Goal: Complete application form: Complete application form

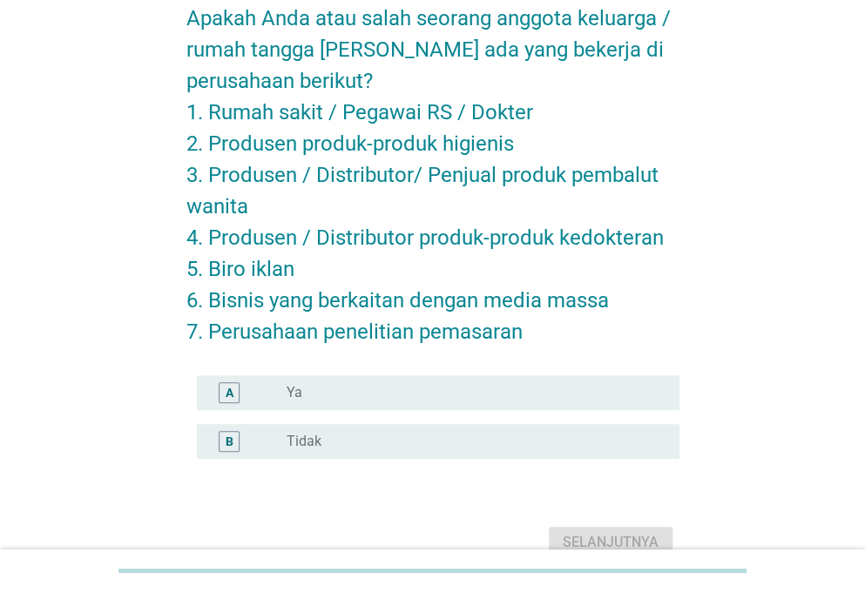
scroll to position [146, 0]
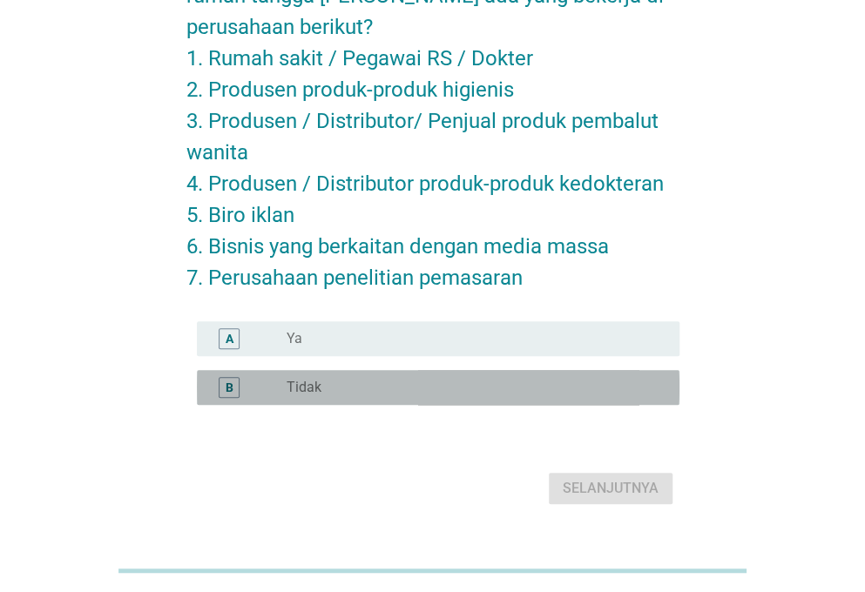
click at [417, 385] on div "radio_button_unchecked Tidak" at bounding box center [469, 387] width 365 height 17
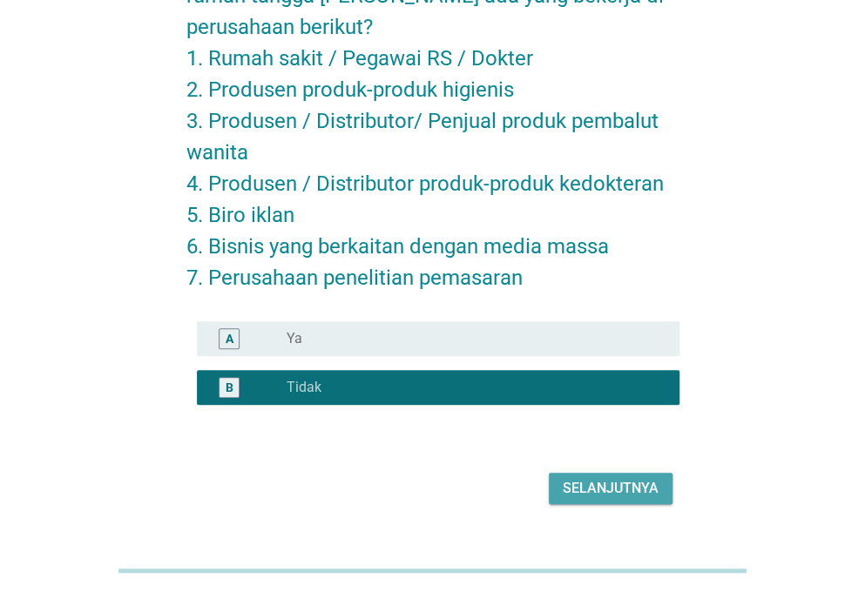
click at [572, 482] on div "Selanjutnya" at bounding box center [611, 488] width 96 height 21
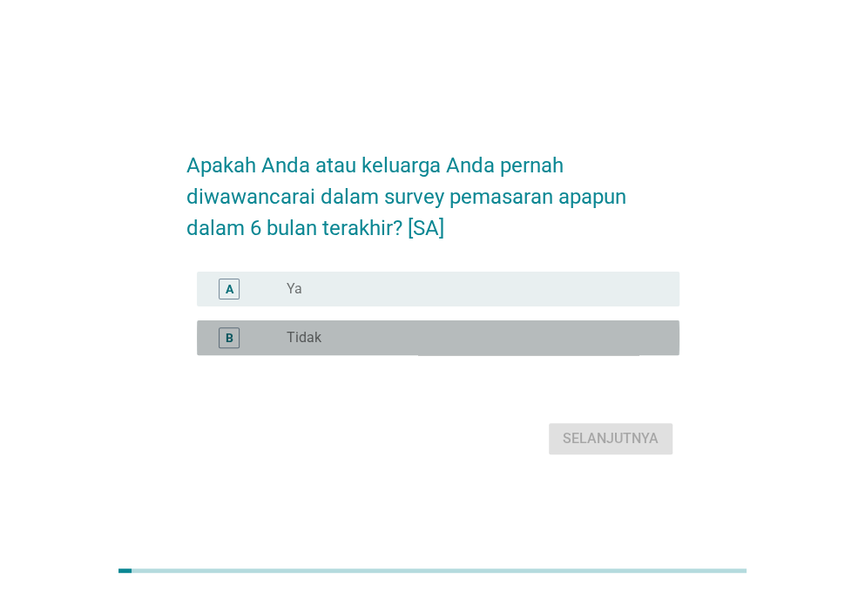
click at [497, 345] on div "radio_button_unchecked Tidak" at bounding box center [469, 337] width 365 height 17
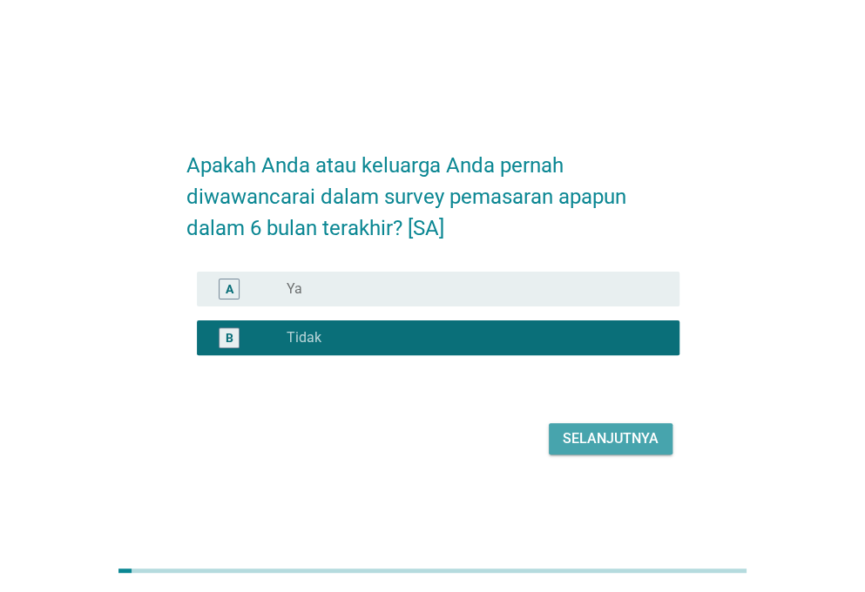
click at [566, 432] on div "Selanjutnya" at bounding box center [611, 438] width 96 height 21
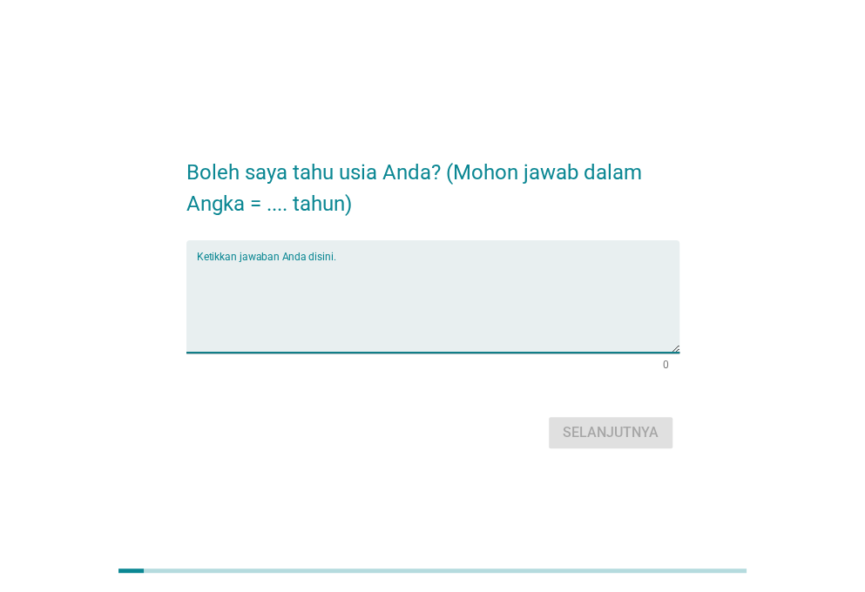
click at [279, 263] on textarea "Ketikkan jawaban Anda disini." at bounding box center [438, 306] width 482 height 91
type textarea "26"
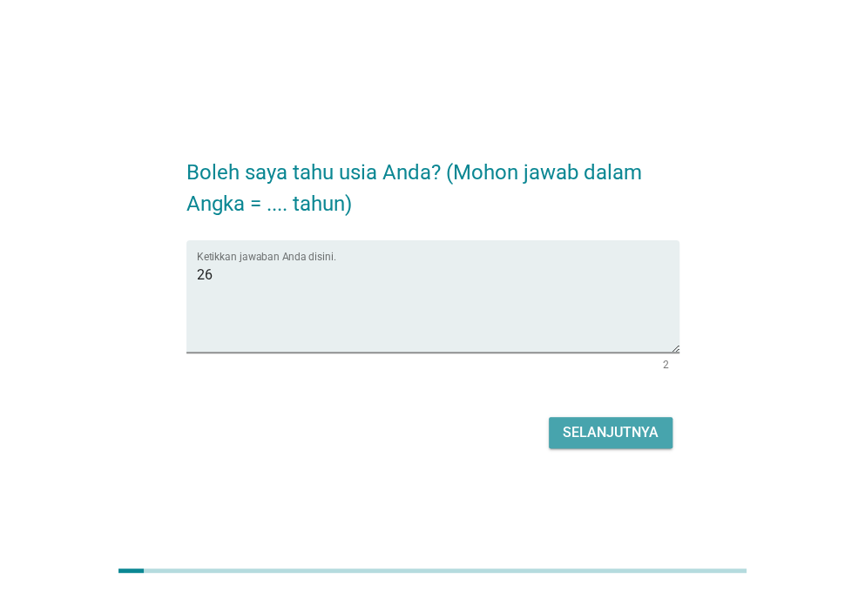
click at [589, 428] on div "Selanjutnya" at bounding box center [611, 432] width 96 height 21
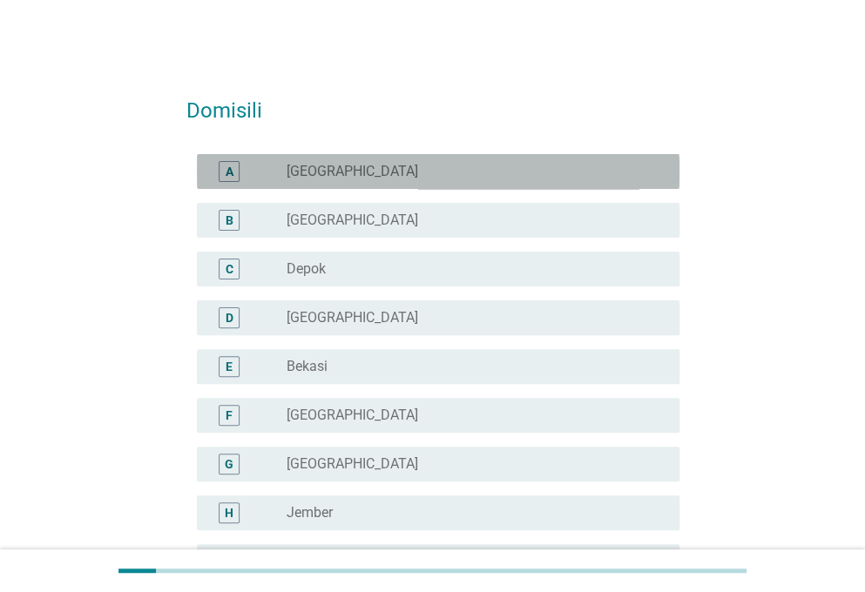
click at [424, 167] on div "radio_button_unchecked [GEOGRAPHIC_DATA]" at bounding box center [469, 171] width 365 height 17
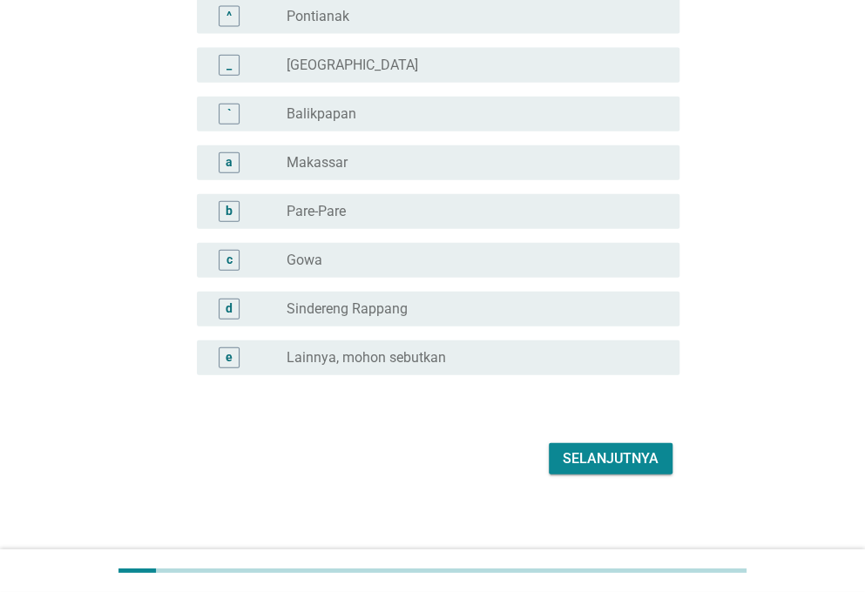
scroll to position [1576, 0]
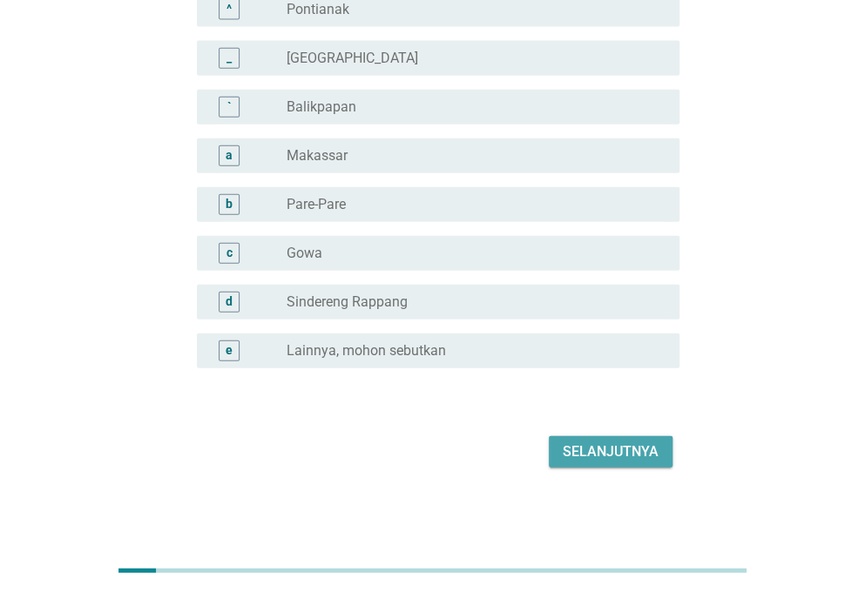
click at [621, 466] on button "Selanjutnya" at bounding box center [611, 451] width 124 height 31
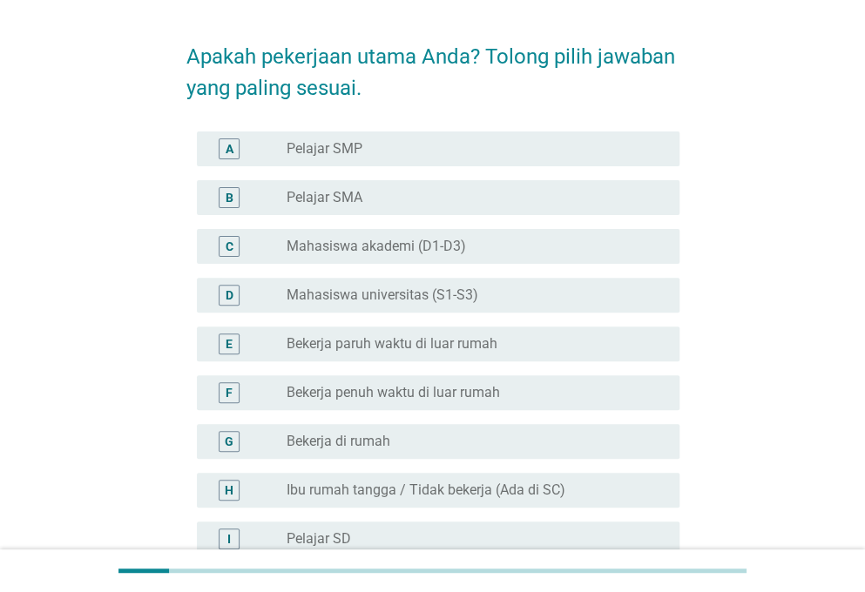
scroll to position [55, 0]
click at [464, 395] on label "Bekerja penuh waktu di luar rumah" at bounding box center [393, 391] width 213 height 17
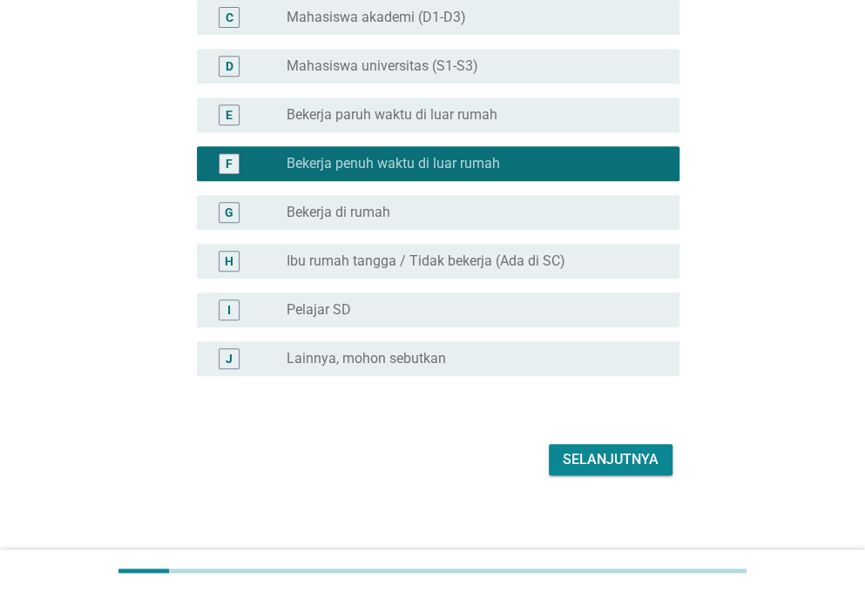
scroll to position [291, 0]
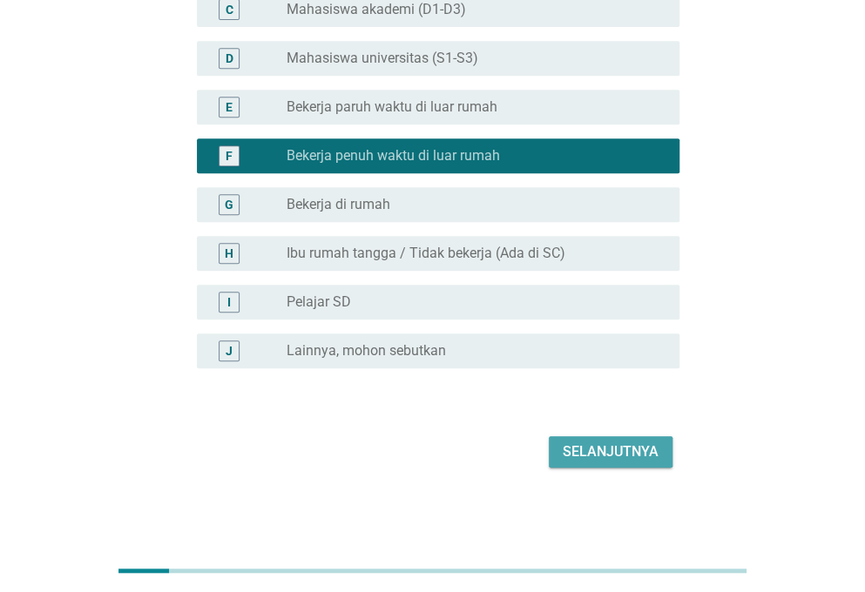
click at [582, 445] on div "Selanjutnya" at bounding box center [611, 452] width 96 height 21
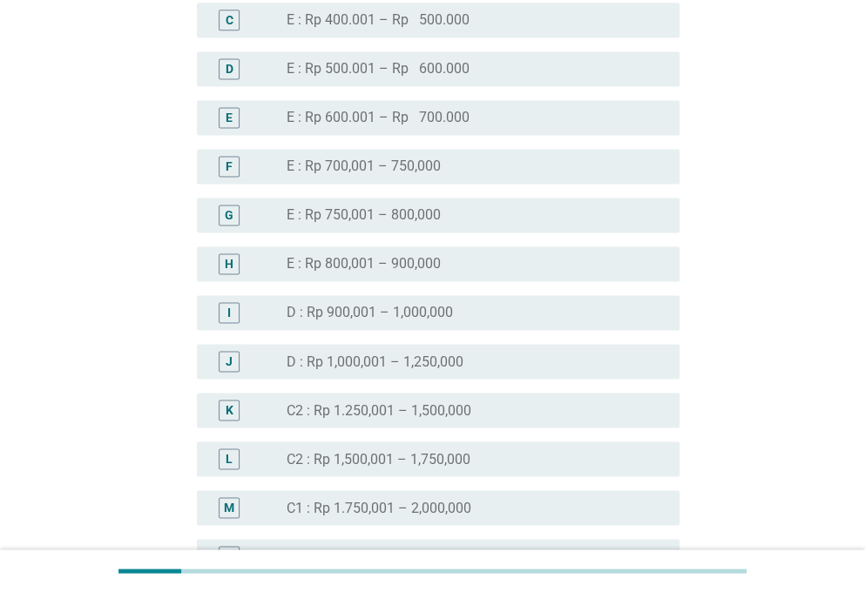
scroll to position [941, 0]
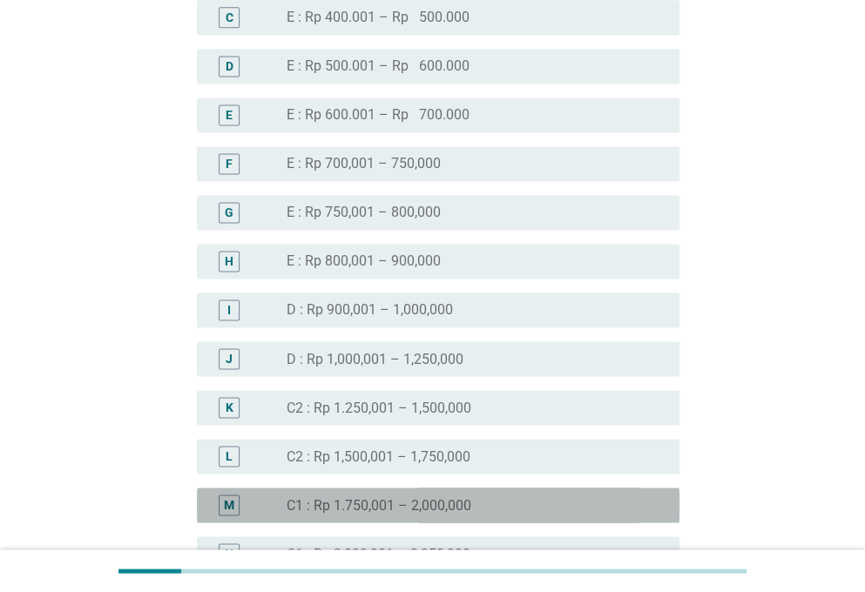
click at [455, 496] on label "C1 : Rp 1.750,001 – 2,000,000" at bounding box center [379, 504] width 185 height 17
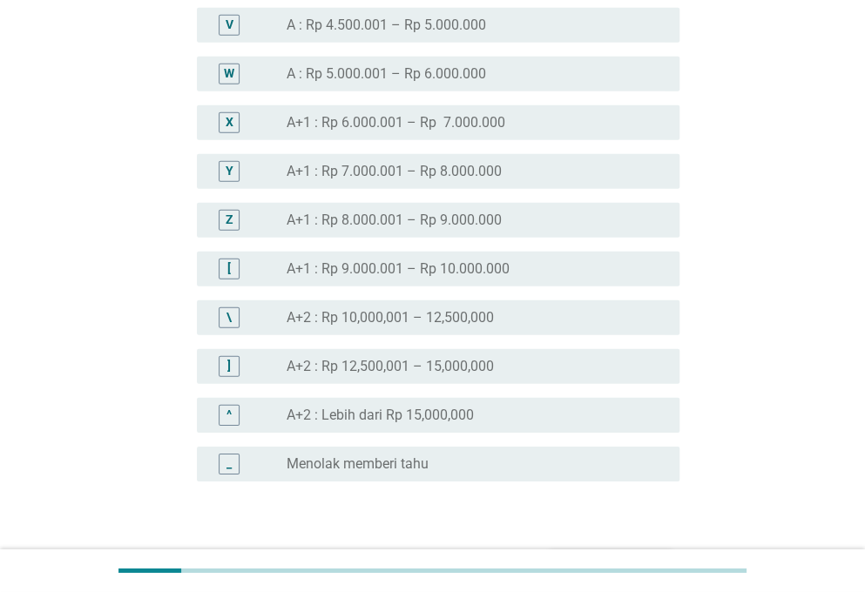
scroll to position [1974, 0]
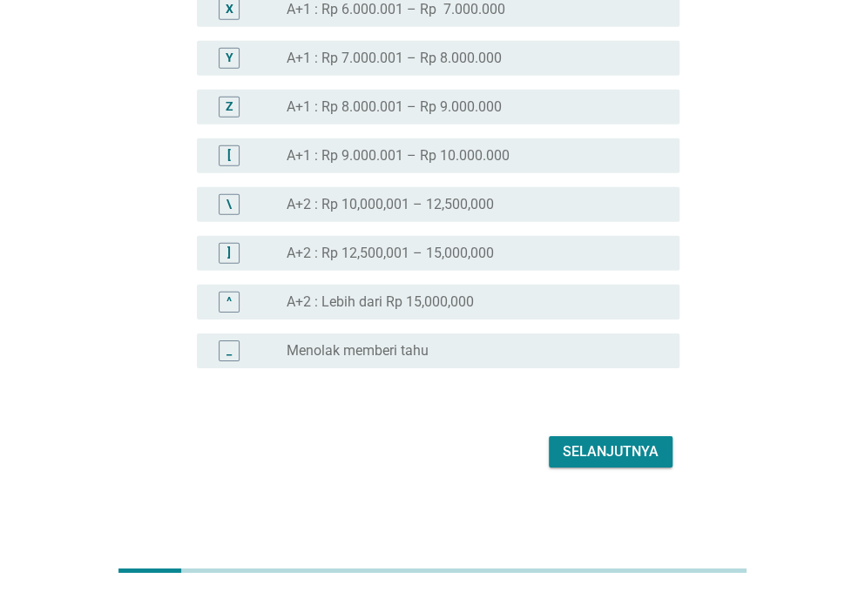
click at [585, 455] on div "Selanjutnya" at bounding box center [611, 452] width 96 height 21
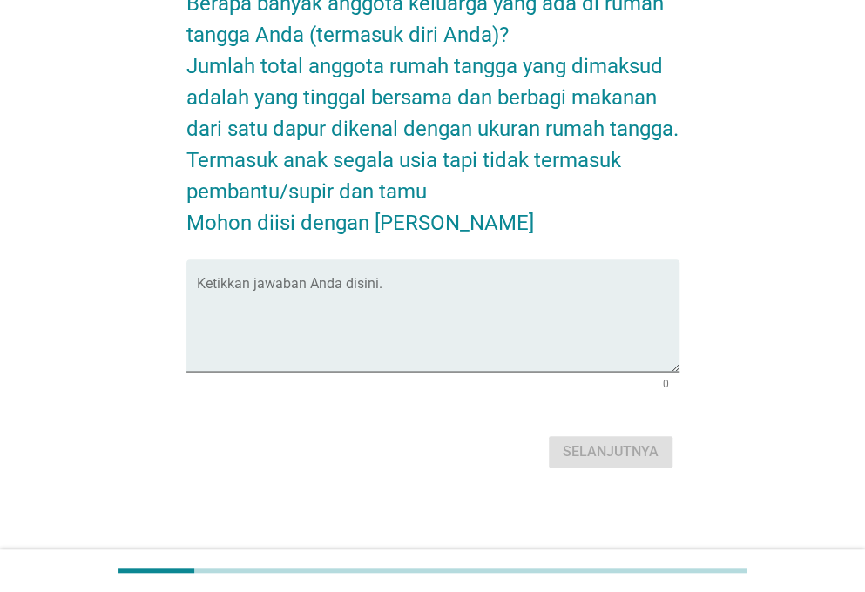
scroll to position [0, 0]
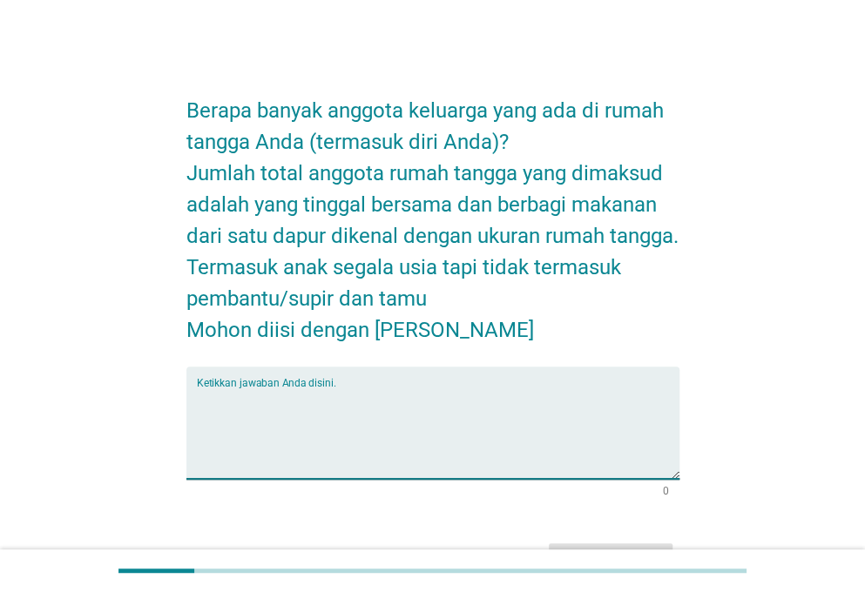
click at [428, 399] on textarea "Ketikkan jawaban Anda disini." at bounding box center [438, 433] width 482 height 91
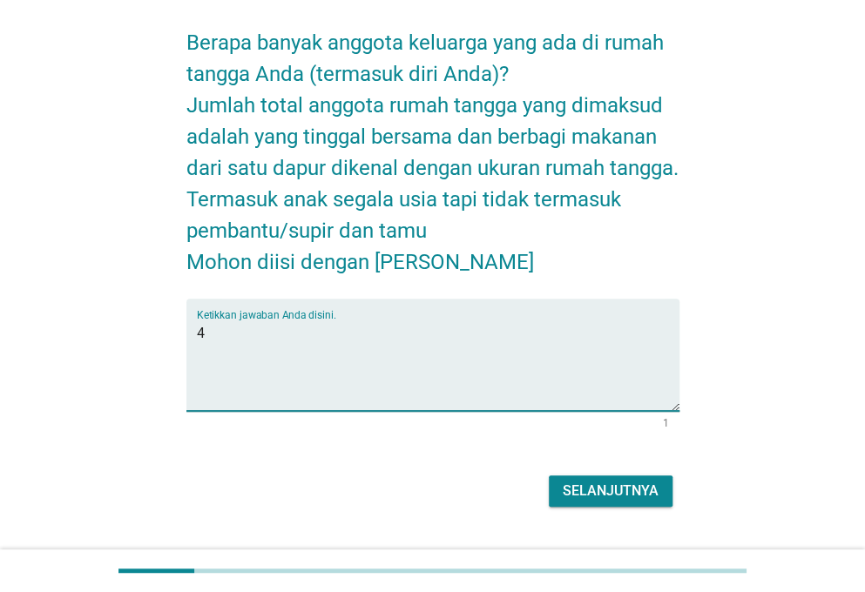
scroll to position [107, 0]
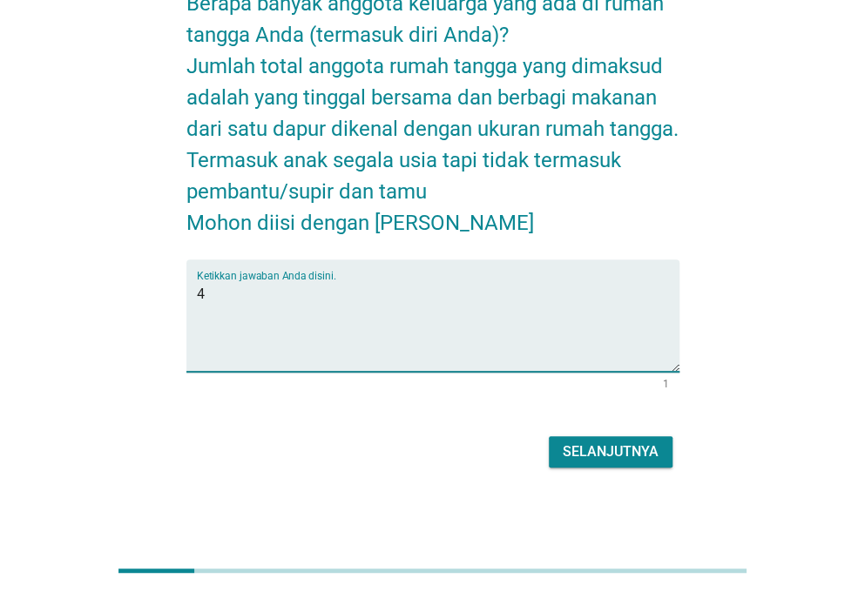
type textarea "4"
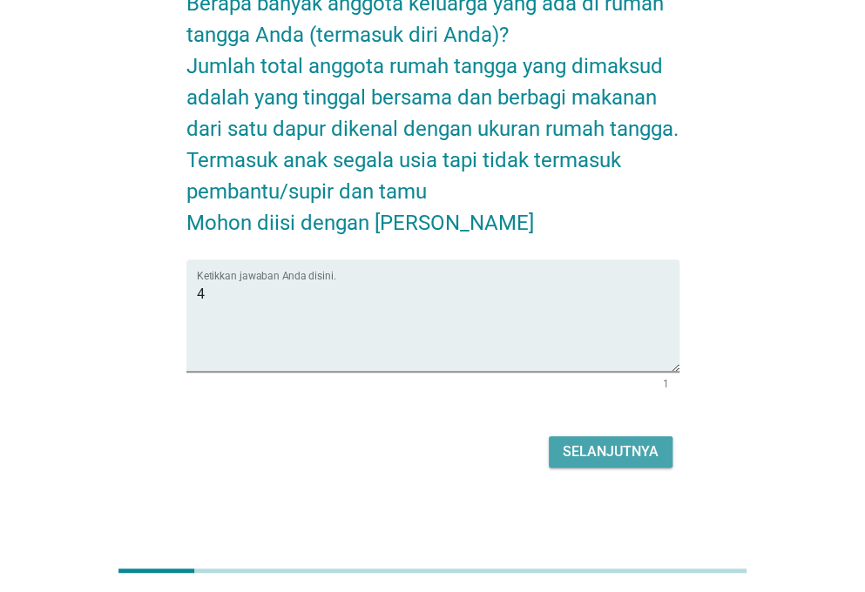
click at [624, 455] on div "Selanjutnya" at bounding box center [611, 452] width 96 height 21
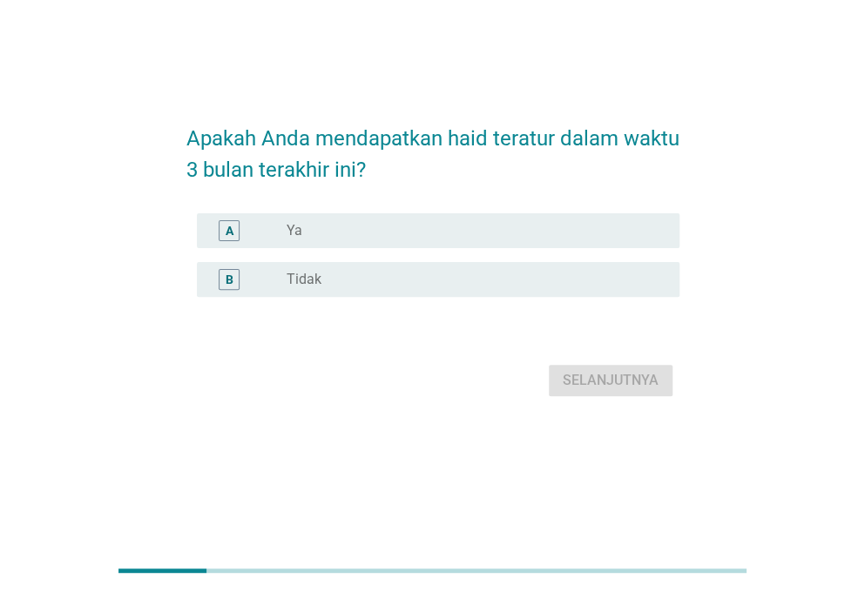
scroll to position [0, 0]
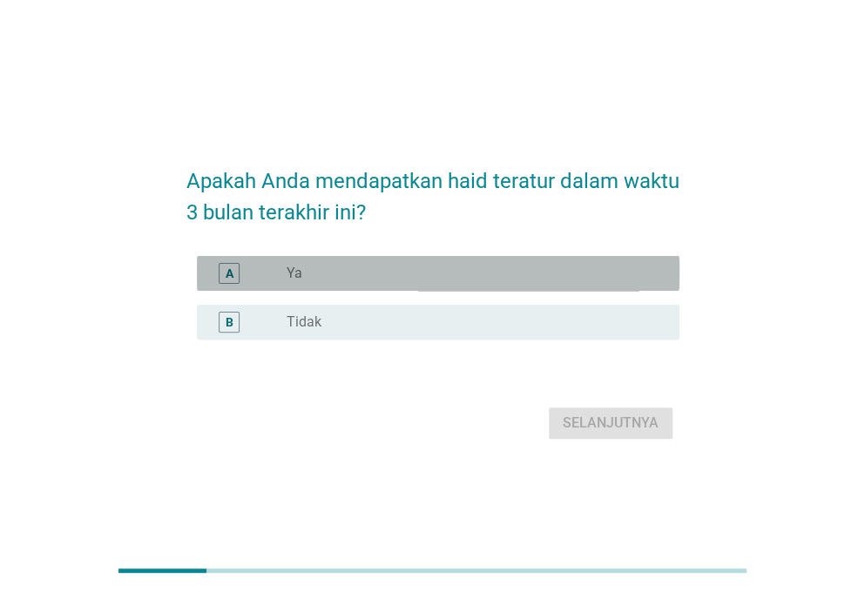
click at [298, 284] on div "A radio_button_unchecked Ya" at bounding box center [438, 273] width 482 height 35
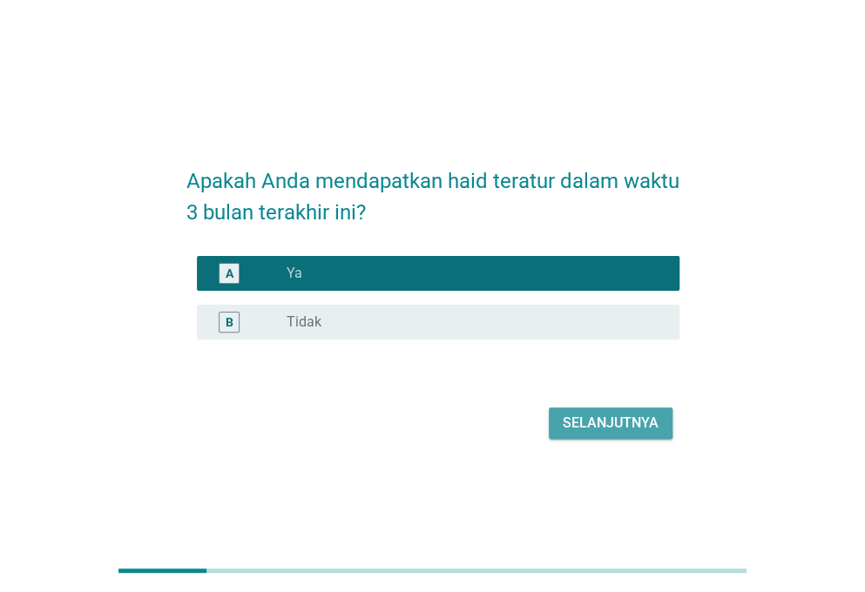
click at [608, 415] on div "Selanjutnya" at bounding box center [611, 423] width 96 height 21
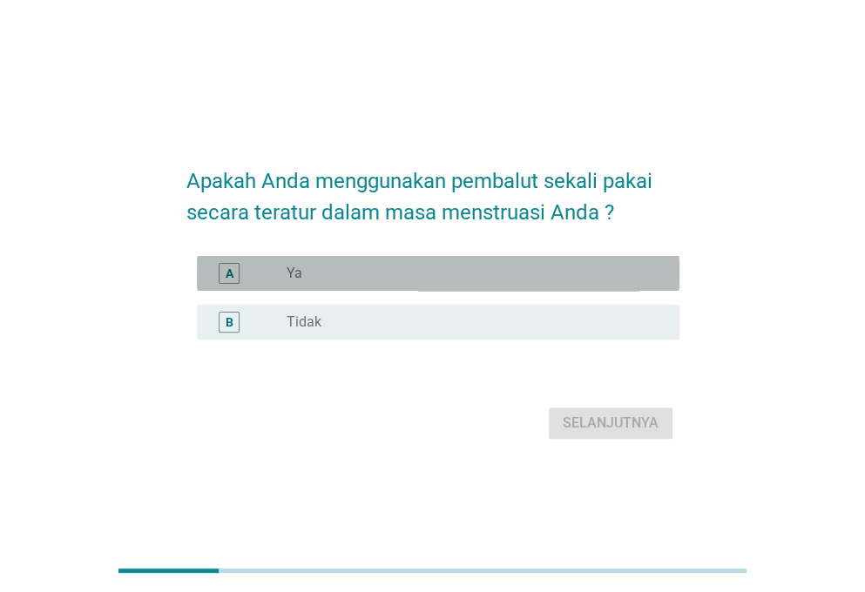
click at [462, 276] on div "radio_button_unchecked Ya" at bounding box center [469, 273] width 365 height 17
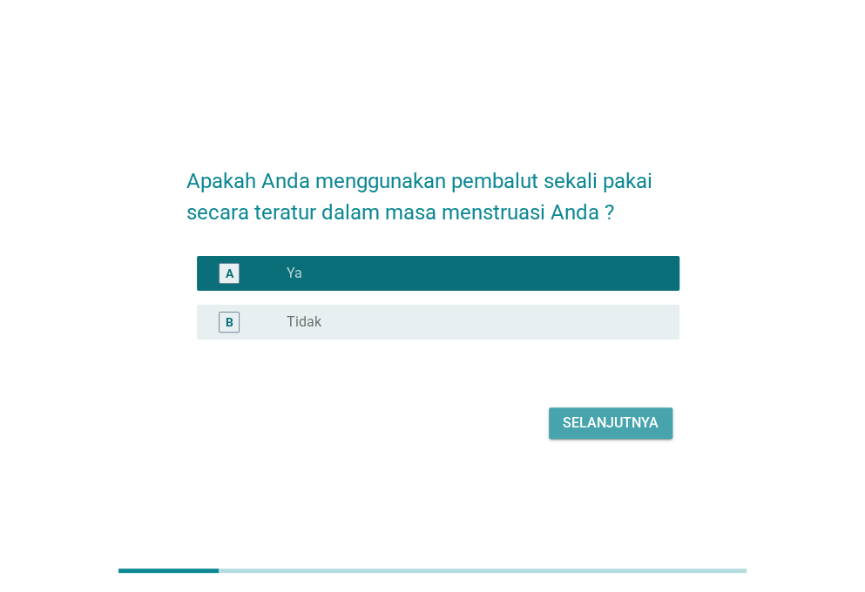
click at [612, 428] on div "Selanjutnya" at bounding box center [611, 423] width 96 height 21
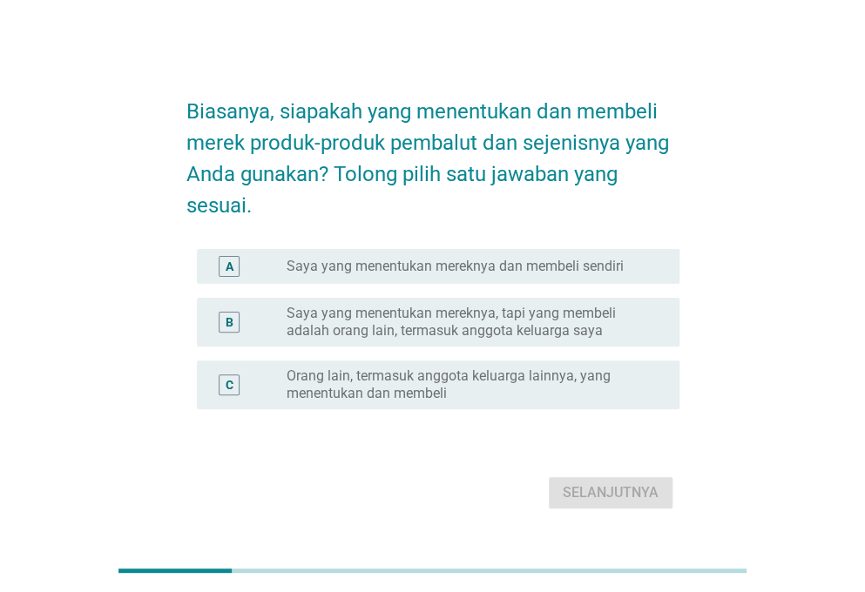
click at [509, 327] on label "Saya yang menentukan mereknya, tapi yang membeli adalah orang lain, termasuk an…" at bounding box center [469, 322] width 365 height 35
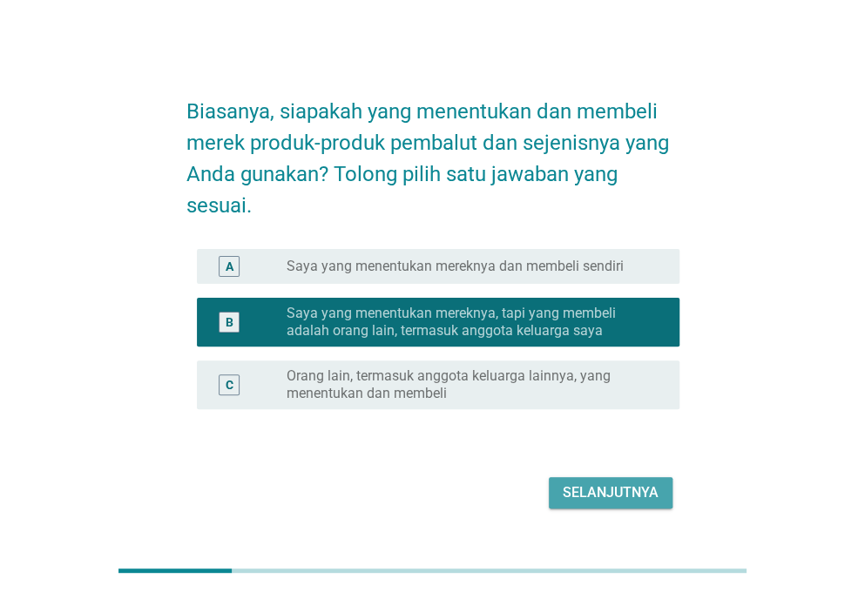
click at [660, 491] on button "Selanjutnya" at bounding box center [611, 492] width 124 height 31
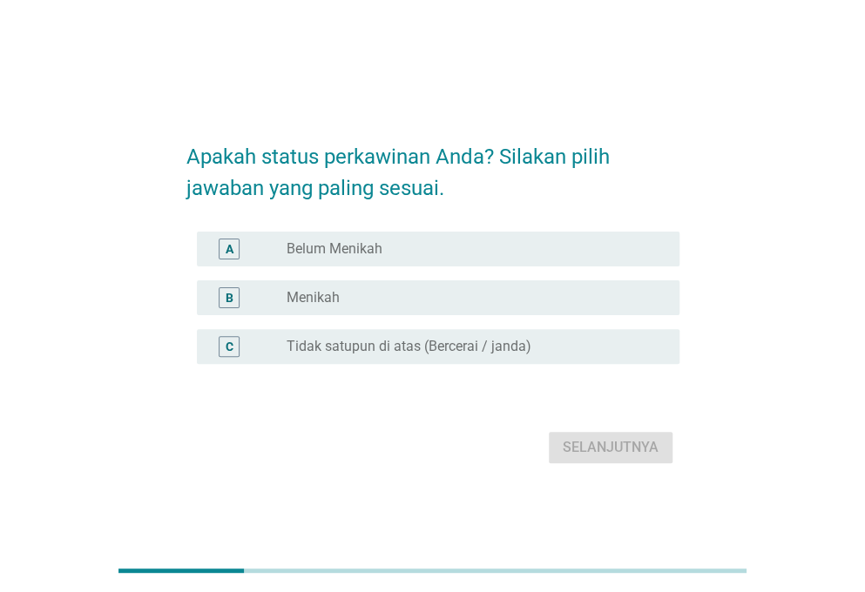
click at [384, 244] on div "radio_button_unchecked Belum Menikah" at bounding box center [469, 248] width 365 height 17
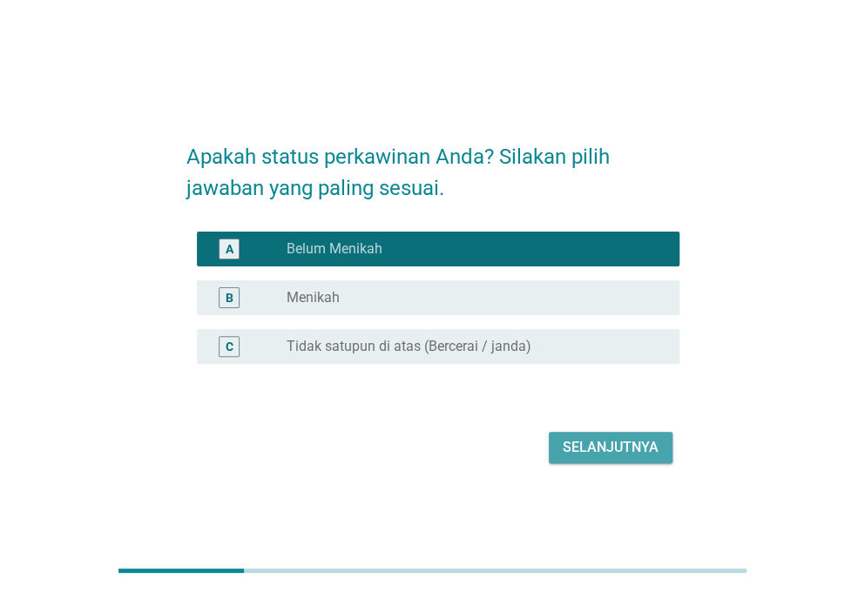
click at [581, 455] on div "Selanjutnya" at bounding box center [611, 447] width 96 height 21
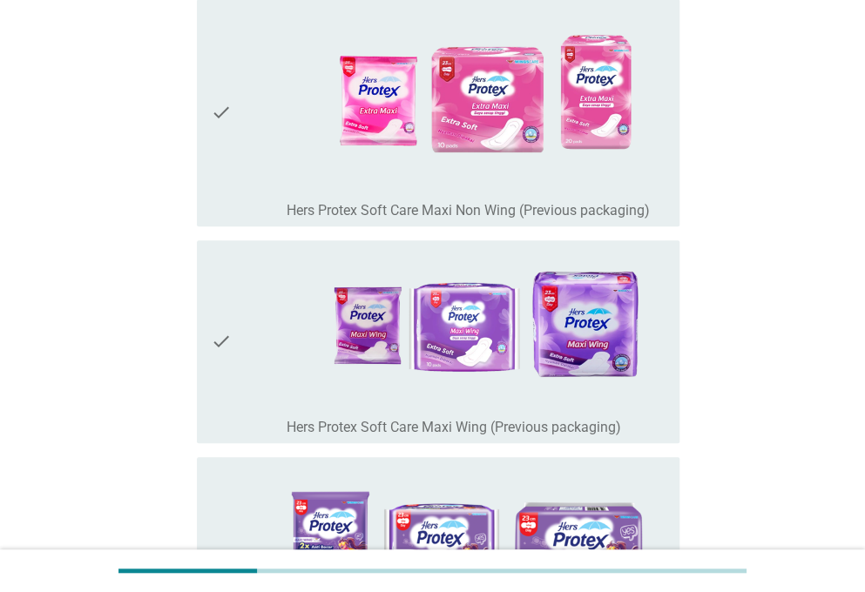
scroll to position [213, 0]
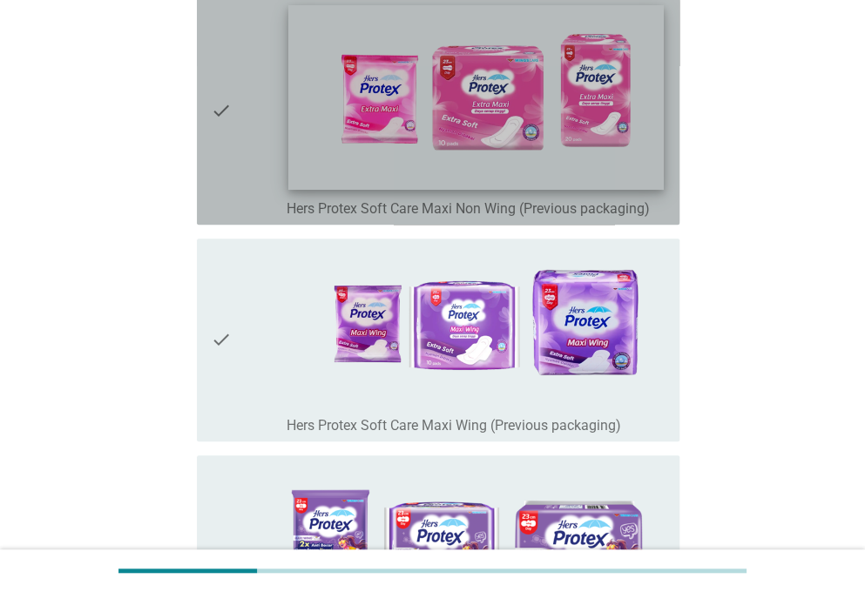
click at [547, 189] on div "check_box_outline_blank Hers Protex Soft Care Maxi Non Wing (Previous packaging)" at bounding box center [476, 110] width 379 height 213
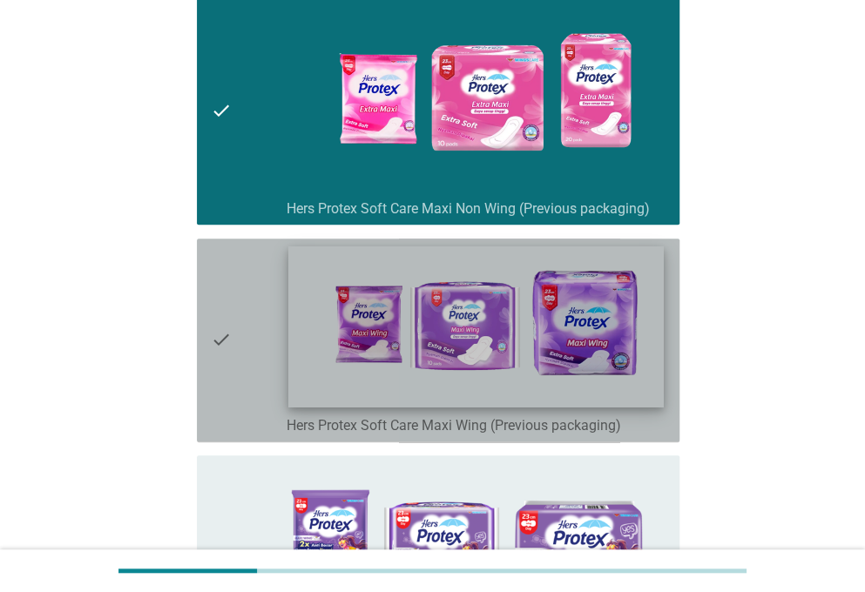
click at [555, 328] on img at bounding box center [475, 326] width 375 height 161
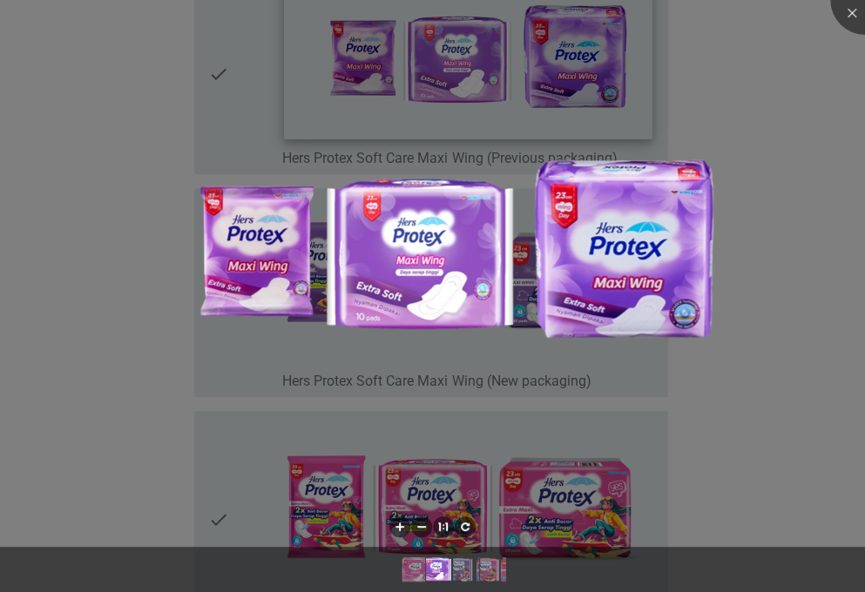
scroll to position [480, 0]
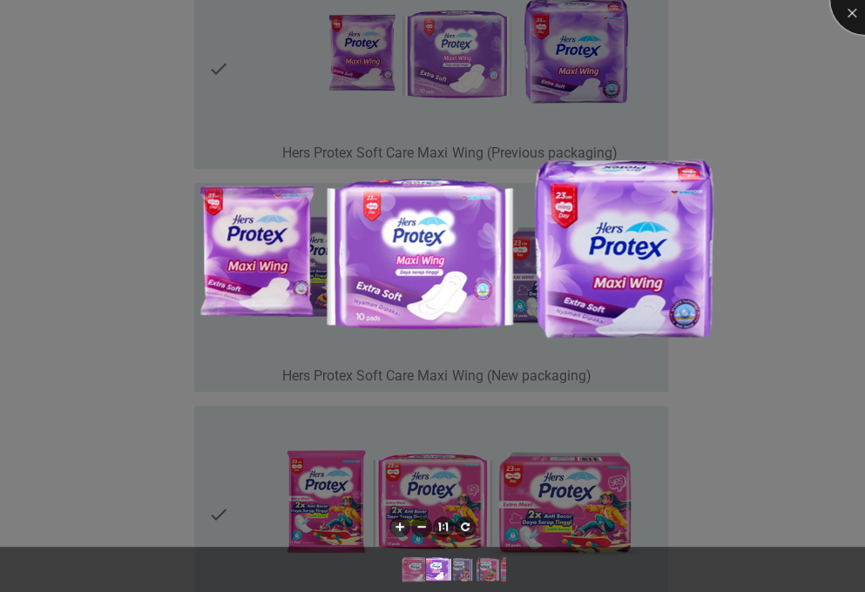
click at [851, 13] on div at bounding box center [865, 0] width 70 height 70
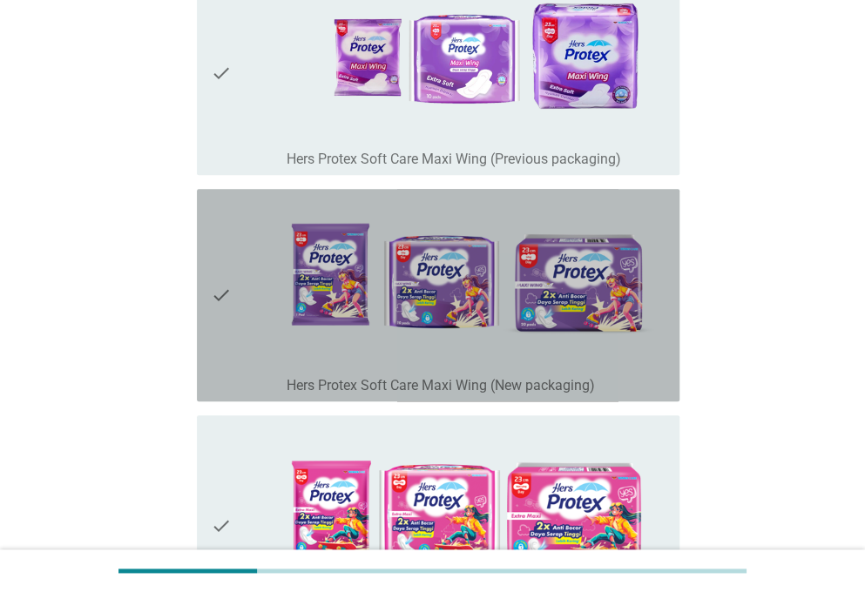
click at [233, 334] on div "check" at bounding box center [249, 295] width 76 height 199
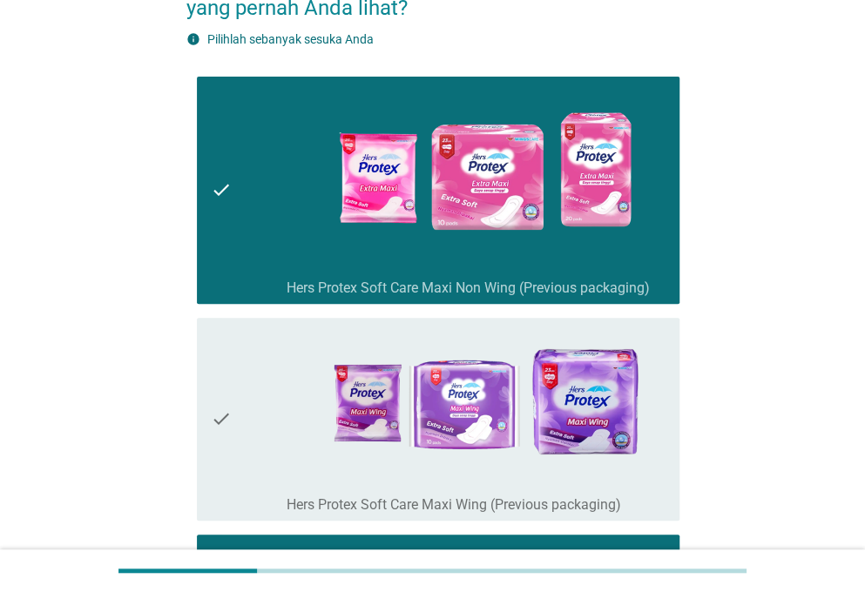
scroll to position [133, 0]
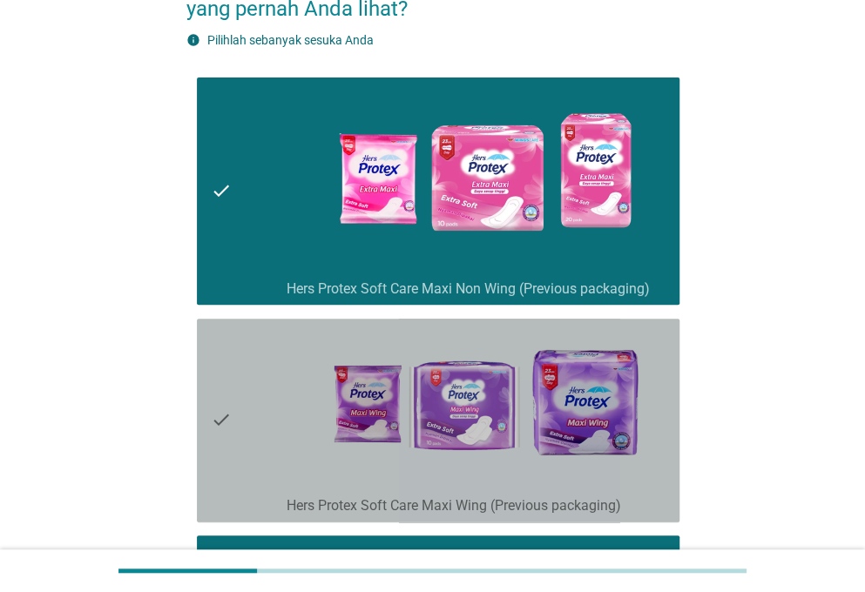
click at [233, 334] on div "check" at bounding box center [249, 421] width 76 height 190
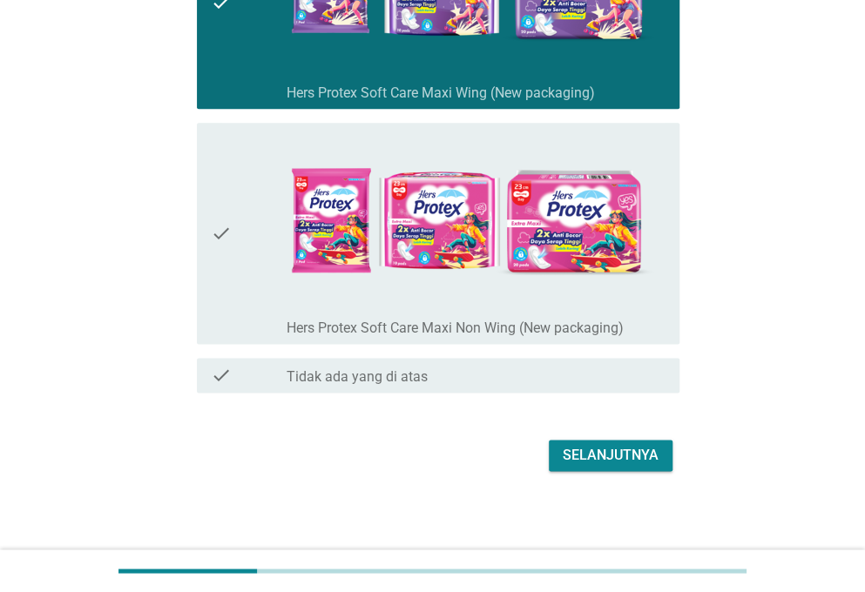
scroll to position [773, 0]
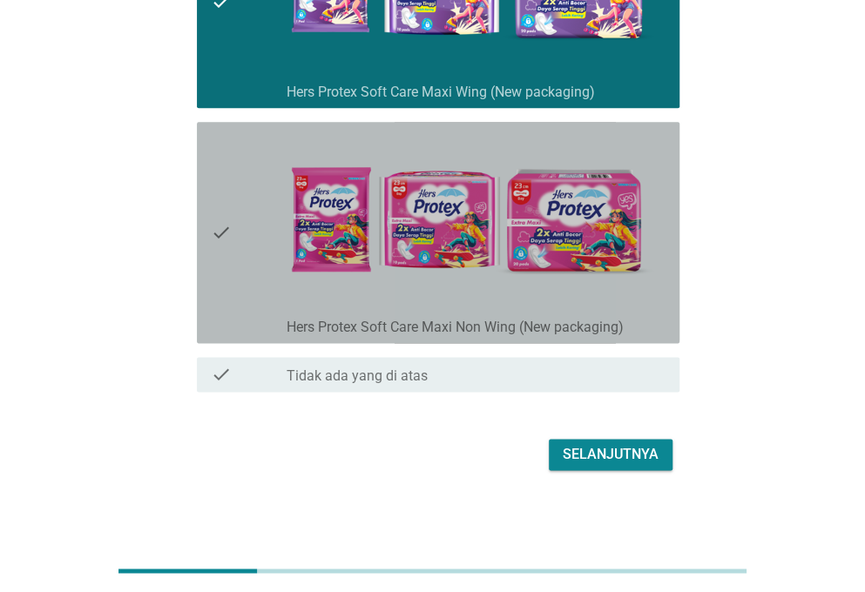
click at [236, 274] on div "check" at bounding box center [249, 232] width 76 height 207
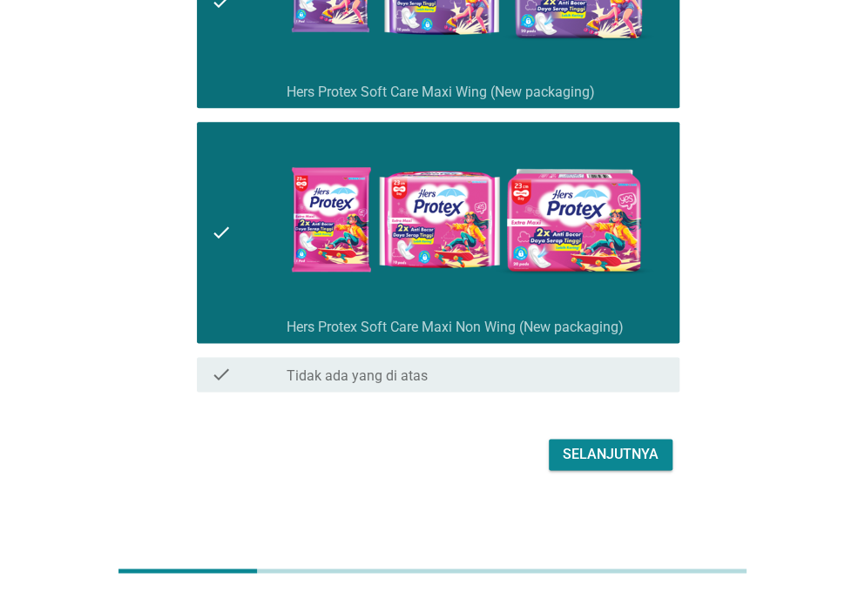
click at [597, 454] on div "Selanjutnya" at bounding box center [611, 454] width 96 height 21
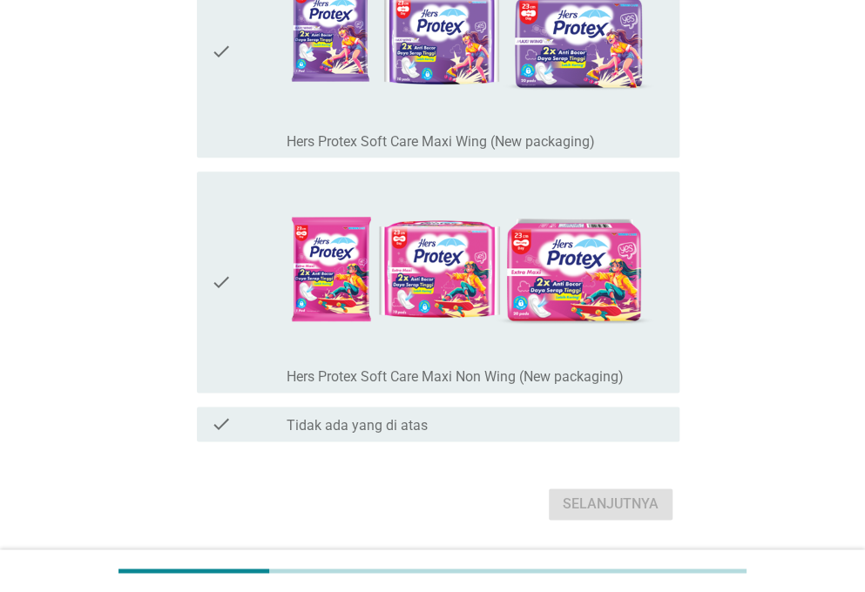
scroll to position [775, 0]
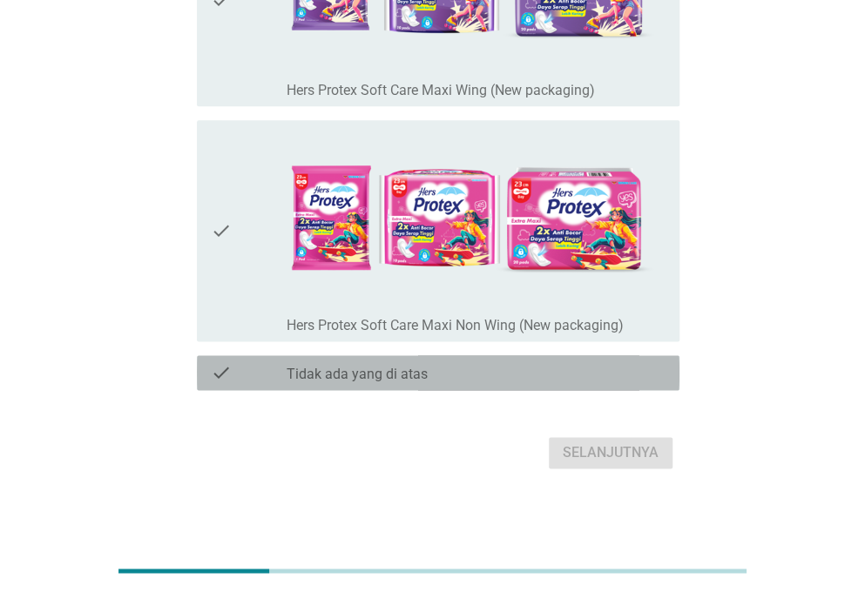
click at [427, 374] on div "check_box_outline_blank Tidak ada yang di atas" at bounding box center [476, 372] width 379 height 21
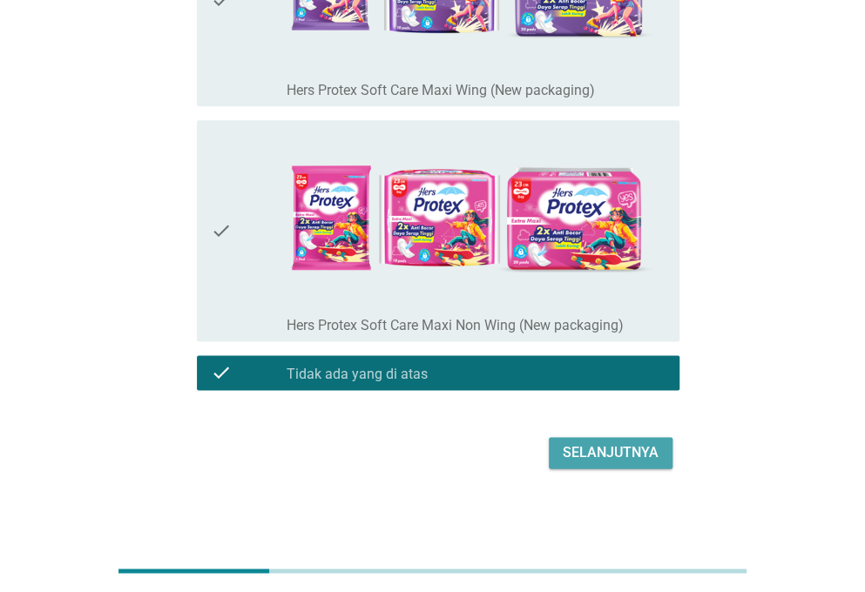
click at [571, 459] on div "Selanjutnya" at bounding box center [611, 452] width 96 height 21
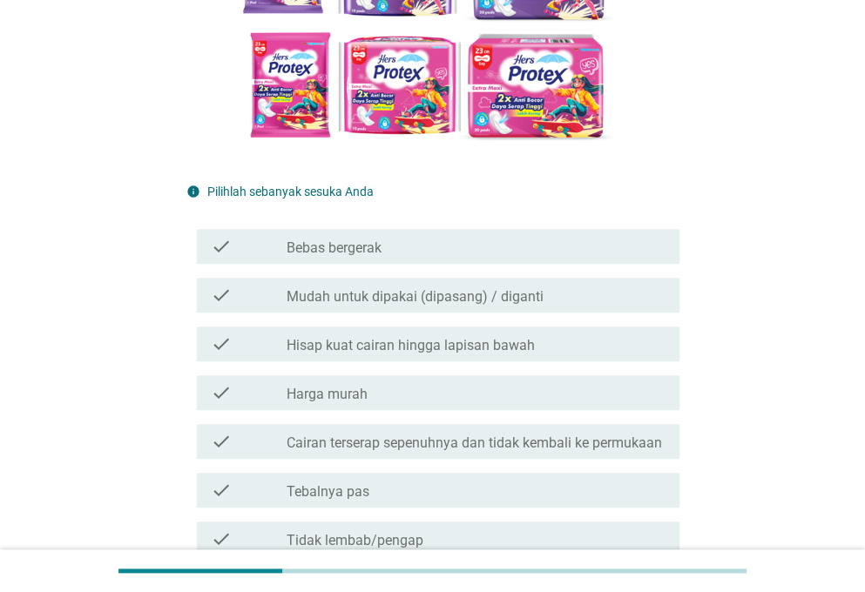
scroll to position [384, 0]
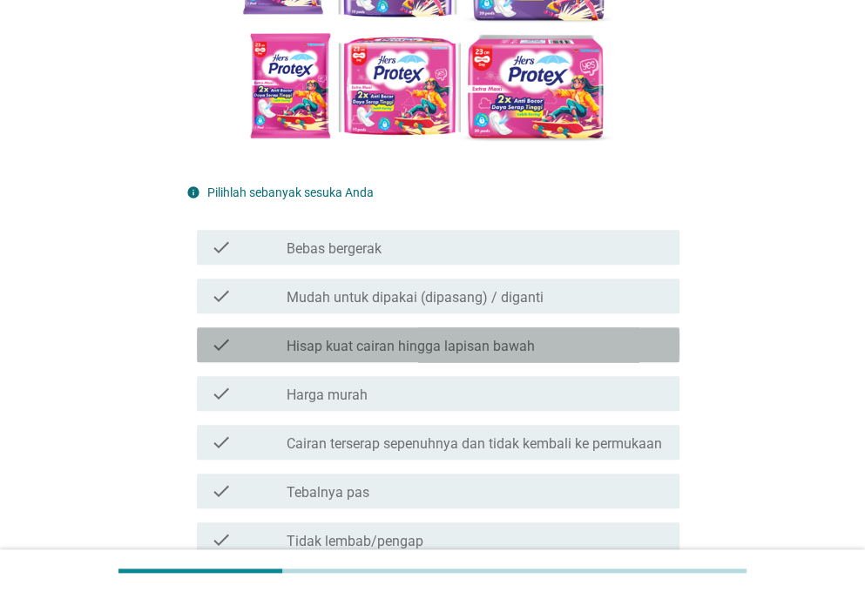
click at [470, 349] on label "Hisap kuat cairan hingga lapisan bawah" at bounding box center [411, 346] width 248 height 17
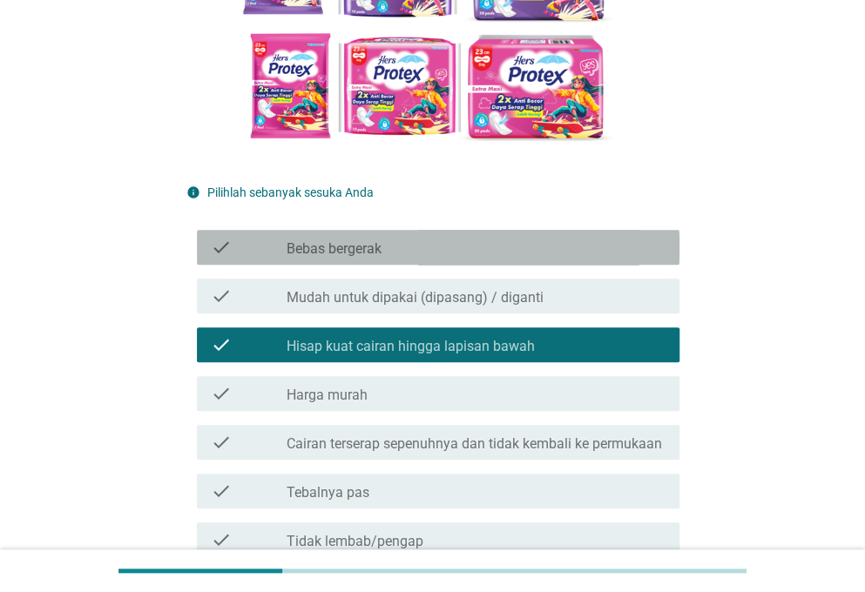
click at [428, 242] on div "check_box_outline_blank Bebas bergerak" at bounding box center [476, 247] width 379 height 21
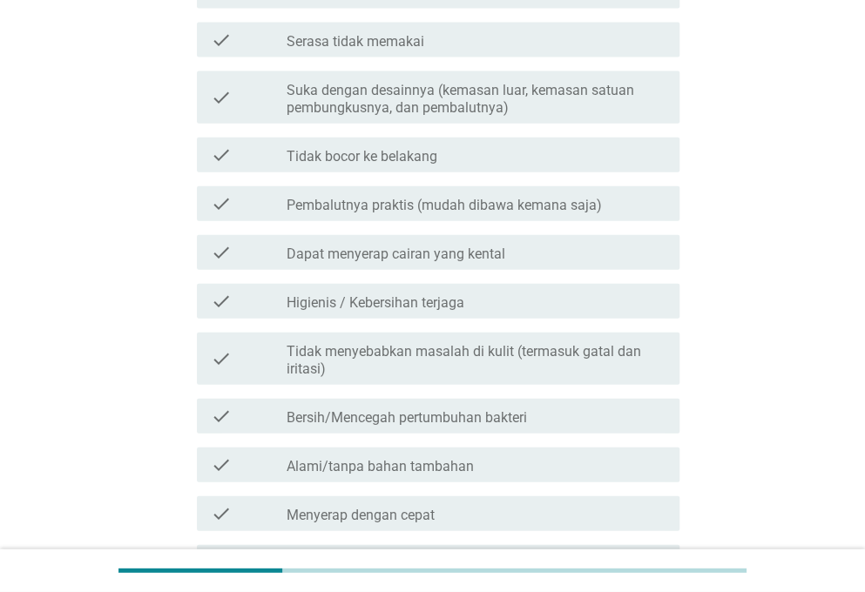
scroll to position [1726, 0]
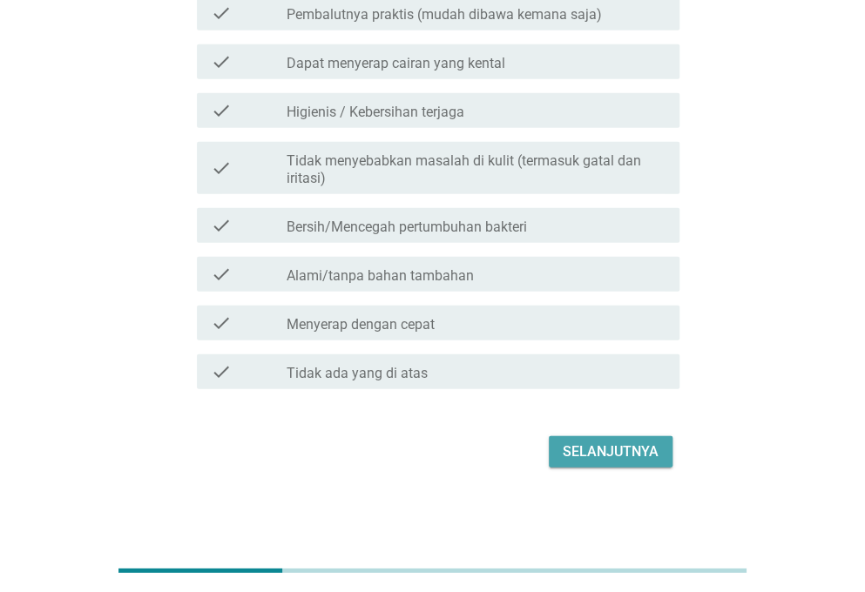
click at [587, 442] on div "Selanjutnya" at bounding box center [611, 452] width 96 height 21
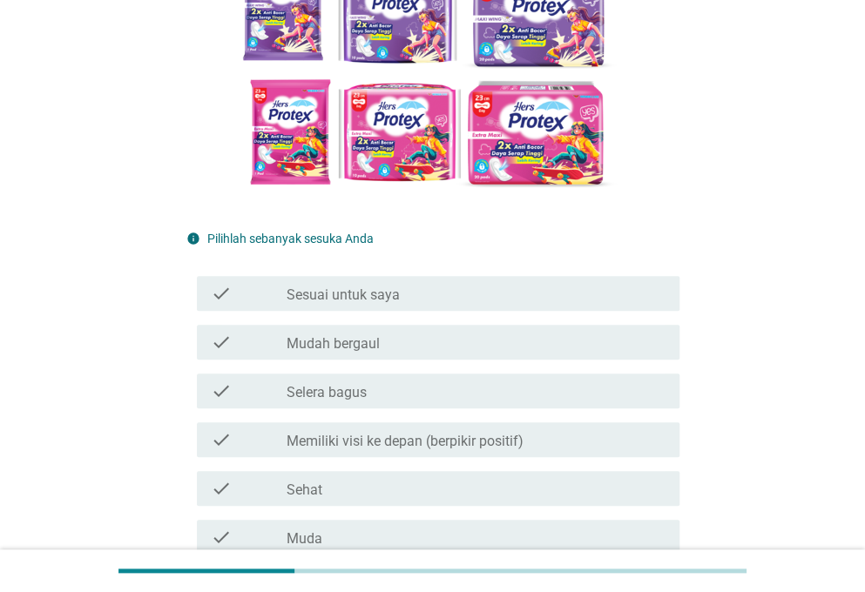
scroll to position [373, 0]
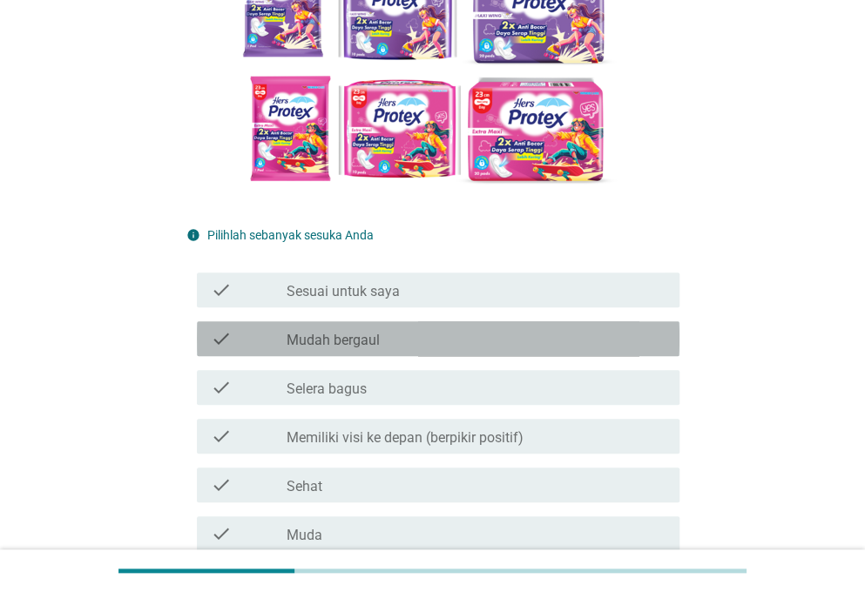
click at [523, 337] on div "check_box_outline_blank Mudah bergaul" at bounding box center [476, 338] width 379 height 21
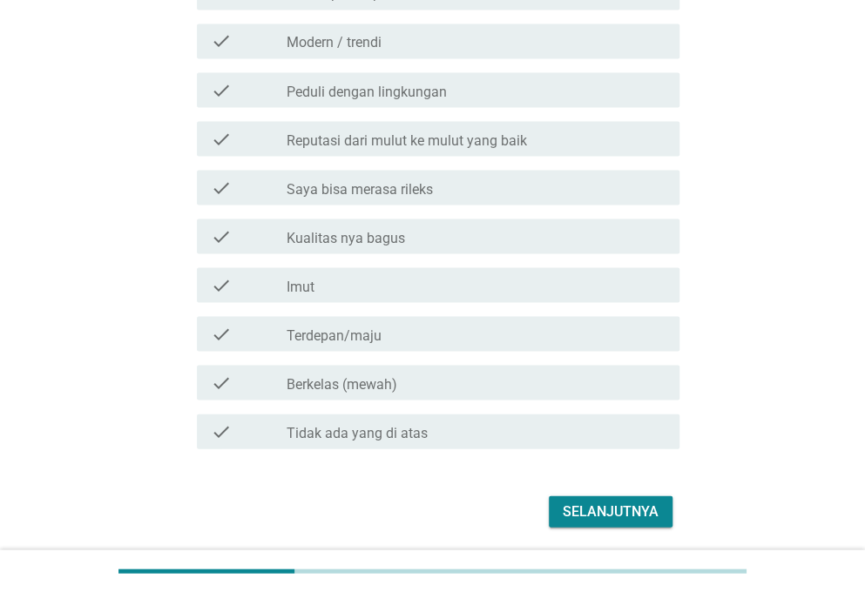
scroll to position [1266, 0]
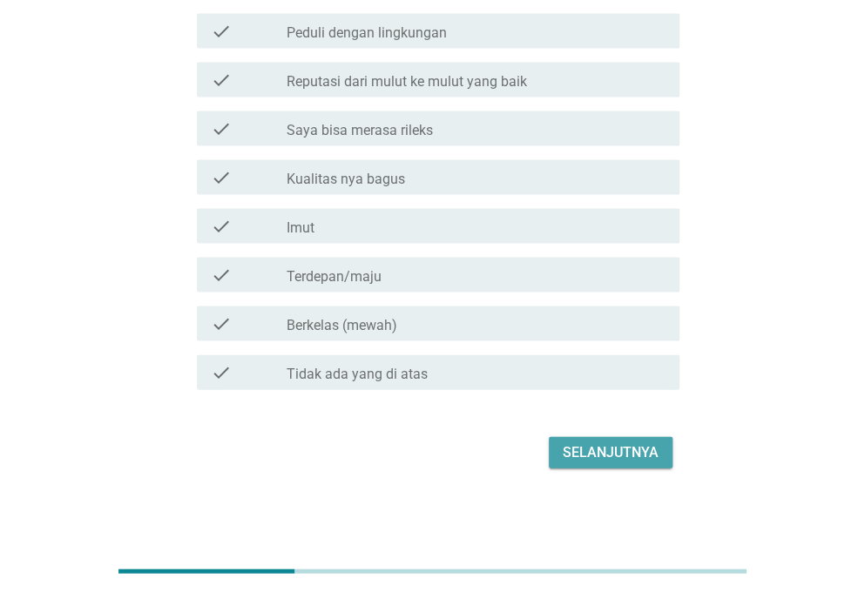
click at [604, 447] on div "Selanjutnya" at bounding box center [611, 452] width 96 height 21
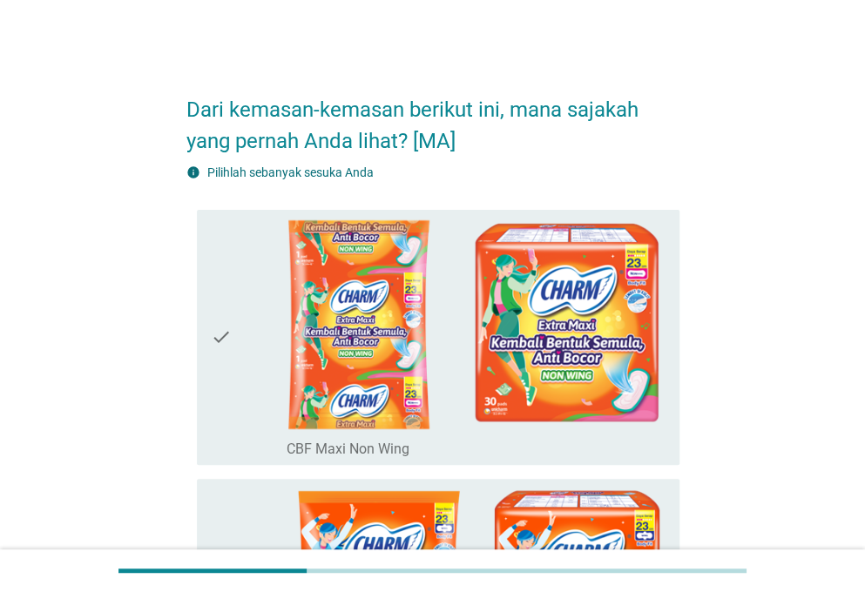
scroll to position [2, 0]
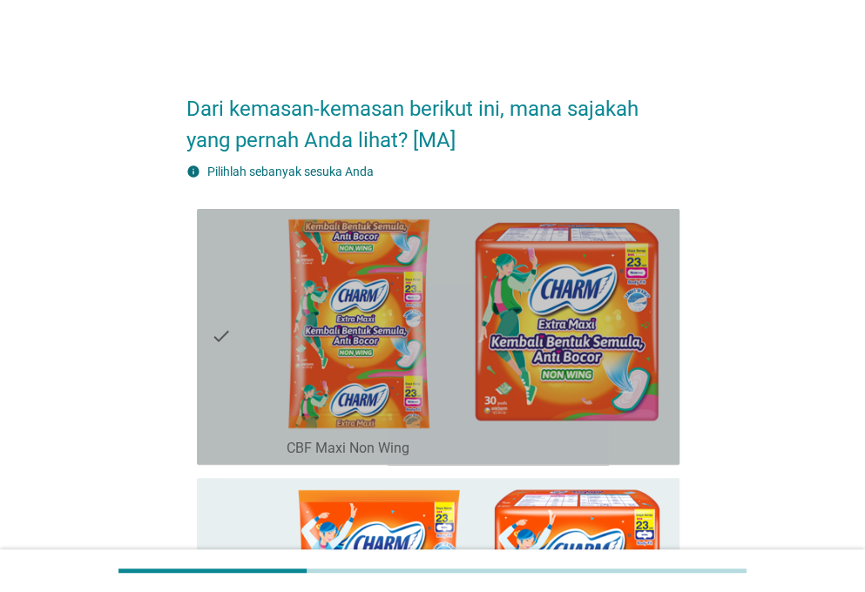
click at [229, 410] on icon "check" at bounding box center [221, 337] width 21 height 242
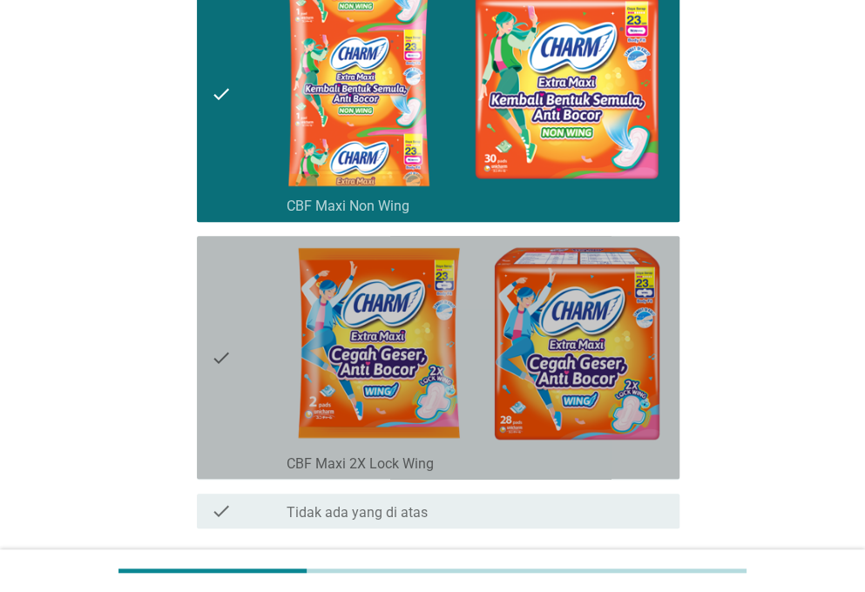
click at [229, 410] on icon "check" at bounding box center [221, 357] width 21 height 229
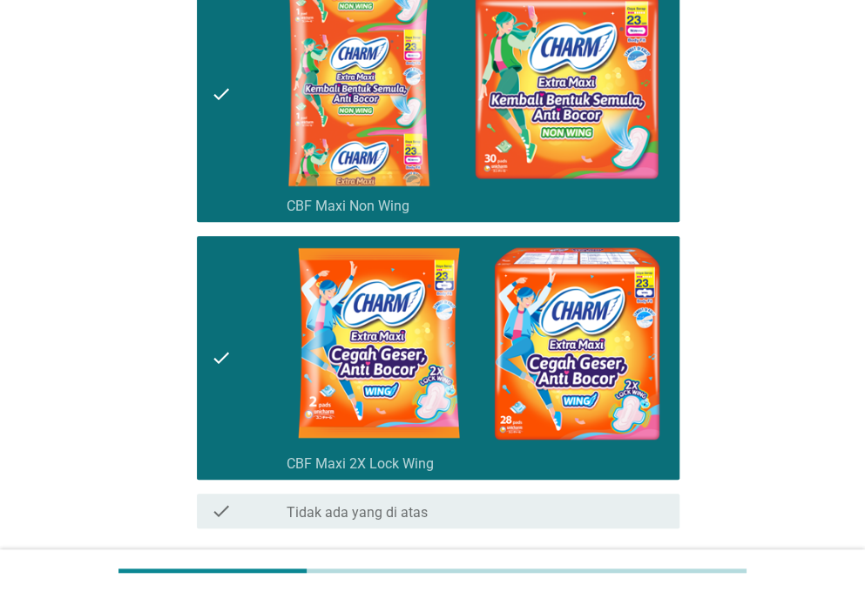
scroll to position [382, 0]
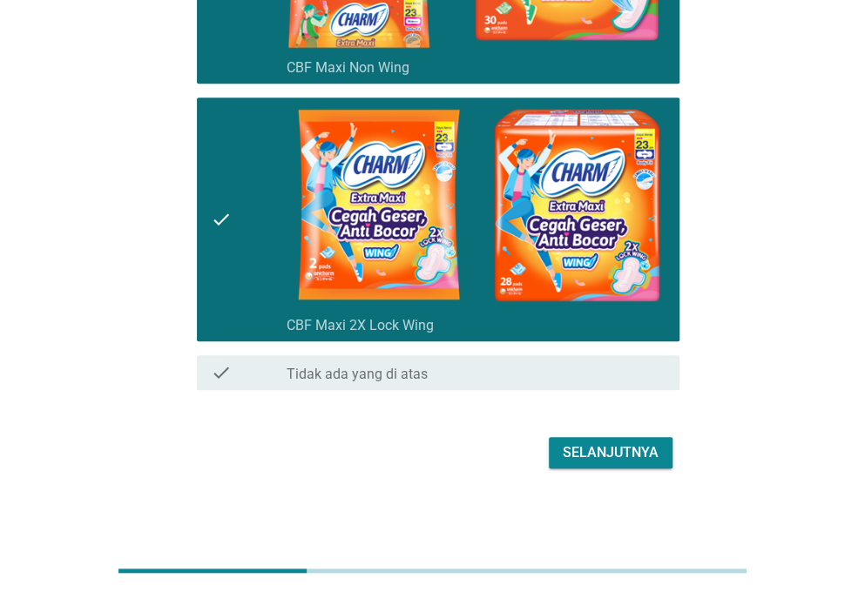
click at [594, 439] on button "Selanjutnya" at bounding box center [611, 452] width 124 height 31
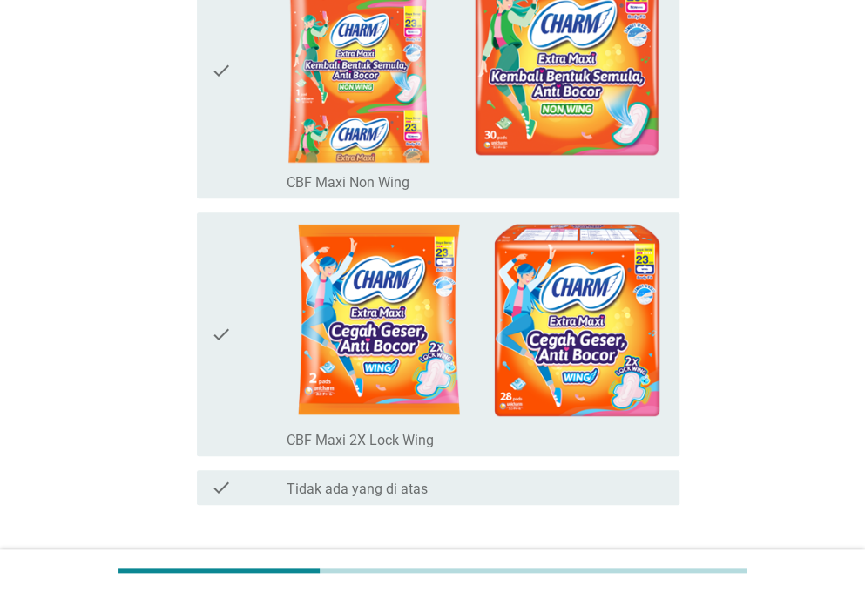
scroll to position [300, 0]
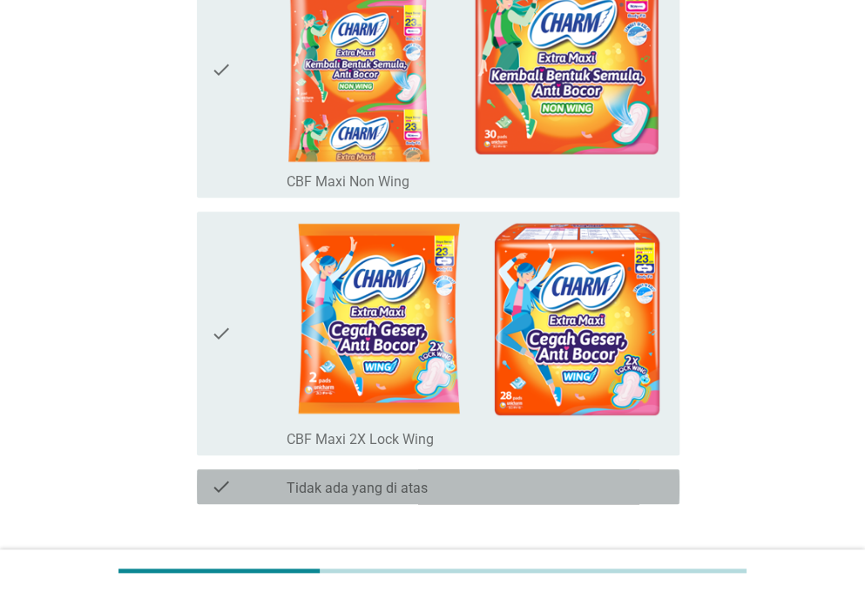
click at [536, 489] on div "check_box Tidak ada yang di atas" at bounding box center [476, 486] width 379 height 21
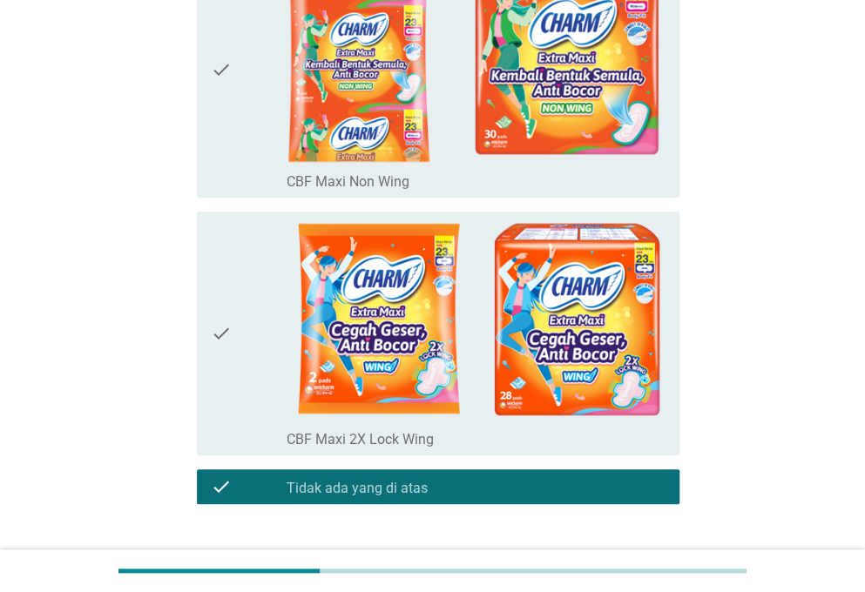
scroll to position [414, 0]
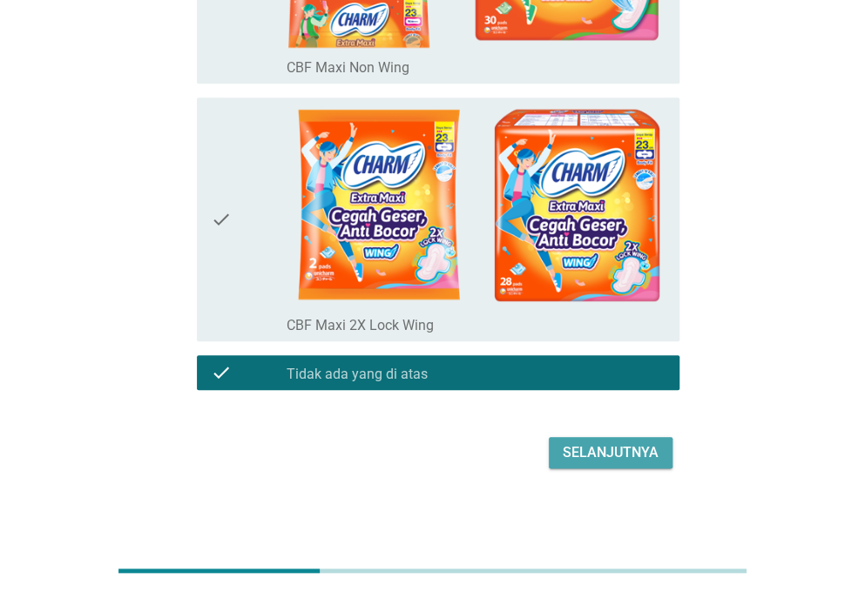
click at [566, 451] on div "Selanjutnya" at bounding box center [611, 452] width 96 height 21
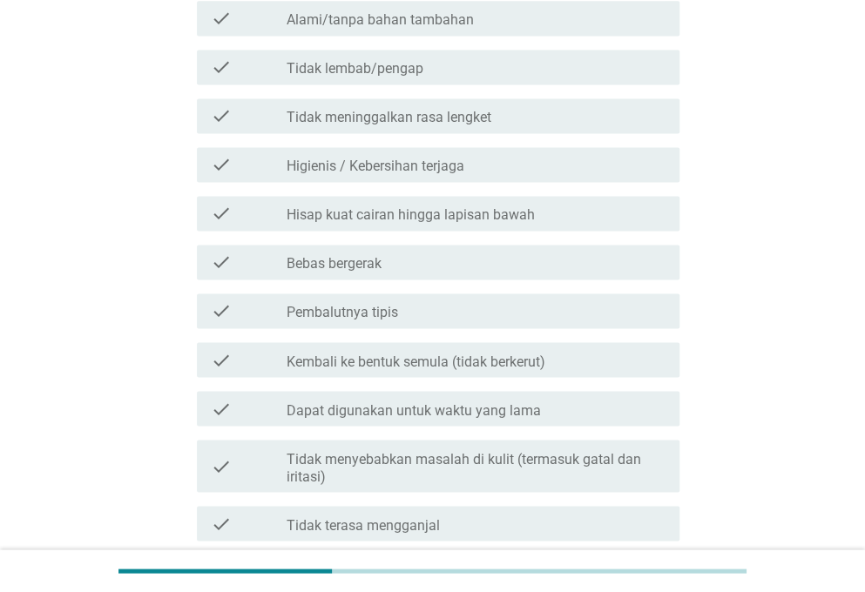
scroll to position [955, 0]
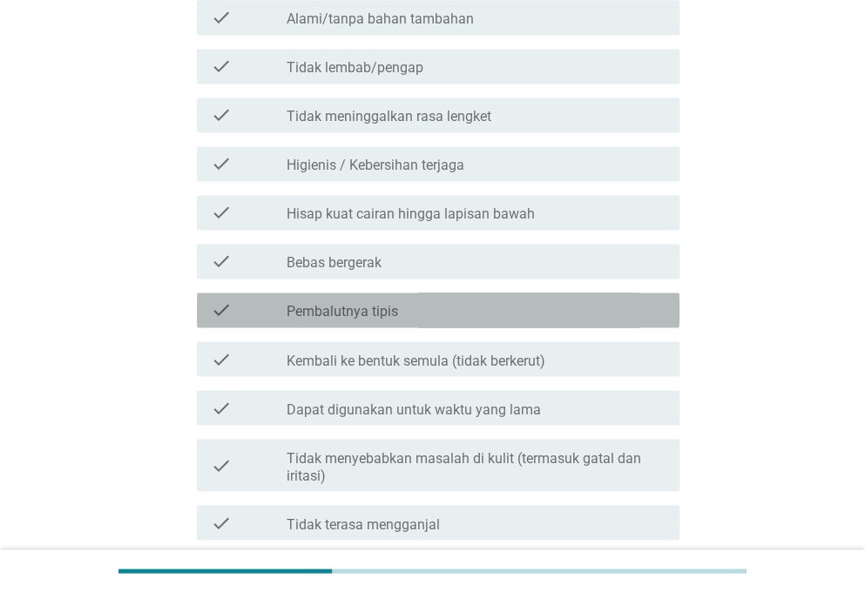
click at [453, 327] on div "check check_box_outline_blank Pembalutnya tipis" at bounding box center [438, 310] width 482 height 35
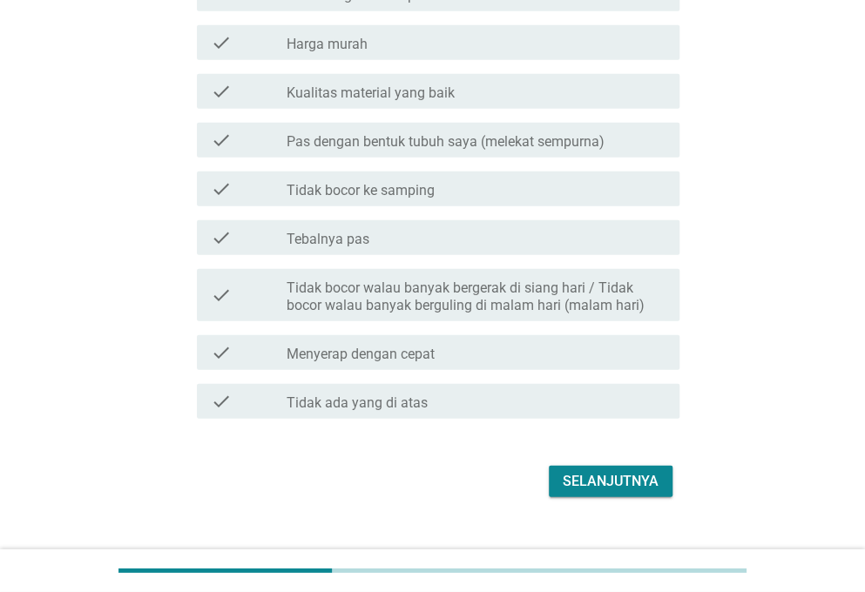
scroll to position [1758, 0]
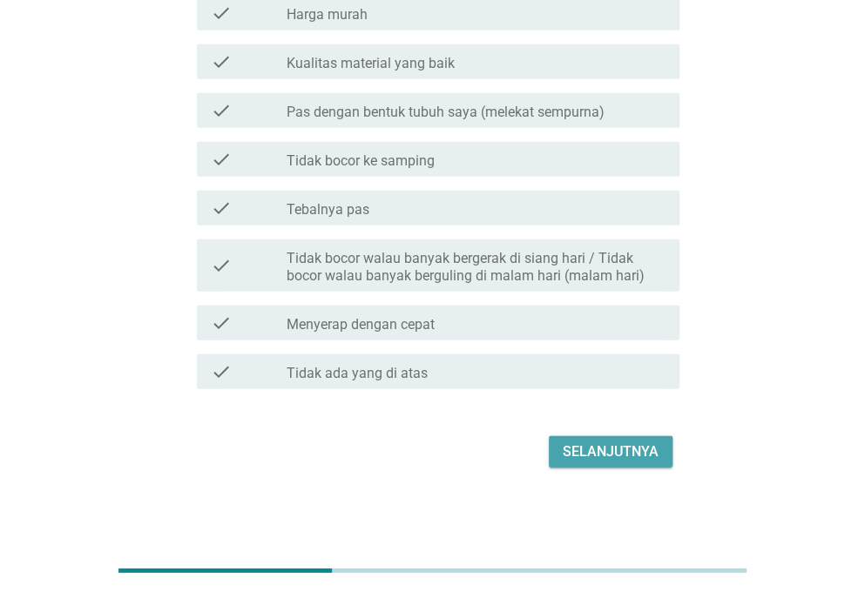
click at [604, 452] on div "Selanjutnya" at bounding box center [611, 452] width 96 height 21
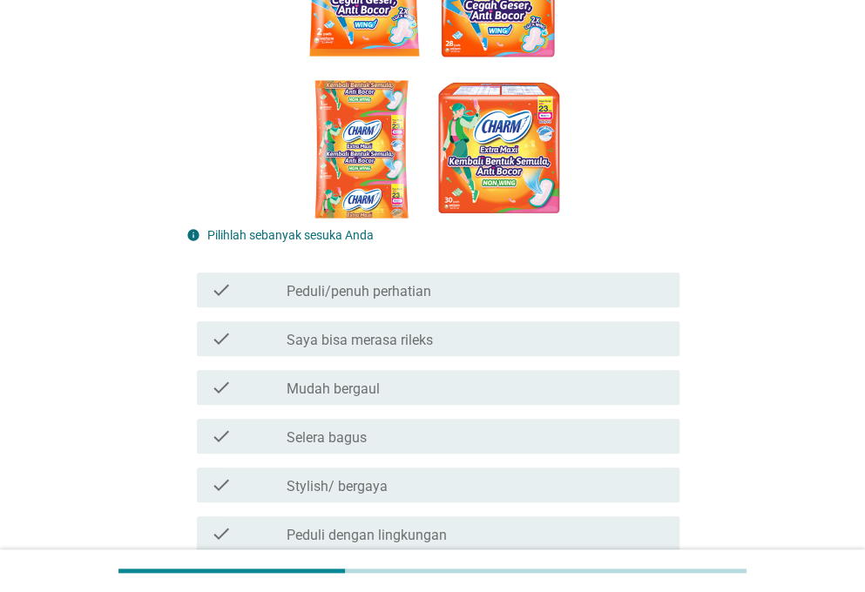
scroll to position [375, 0]
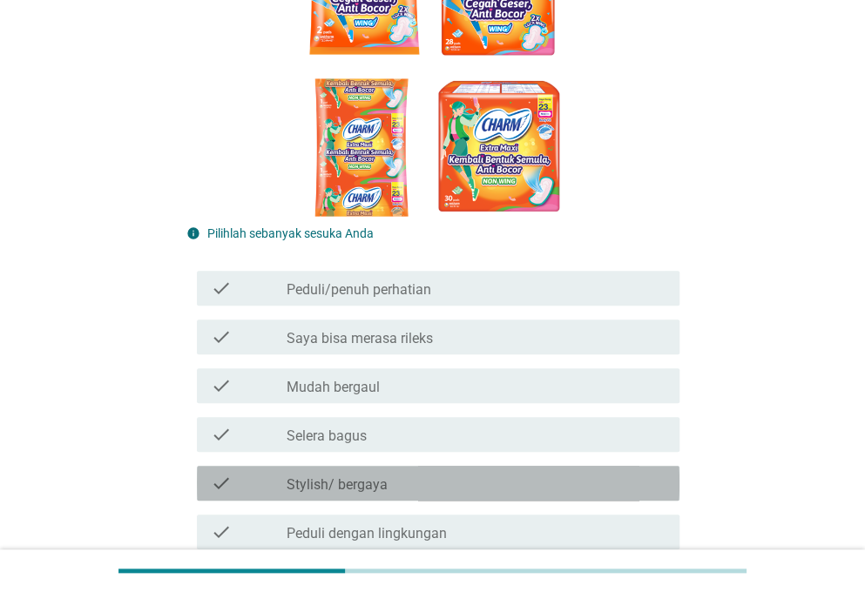
click at [427, 496] on div "check check_box_outline_blank Stylish/ bergaya" at bounding box center [438, 483] width 482 height 35
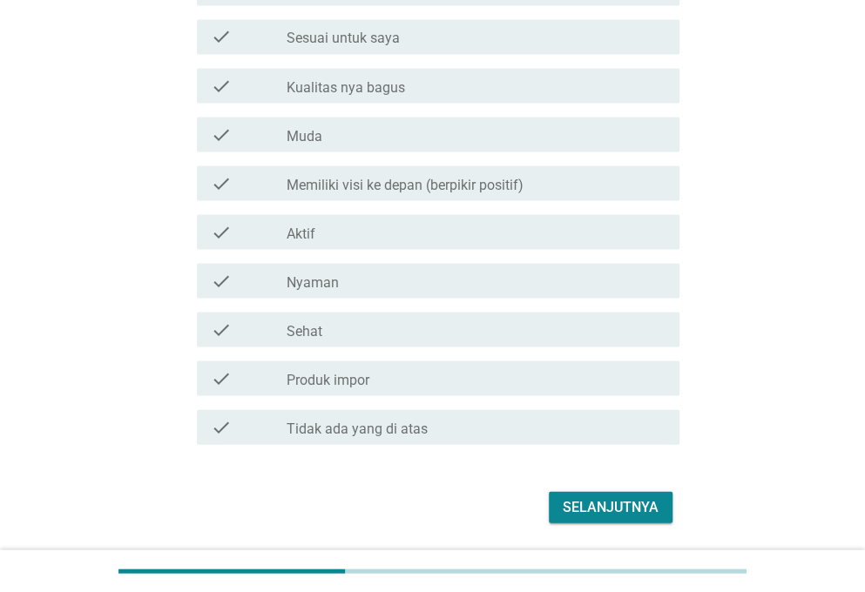
scroll to position [1212, 0]
click at [580, 504] on div "Selanjutnya" at bounding box center [611, 506] width 96 height 21
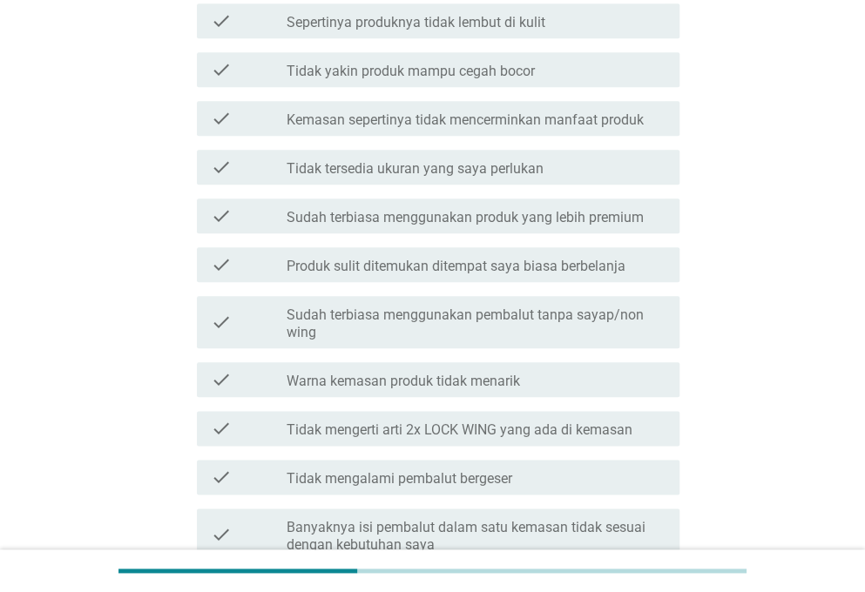
scroll to position [567, 0]
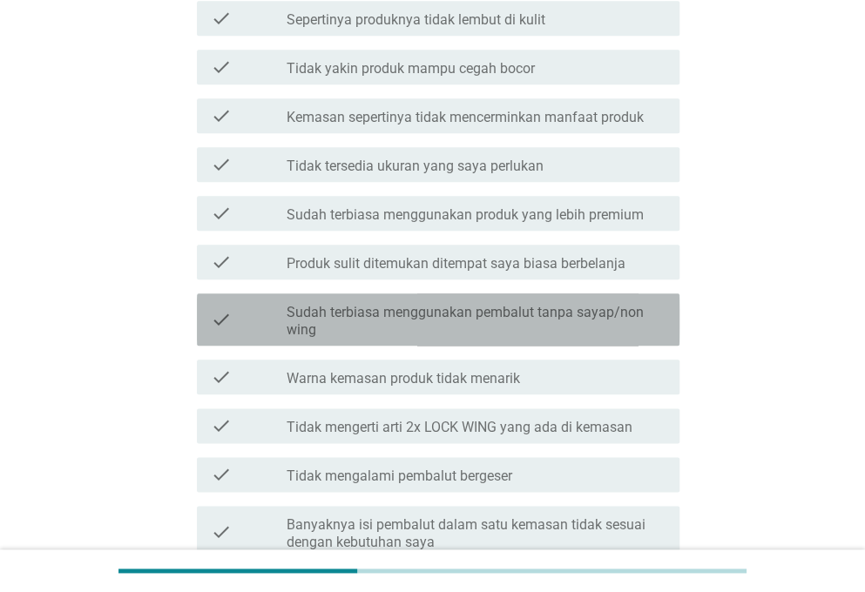
click at [621, 318] on label "Sudah terbiasa menggunakan pembalut tanpa sayap/non wing" at bounding box center [476, 321] width 379 height 35
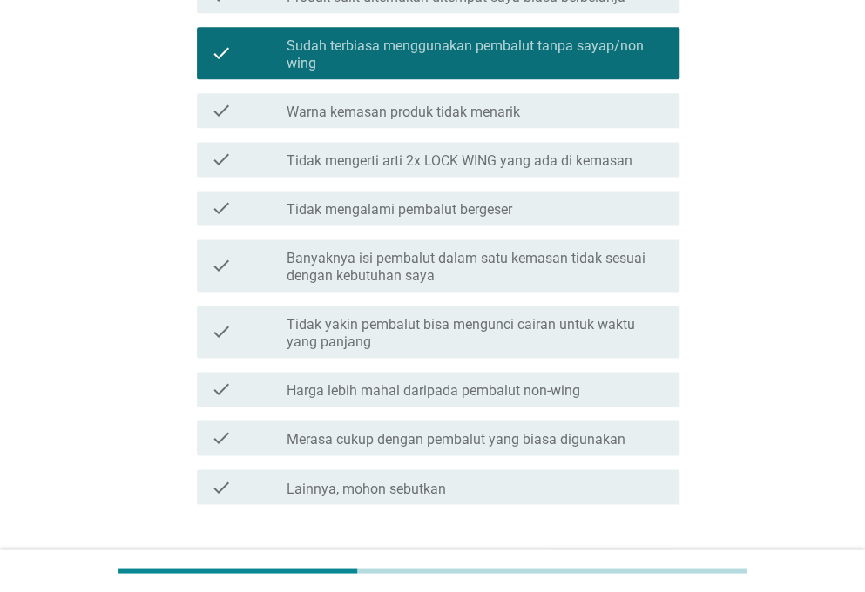
scroll to position [834, 0]
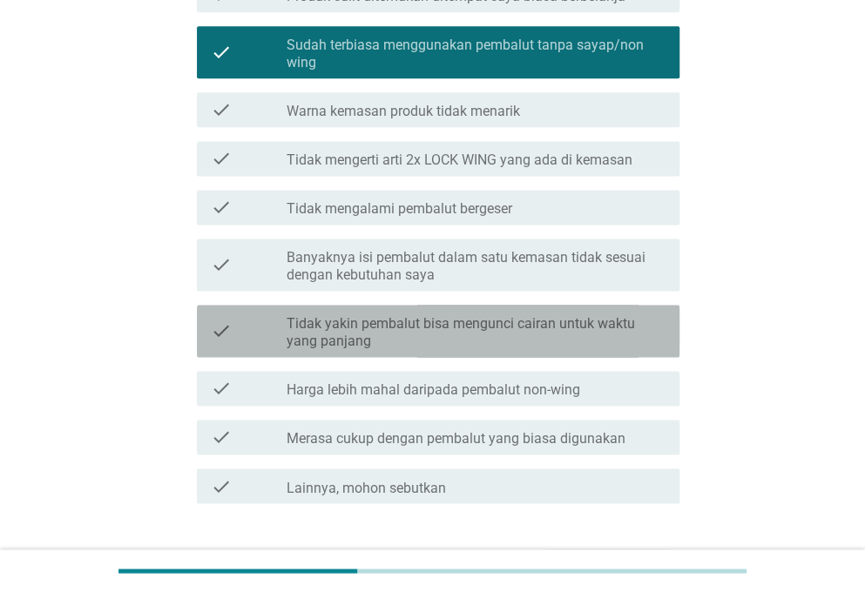
click at [621, 318] on label "Tidak yakin pembalut bisa mengunci cairan untuk waktu yang panjang" at bounding box center [476, 332] width 379 height 35
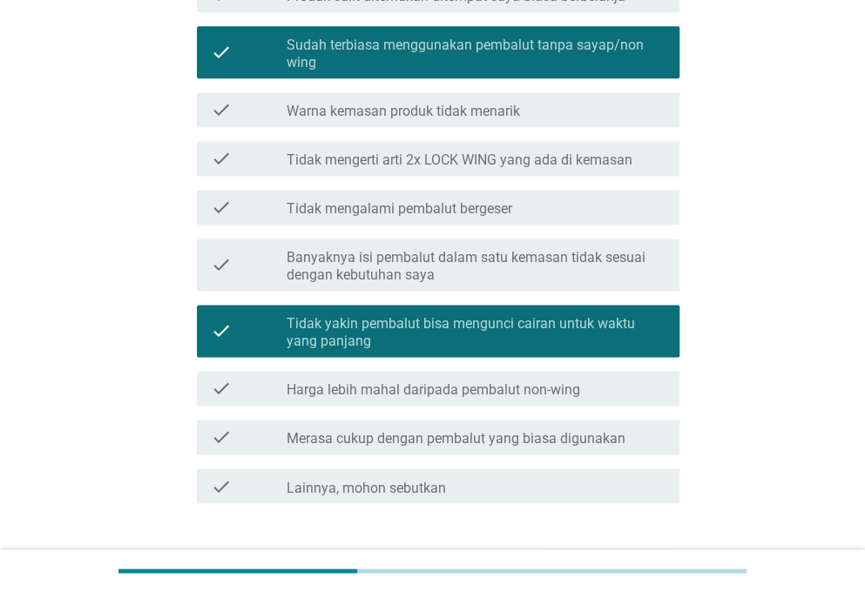
scroll to position [948, 0]
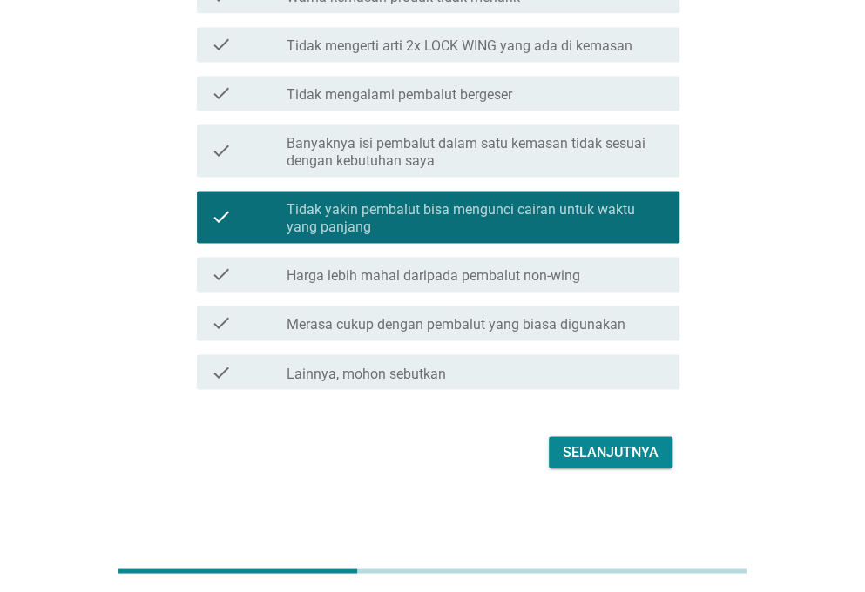
click at [604, 452] on div "Selanjutnya" at bounding box center [611, 452] width 96 height 21
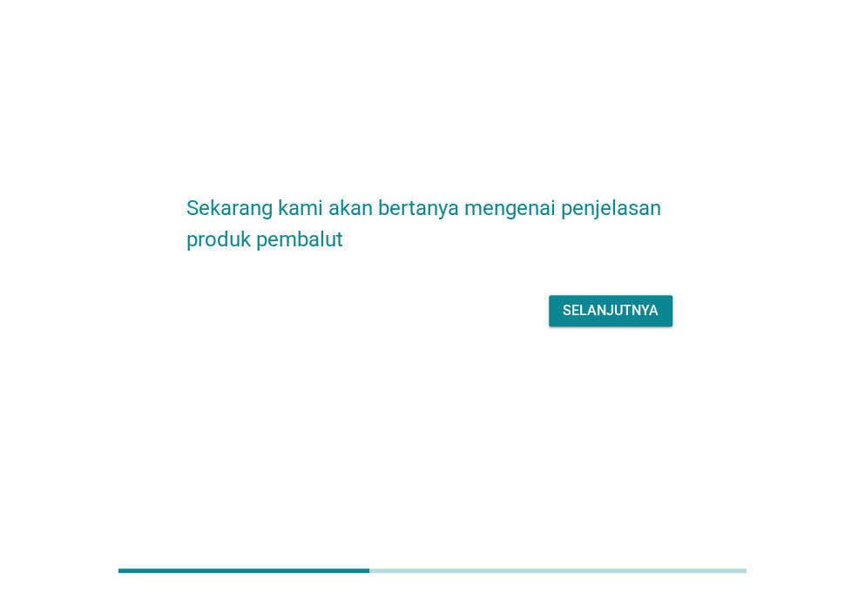
scroll to position [0, 0]
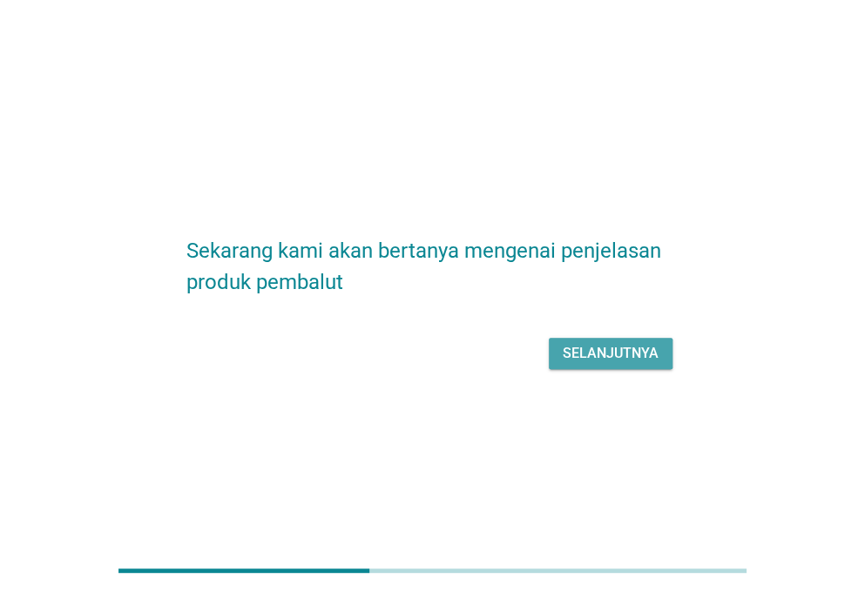
click at [622, 344] on div "Selanjutnya" at bounding box center [611, 353] width 96 height 21
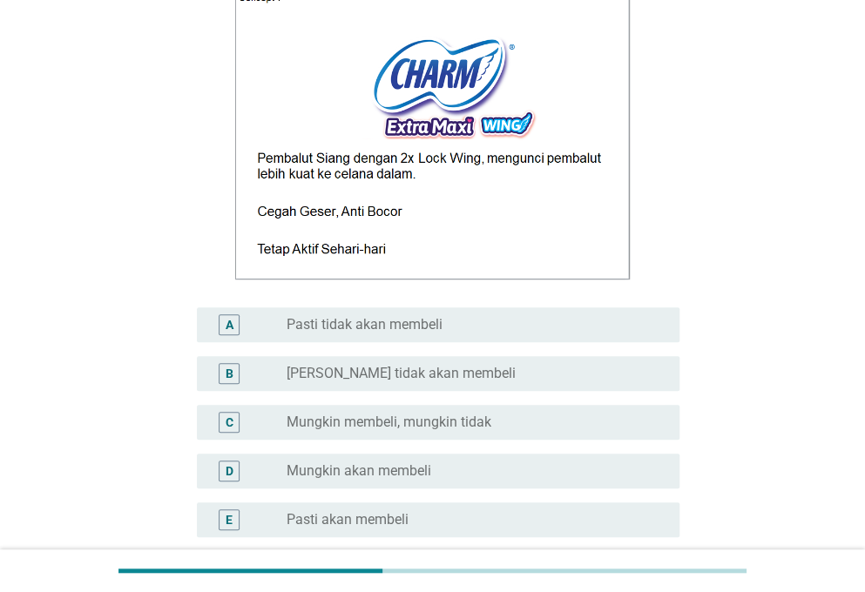
scroll to position [218, 0]
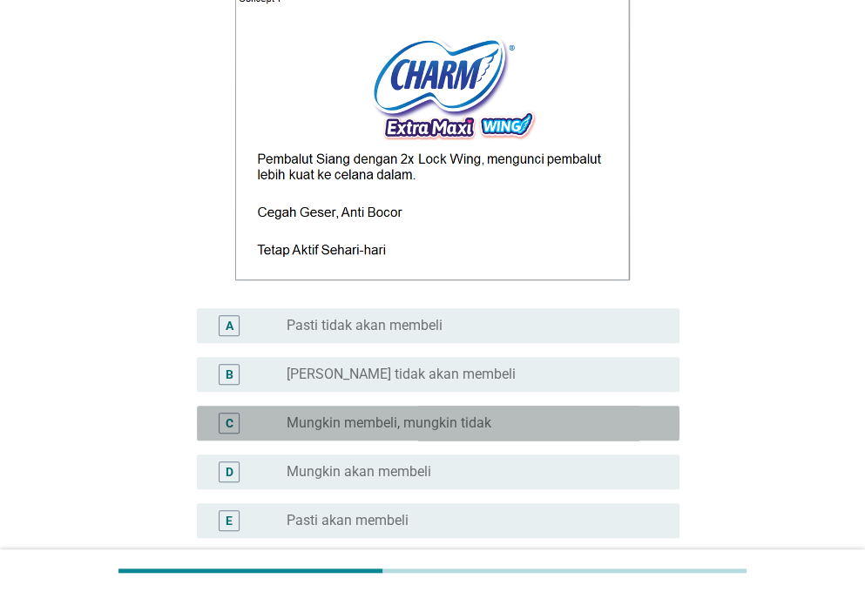
click at [484, 421] on label "Mungkin membeli, mungkin tidak" at bounding box center [389, 423] width 205 height 17
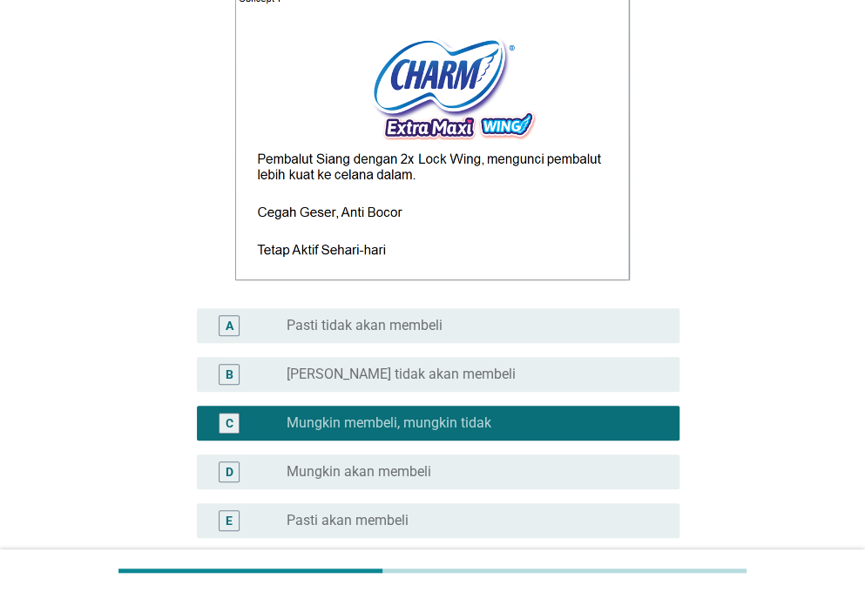
scroll to position [388, 0]
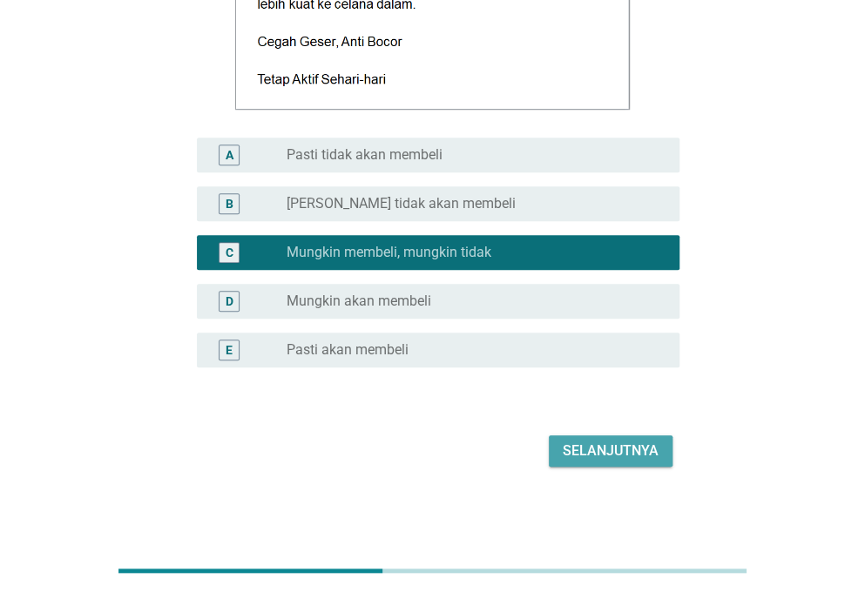
click at [615, 449] on div "Selanjutnya" at bounding box center [611, 451] width 96 height 21
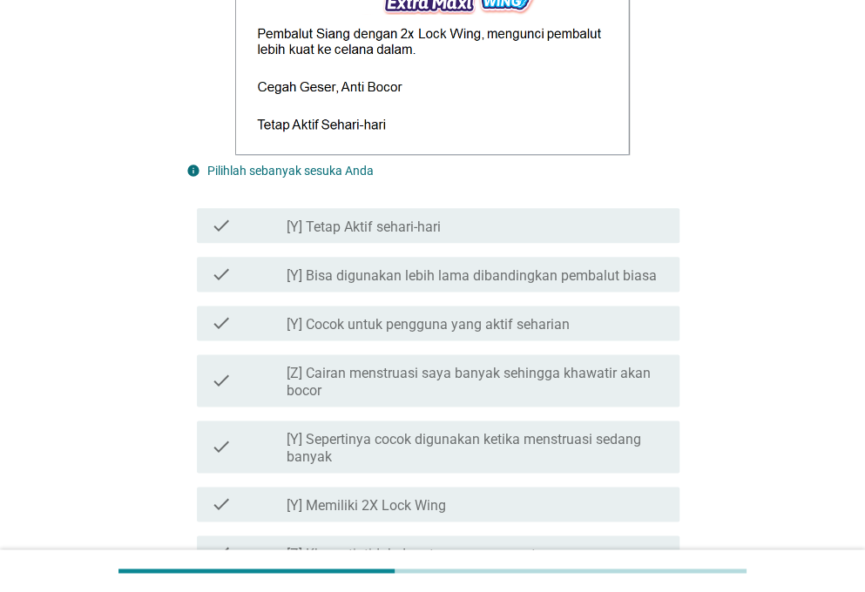
scroll to position [689, 0]
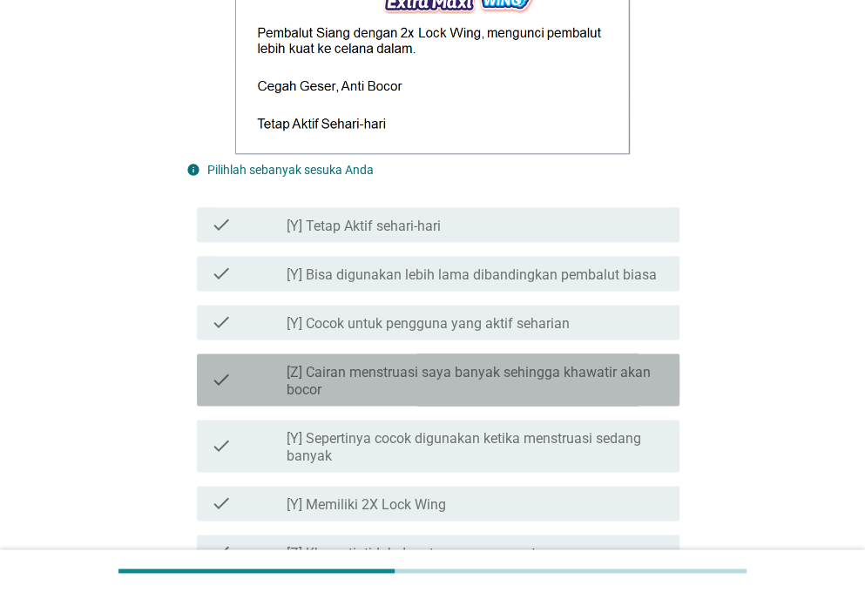
click at [474, 389] on label "[Z] Cairan menstruasi saya banyak sehingga khawatir akan bocor" at bounding box center [476, 381] width 379 height 35
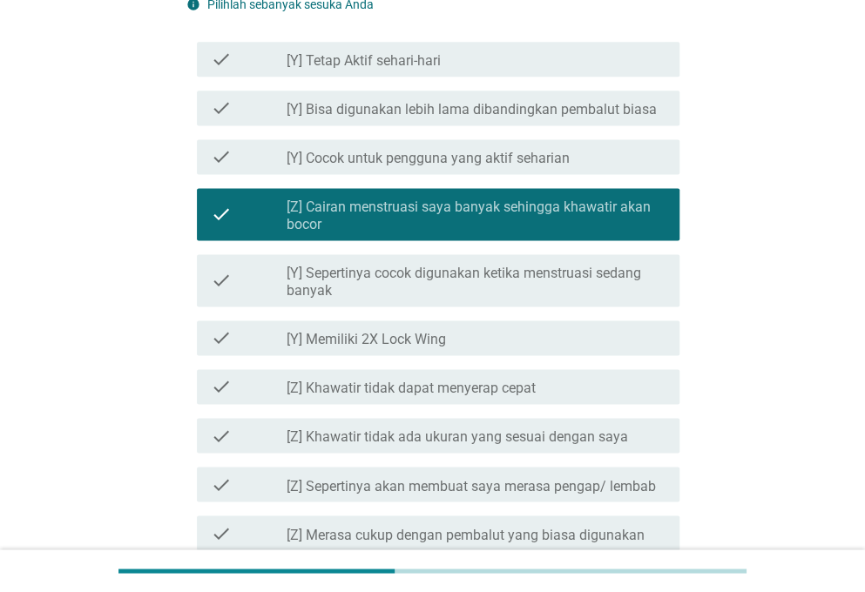
scroll to position [974, 0]
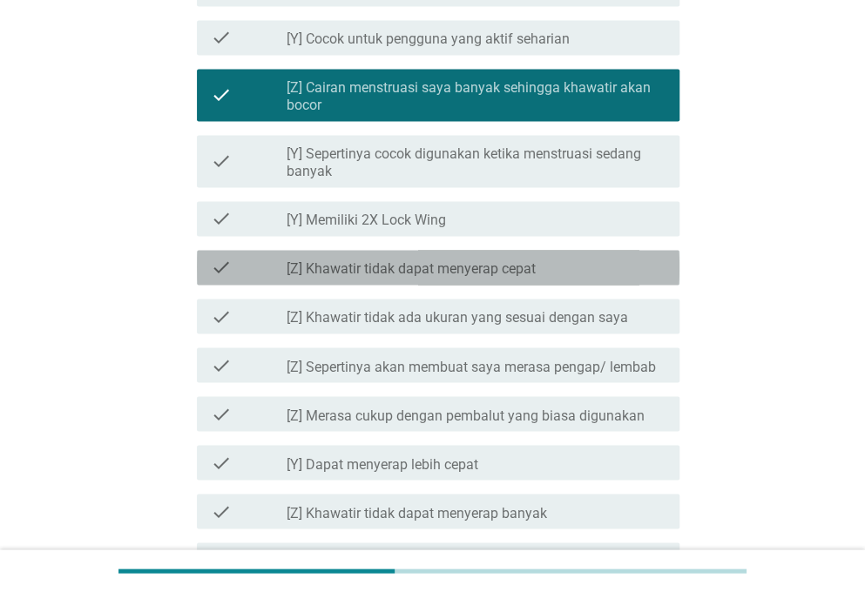
click at [442, 261] on label "[Z] Khawatir tidak dapat menyerap cepat" at bounding box center [411, 268] width 249 height 17
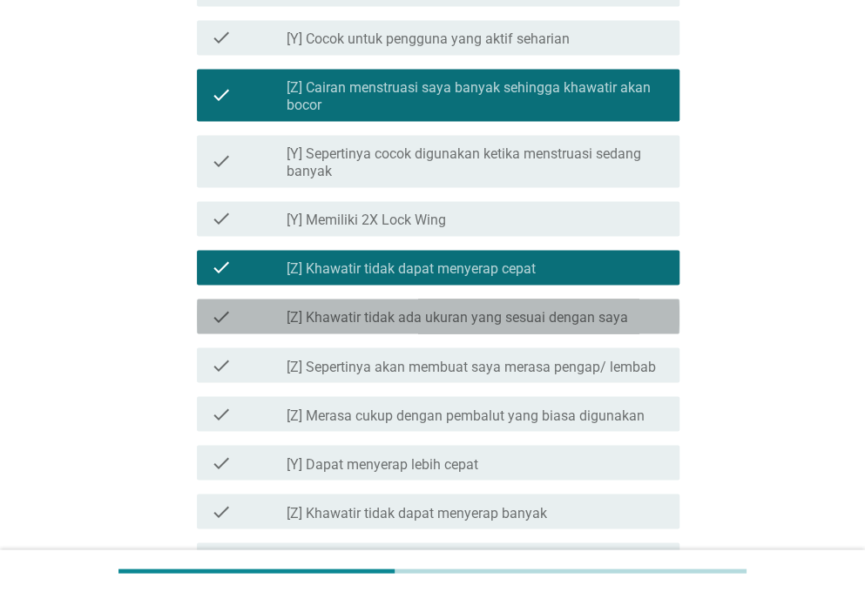
click at [440, 300] on div "check check_box_outline_blank [Z] [GEOGRAPHIC_DATA] tidak ada ukuran yang sesua…" at bounding box center [438, 316] width 482 height 35
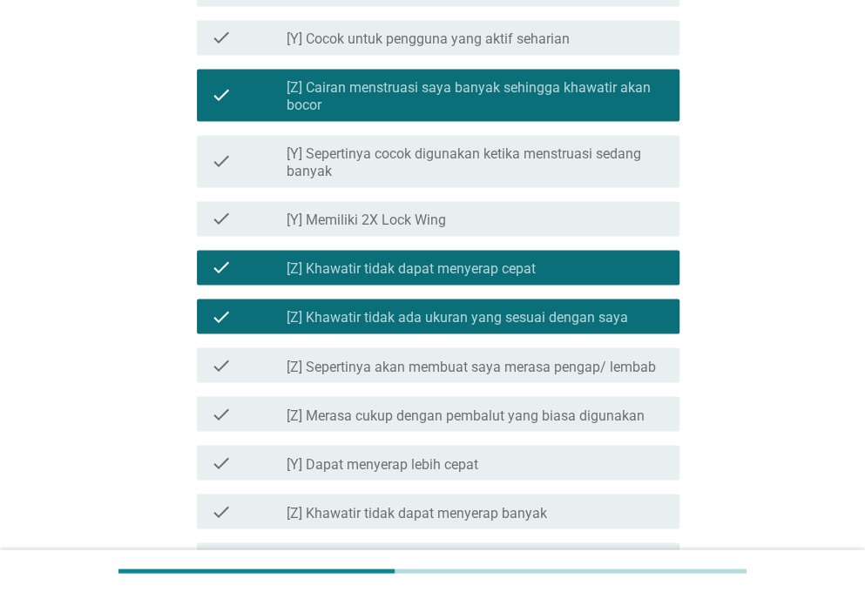
click at [428, 384] on div "check check_box_outline_blank [Z] Sepertinya akan membuat saya merasa pengap/ l…" at bounding box center [432, 365] width 493 height 49
click at [426, 361] on label "[Z] Sepertinya akan membuat saya merasa pengap/ lembab" at bounding box center [471, 366] width 369 height 17
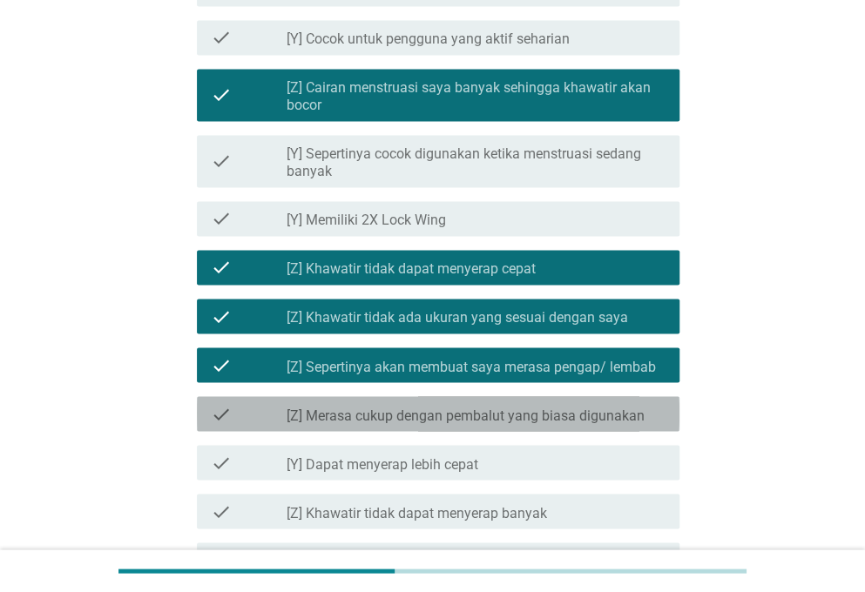
click at [427, 426] on div "check check_box_outline_blank [Z] Merasa cukup dengan pembalut yang biasa digun…" at bounding box center [438, 413] width 482 height 35
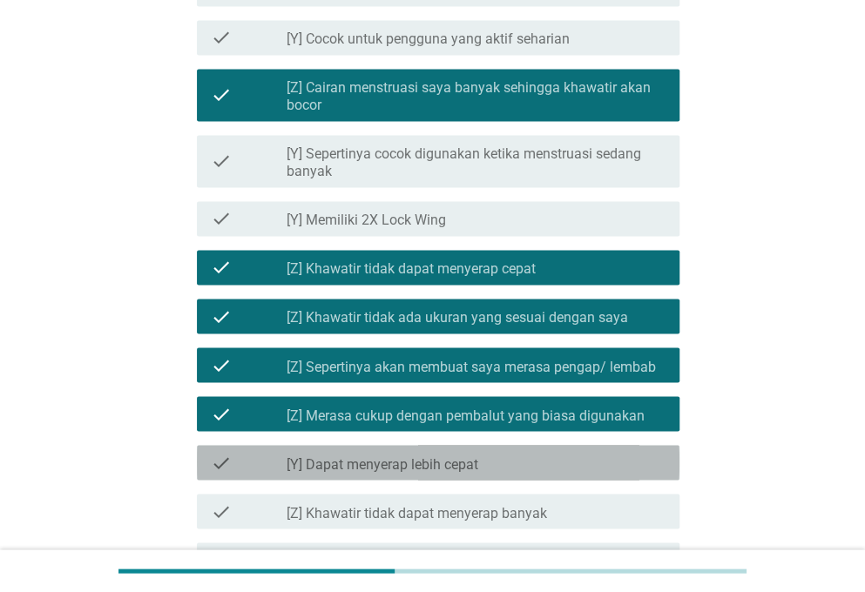
click at [427, 461] on label "[Y] Dapat menyerap lebih cepat" at bounding box center [383, 463] width 192 height 17
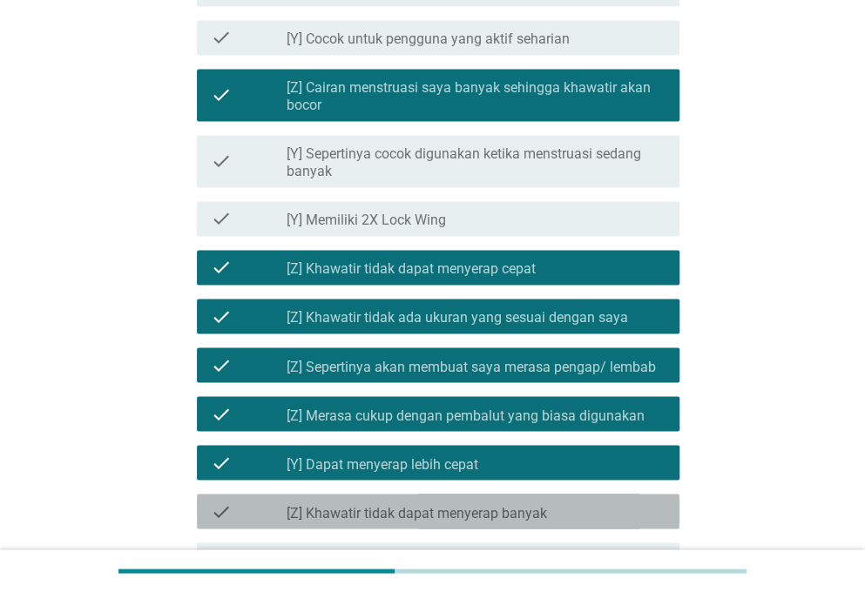
click at [424, 523] on div "check check_box_outline_blank [Z] Khawatir tidak dapat menyerap banyak" at bounding box center [438, 511] width 482 height 35
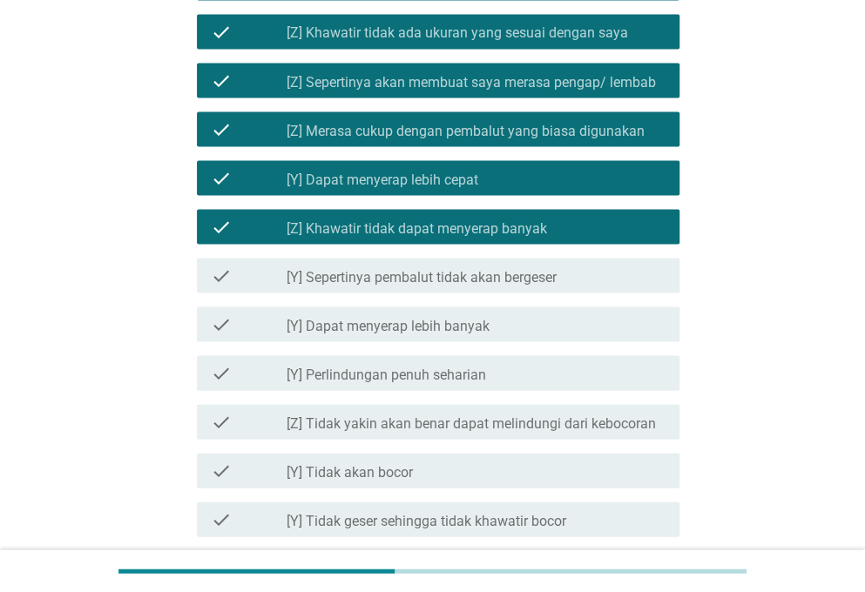
scroll to position [1260, 0]
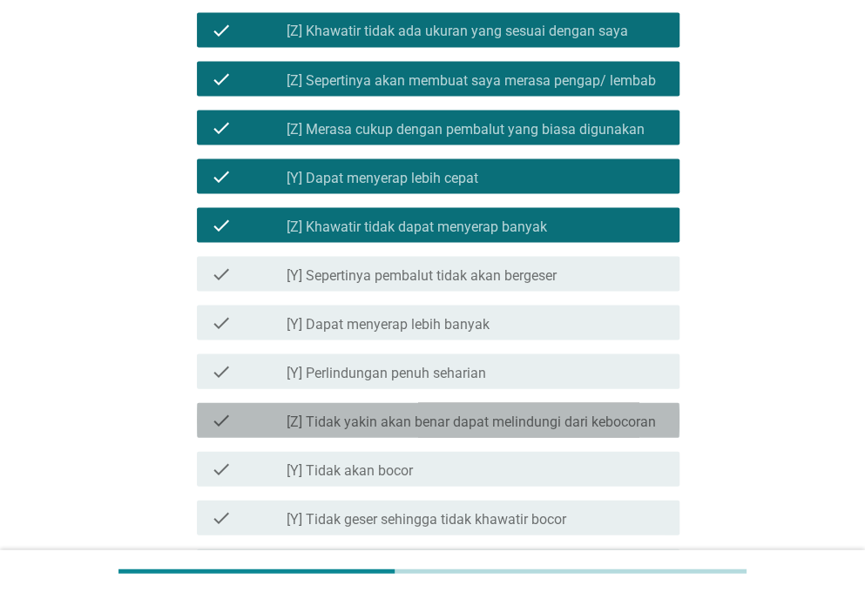
click at [425, 423] on label "[Z] Tidak yakin akan benar dapat melindungi dari kebocoran" at bounding box center [471, 421] width 369 height 17
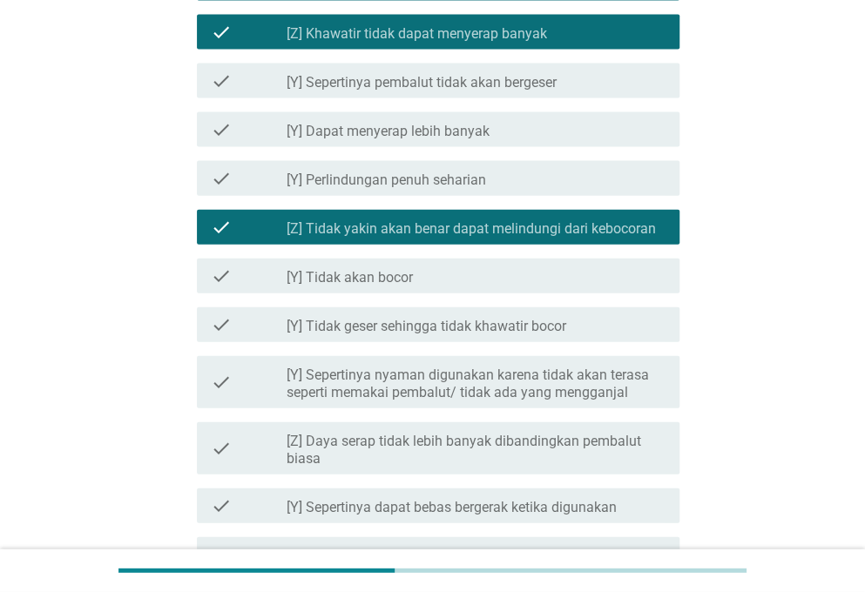
scroll to position [1454, 0]
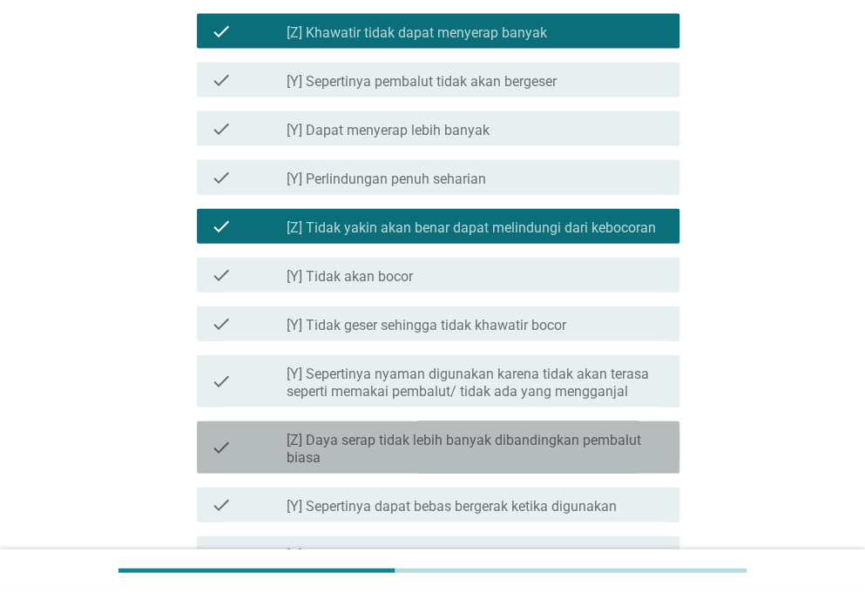
click at [430, 442] on label "[Z] Daya serap tidak lebih banyak dibandingkan pembalut biasa" at bounding box center [476, 449] width 379 height 35
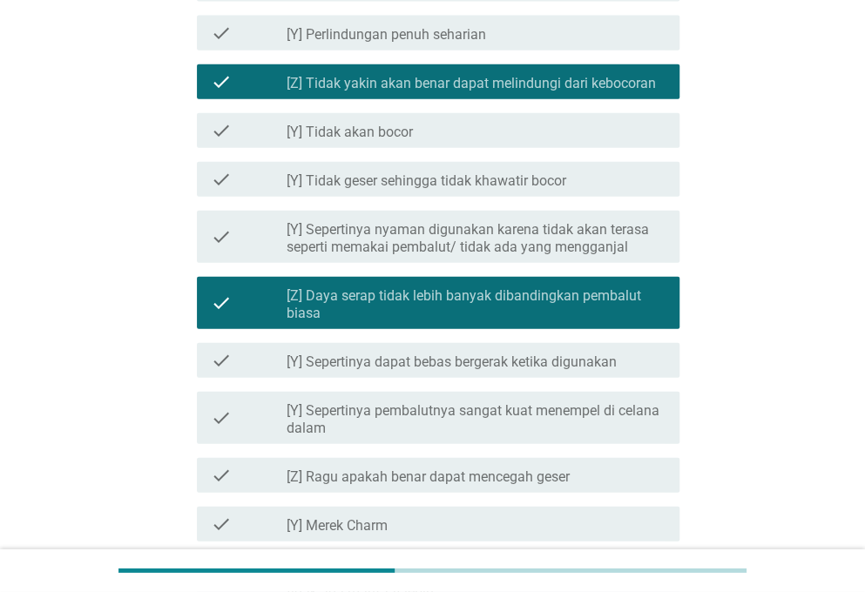
scroll to position [1601, 0]
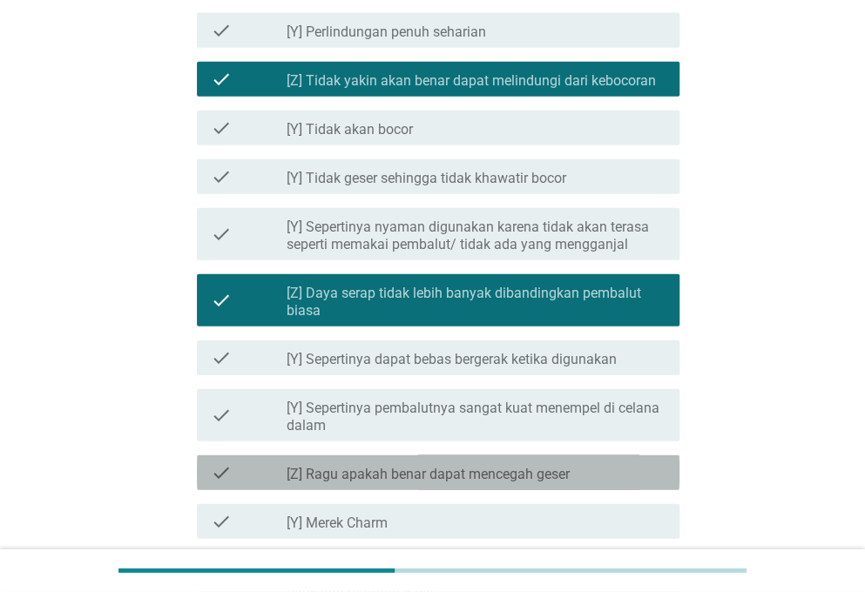
click at [416, 466] on label "[Z] Ragu apakah benar dapat mencegah geser" at bounding box center [428, 474] width 283 height 17
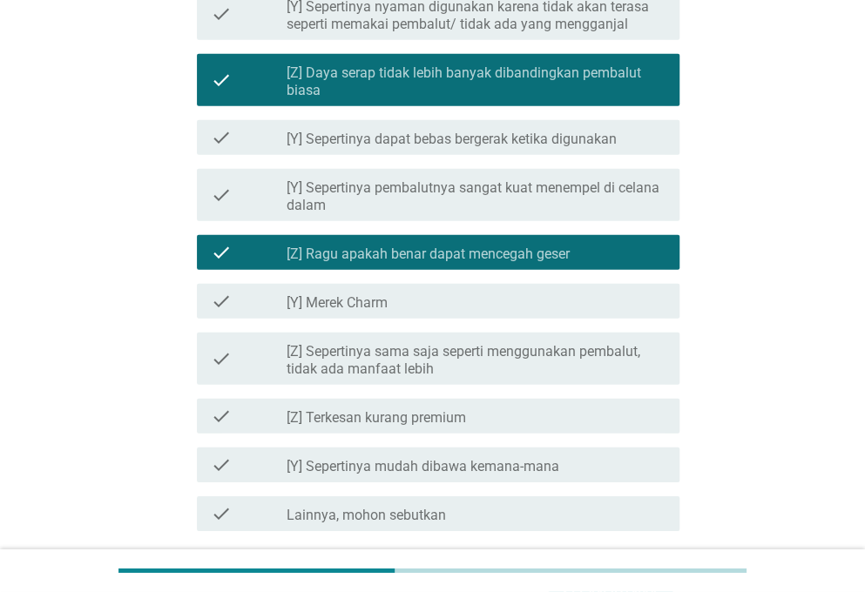
scroll to position [1822, 0]
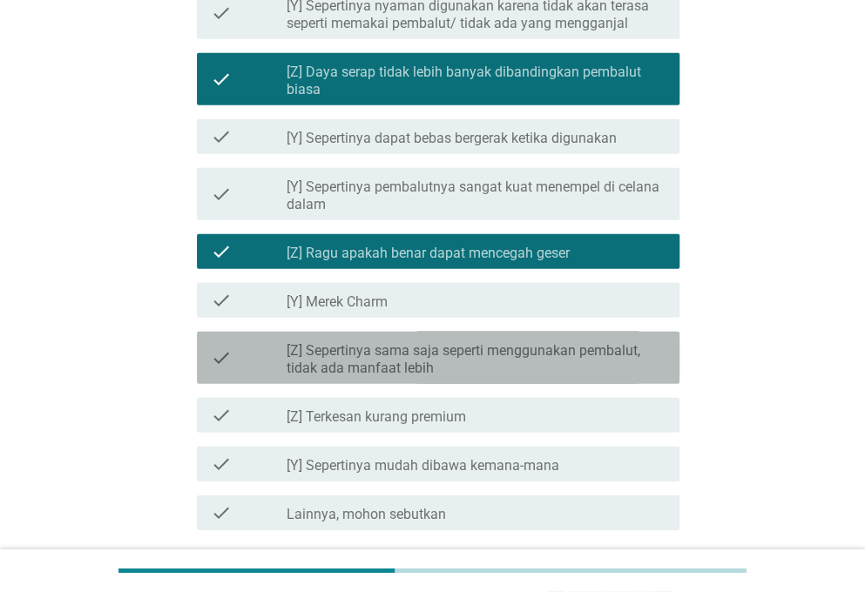
click at [381, 370] on label "[Z] Sepertinya sama saja seperti menggunakan pembalut, tidak ada manfaat lebih" at bounding box center [476, 359] width 379 height 35
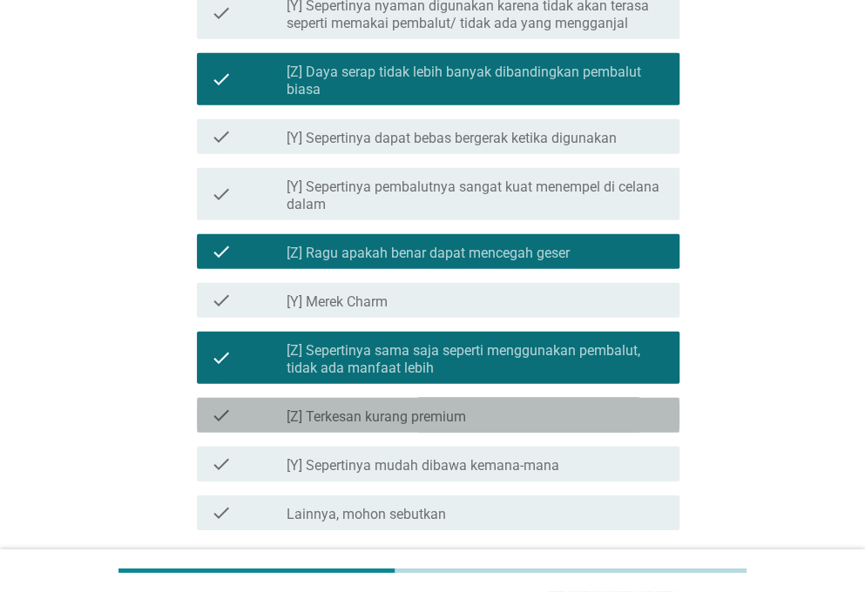
click at [385, 401] on div "check check_box_outline_blank [Z] Terkesan kurang premium" at bounding box center [438, 415] width 482 height 35
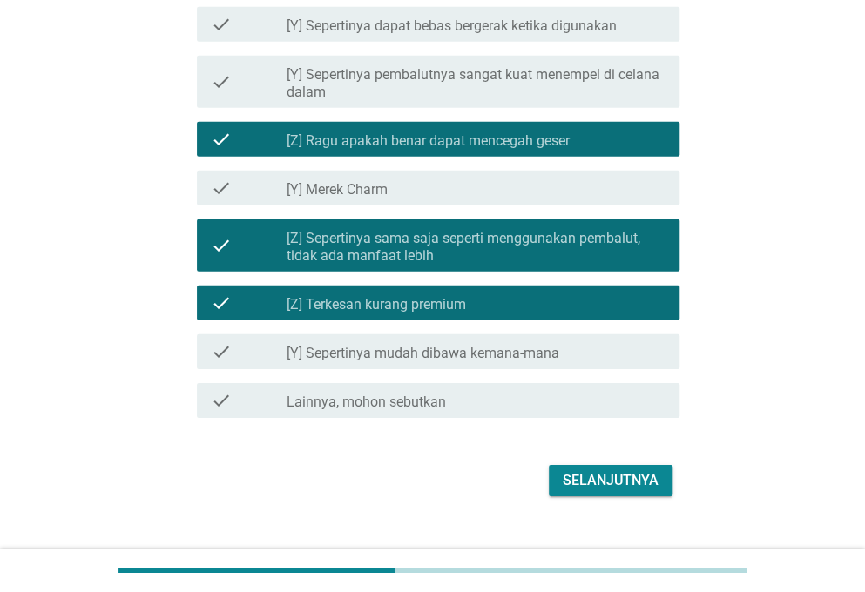
scroll to position [1963, 0]
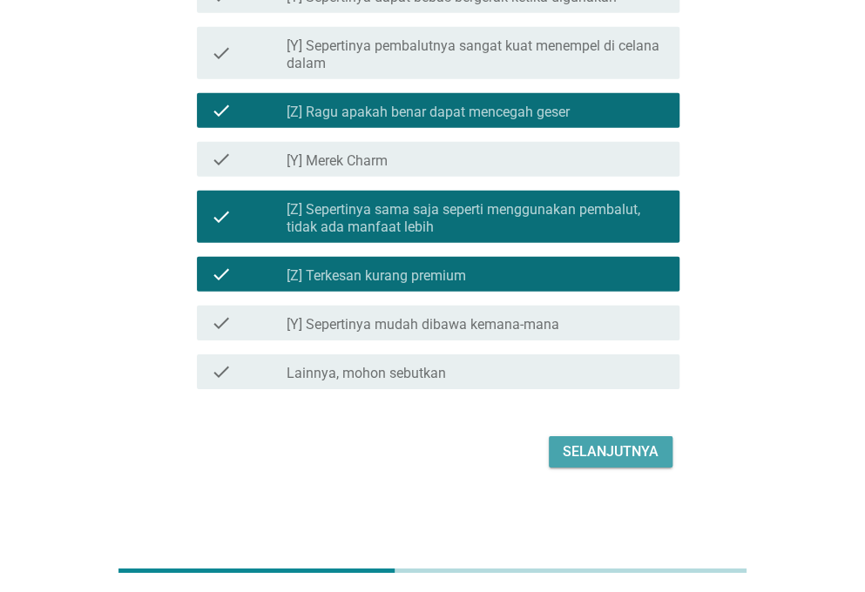
click at [619, 451] on div "Selanjutnya" at bounding box center [611, 452] width 96 height 21
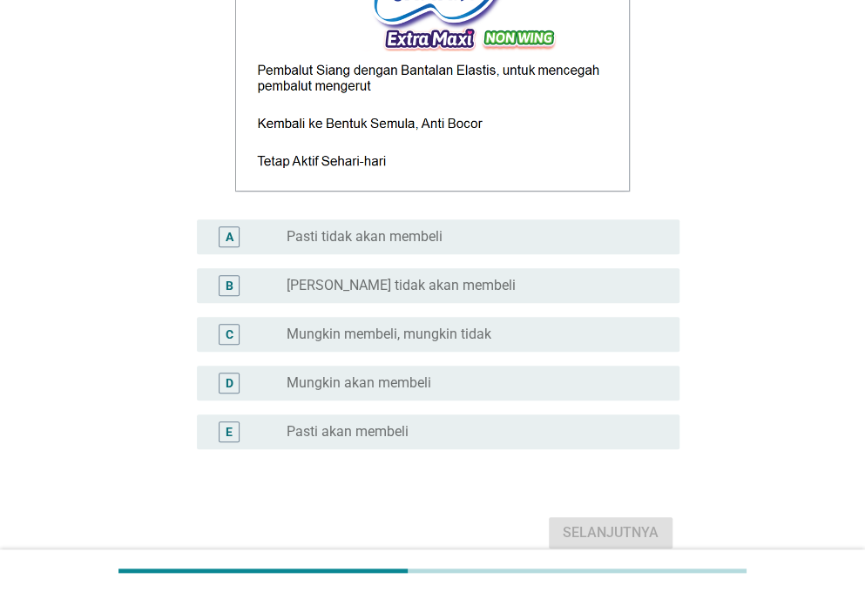
scroll to position [321, 0]
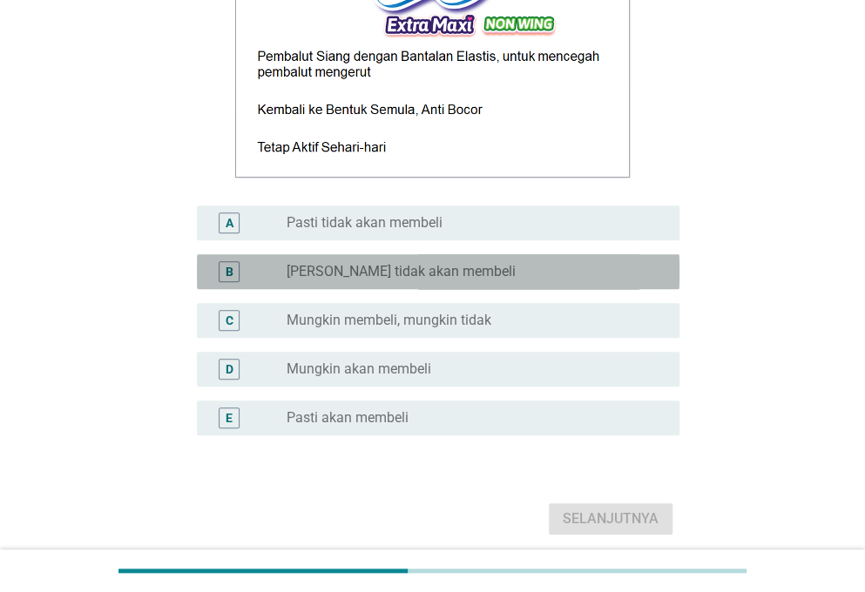
click at [376, 276] on label "[PERSON_NAME] tidak akan membeli" at bounding box center [401, 271] width 229 height 17
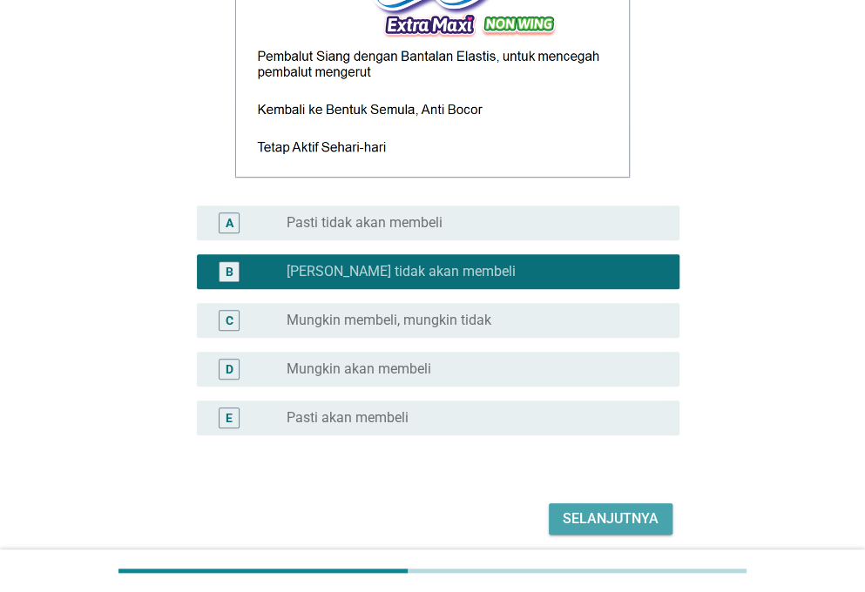
click at [617, 518] on div "Selanjutnya" at bounding box center [611, 519] width 96 height 21
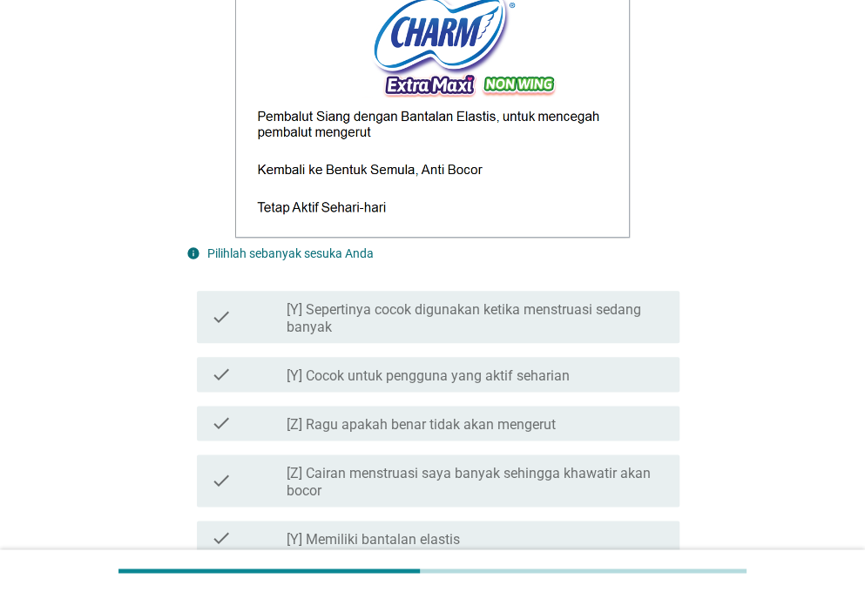
scroll to position [612, 0]
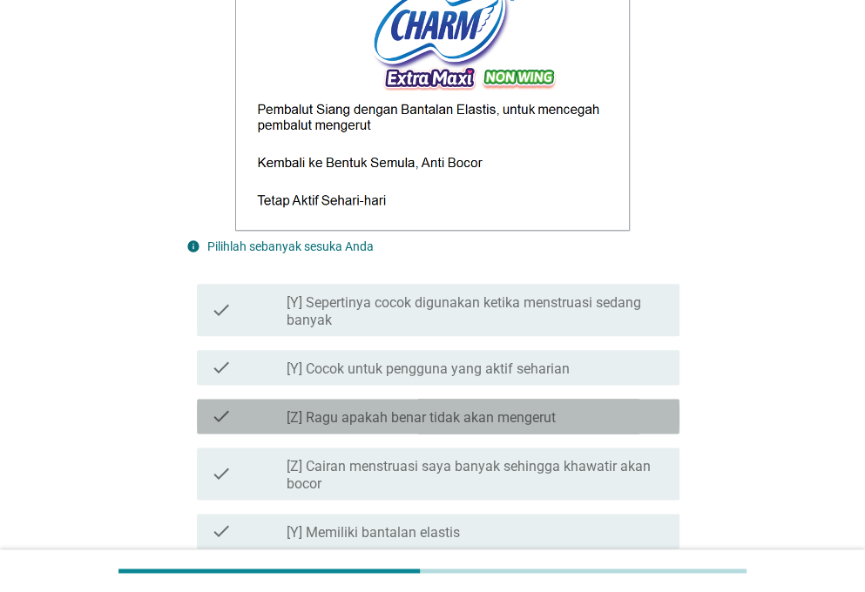
click at [498, 412] on label "[Z] Ragu apakah benar tidak akan mengerut" at bounding box center [421, 417] width 269 height 17
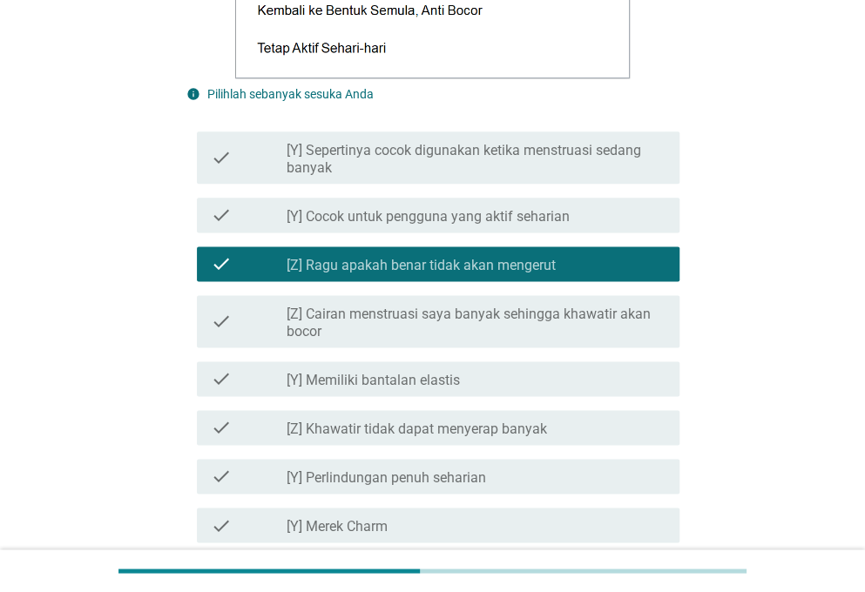
scroll to position [773, 0]
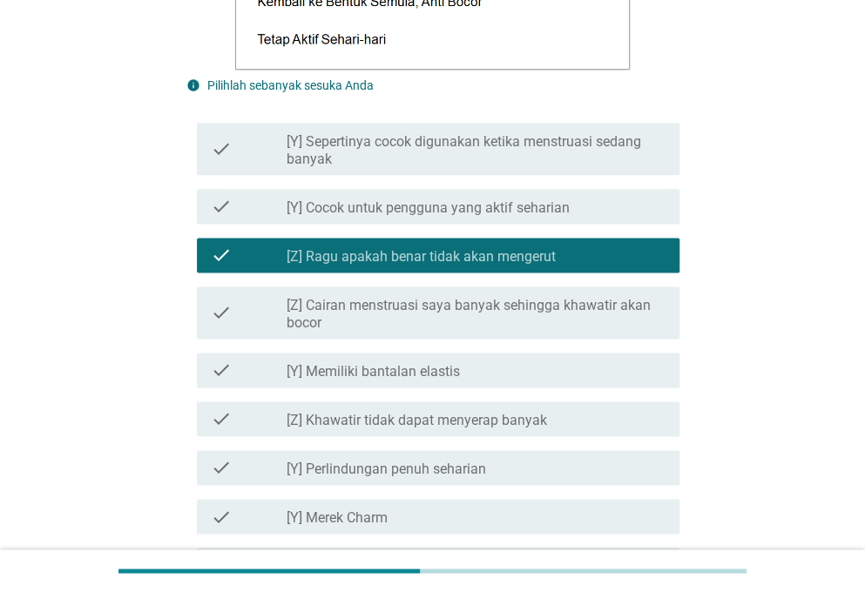
click at [449, 304] on label "[Z] Cairan menstruasi saya banyak sehingga khawatir akan bocor" at bounding box center [476, 314] width 379 height 35
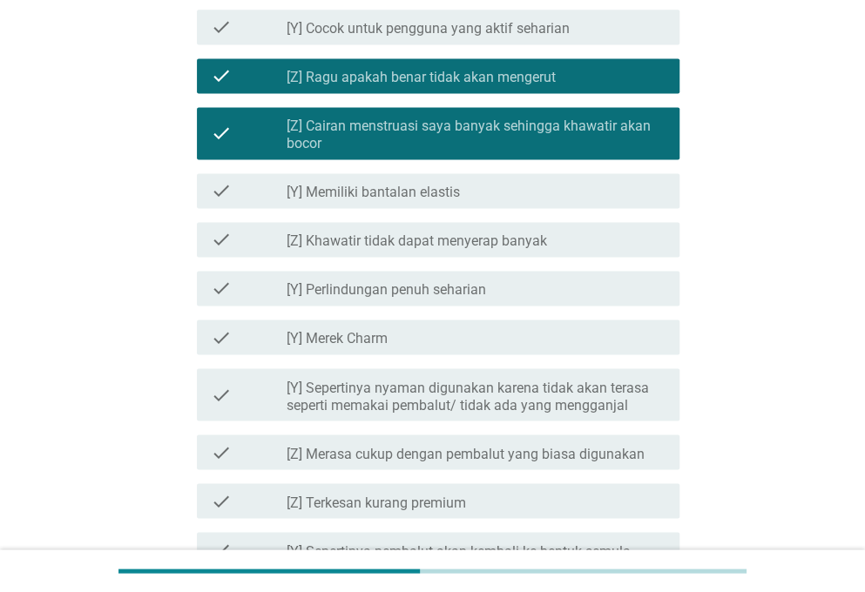
scroll to position [954, 0]
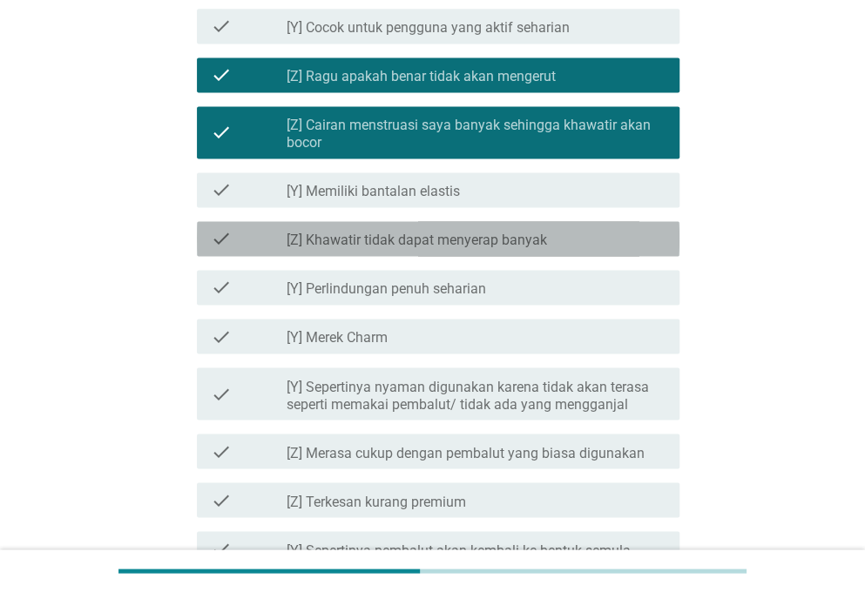
click at [428, 242] on label "[Z] Khawatir tidak dapat menyerap banyak" at bounding box center [417, 240] width 260 height 17
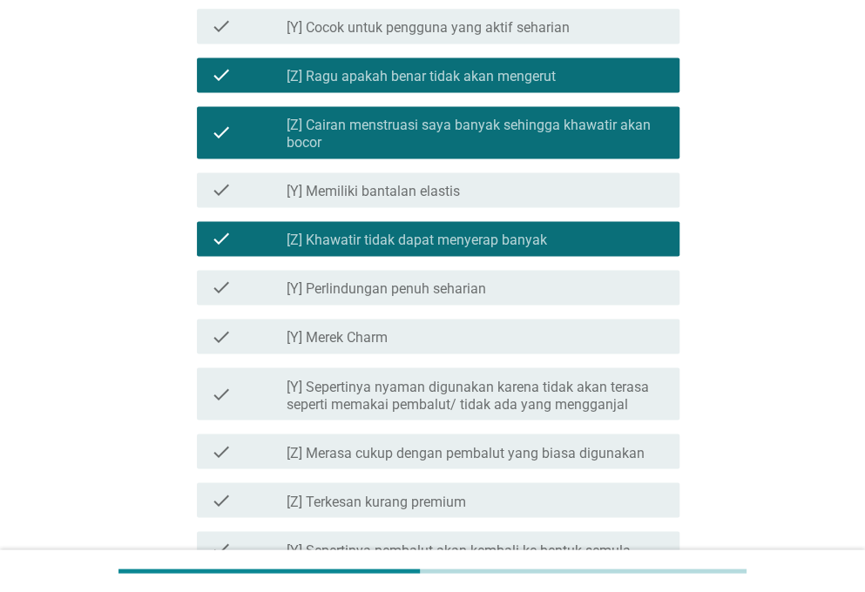
drag, startPoint x: 430, startPoint y: 454, endPoint x: 436, endPoint y: 499, distance: 45.7
click at [436, 499] on label "[Z] Terkesan kurang premium" at bounding box center [376, 501] width 179 height 17
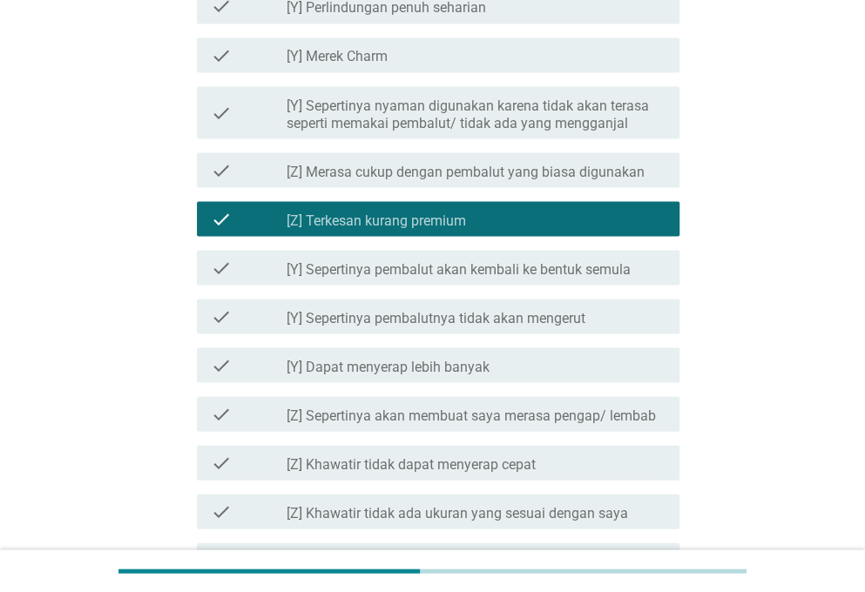
scroll to position [1236, 0]
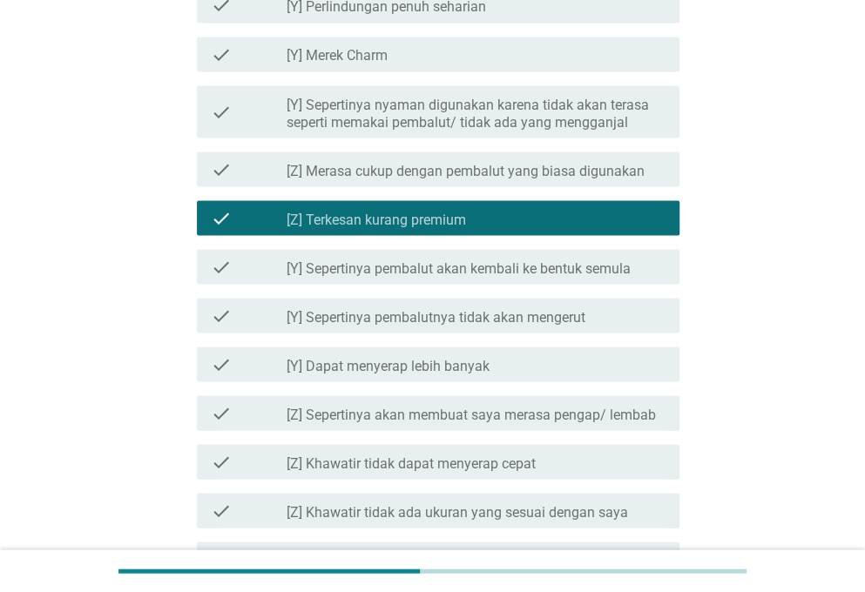
click at [221, 154] on div "check check_box_outline_blank [Z] Merasa cukup dengan pembalut yang biasa digun…" at bounding box center [438, 169] width 482 height 35
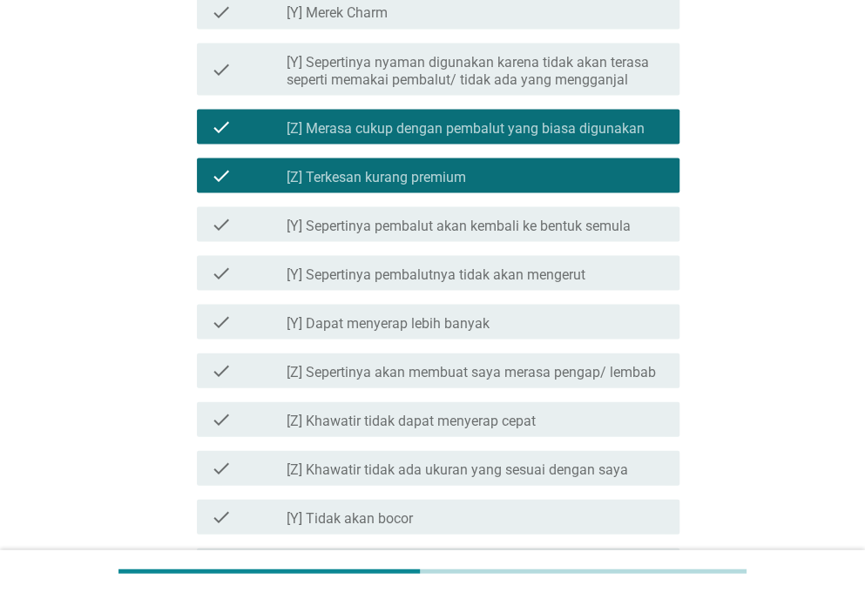
scroll to position [1287, 0]
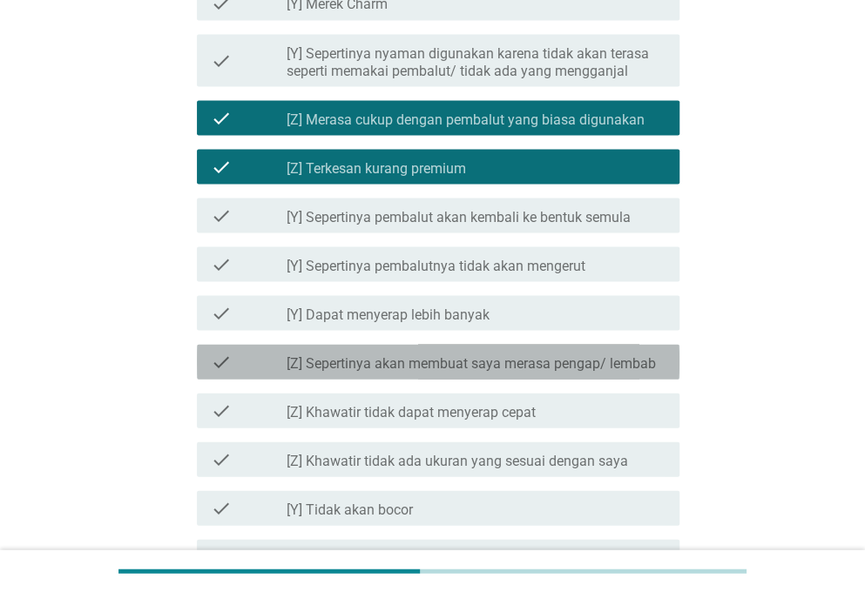
click at [226, 353] on icon "check" at bounding box center [221, 361] width 21 height 21
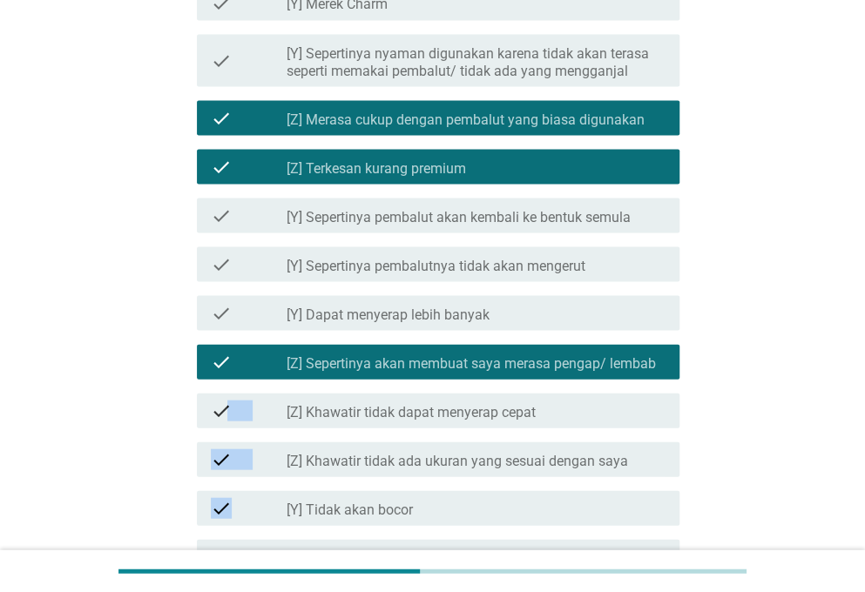
drag, startPoint x: 227, startPoint y: 418, endPoint x: 232, endPoint y: 488, distance: 69.8
click at [232, 488] on div "check check_box_outline_blank [Y] Sepertinya cocok digunakan ketika menstruasi …" at bounding box center [432, 328] width 493 height 1453
click at [232, 488] on div "check check_box_outline_blank [Y] Tidak akan bocor" at bounding box center [432, 507] width 493 height 49
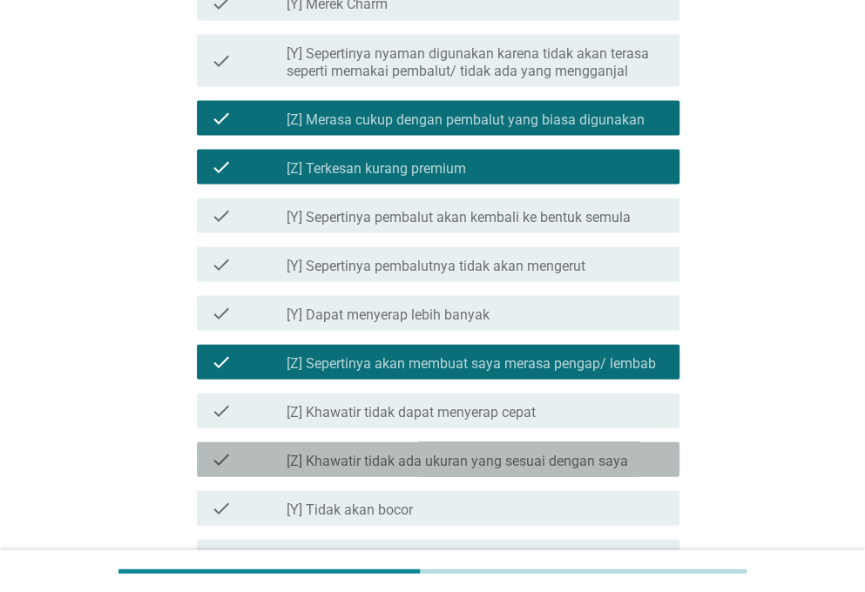
click at [220, 452] on icon "check" at bounding box center [221, 459] width 21 height 21
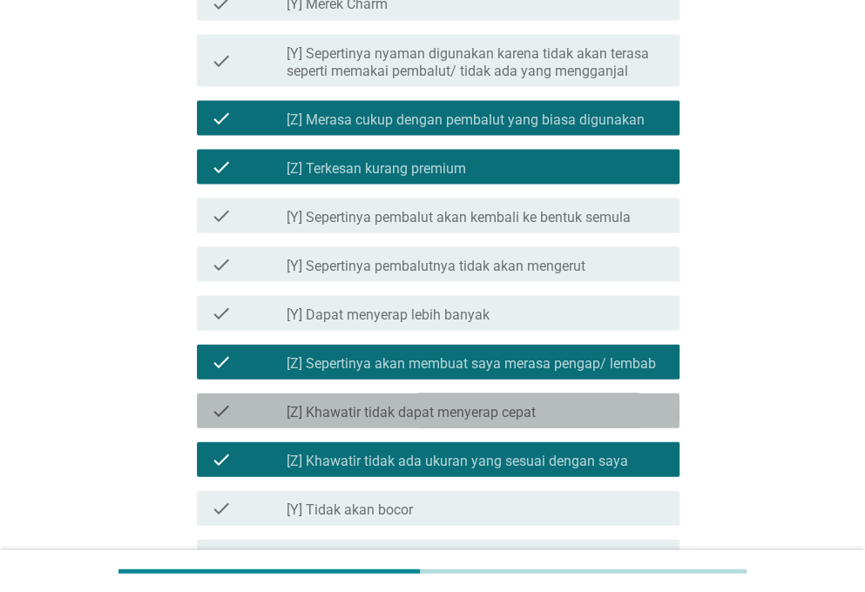
click at [213, 403] on icon "check" at bounding box center [221, 410] width 21 height 21
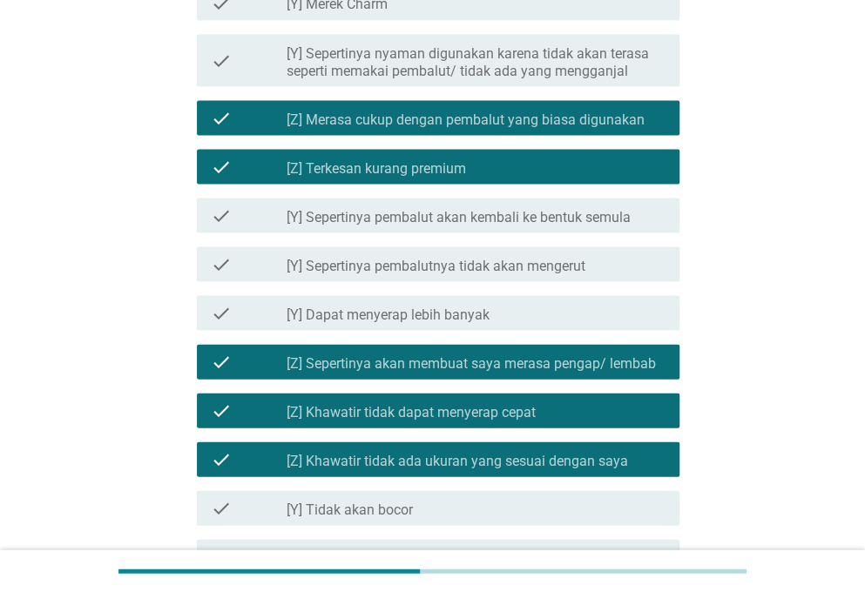
click at [214, 503] on icon "check" at bounding box center [221, 507] width 21 height 21
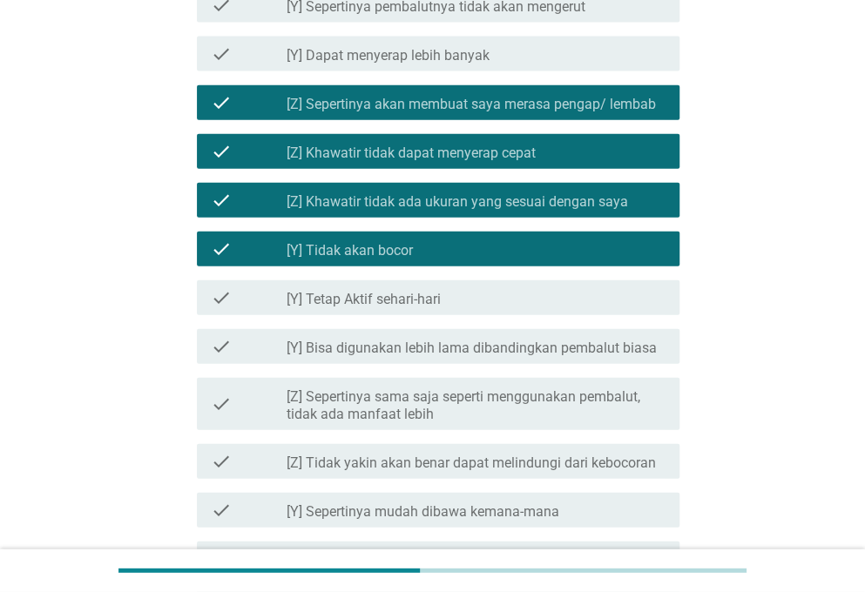
scroll to position [1547, 0]
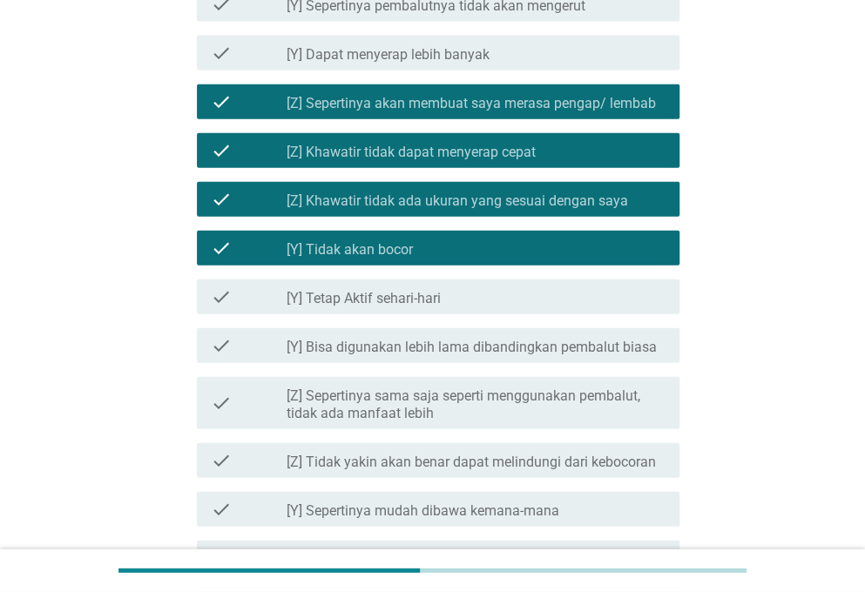
click at [218, 246] on icon "check" at bounding box center [221, 248] width 21 height 21
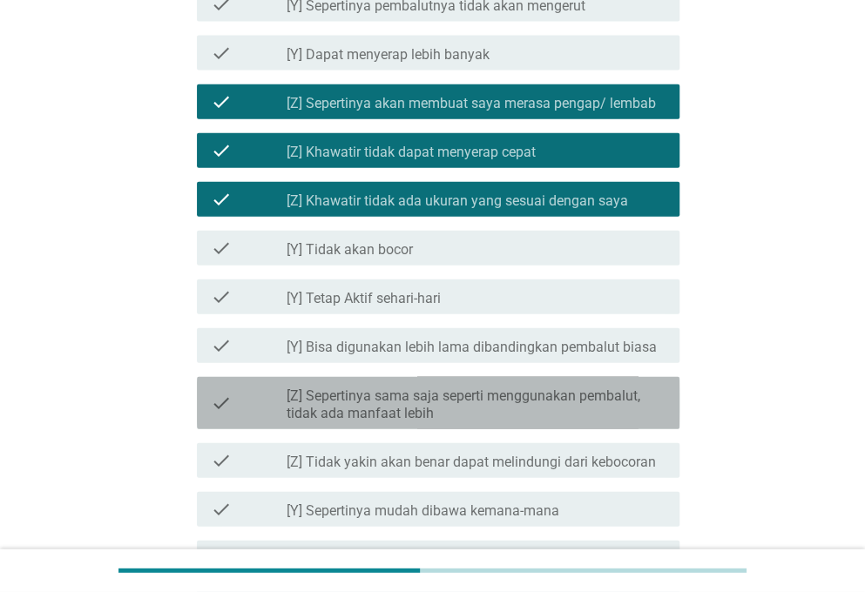
click at [219, 415] on icon "check" at bounding box center [221, 403] width 21 height 38
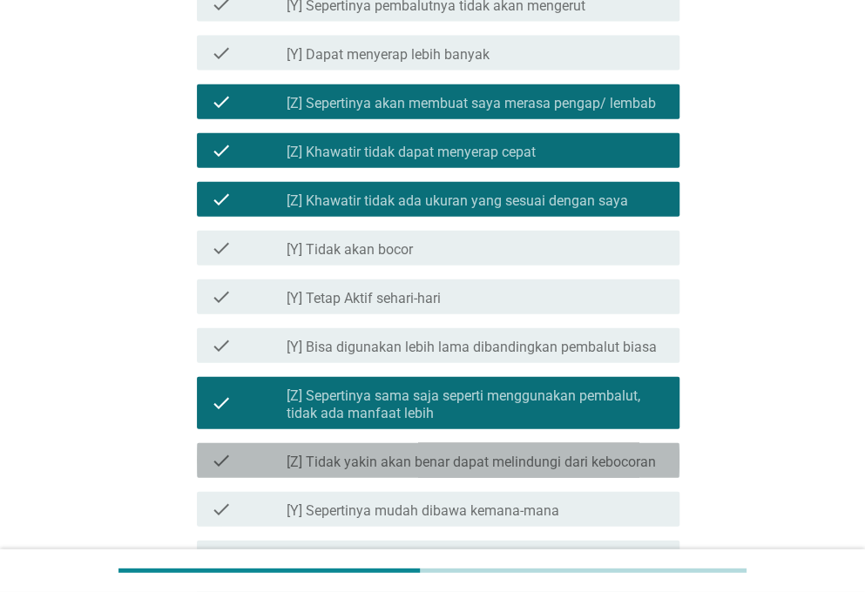
click at [226, 477] on div "check check_box_outline_blank [Z] Tidak yakin akan benar dapat melindungi dari …" at bounding box center [438, 460] width 482 height 35
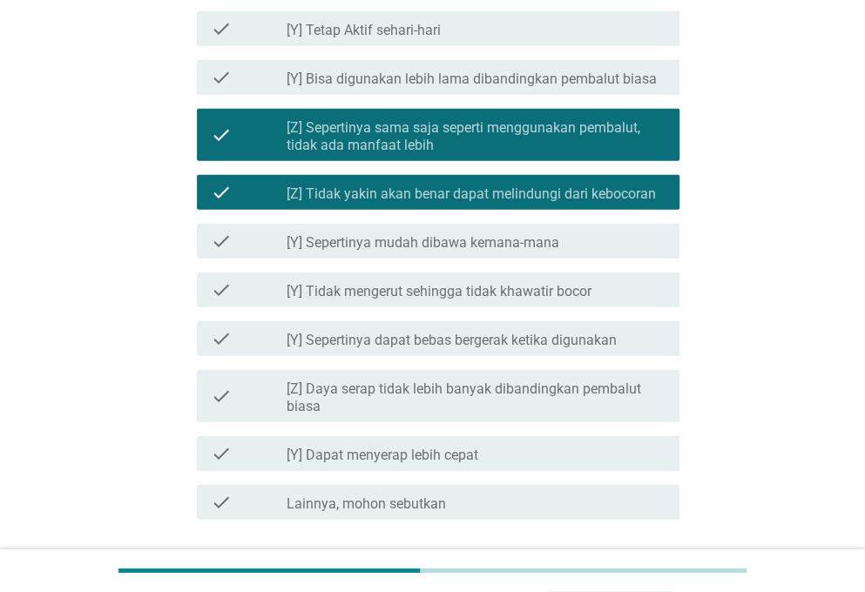
scroll to position [1822, 0]
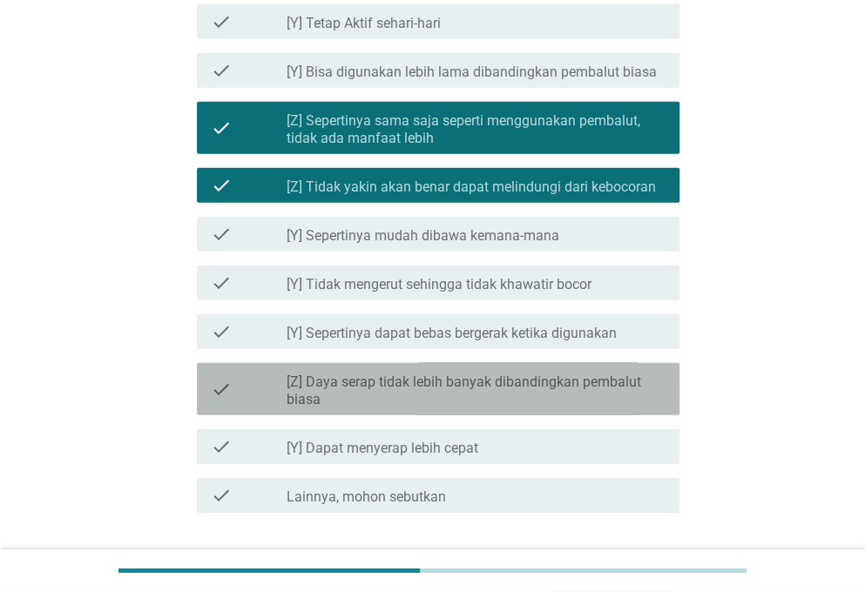
click at [226, 389] on icon "check" at bounding box center [221, 389] width 21 height 38
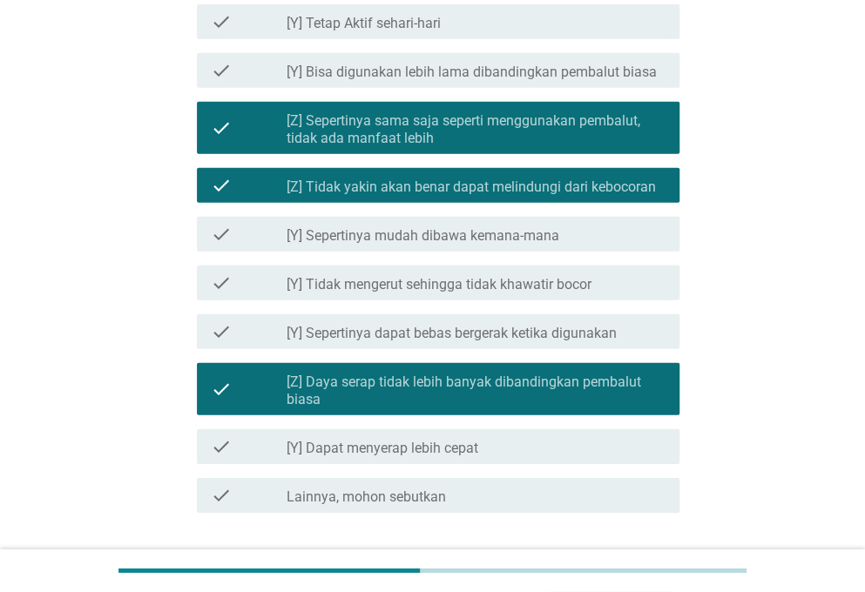
scroll to position [1947, 0]
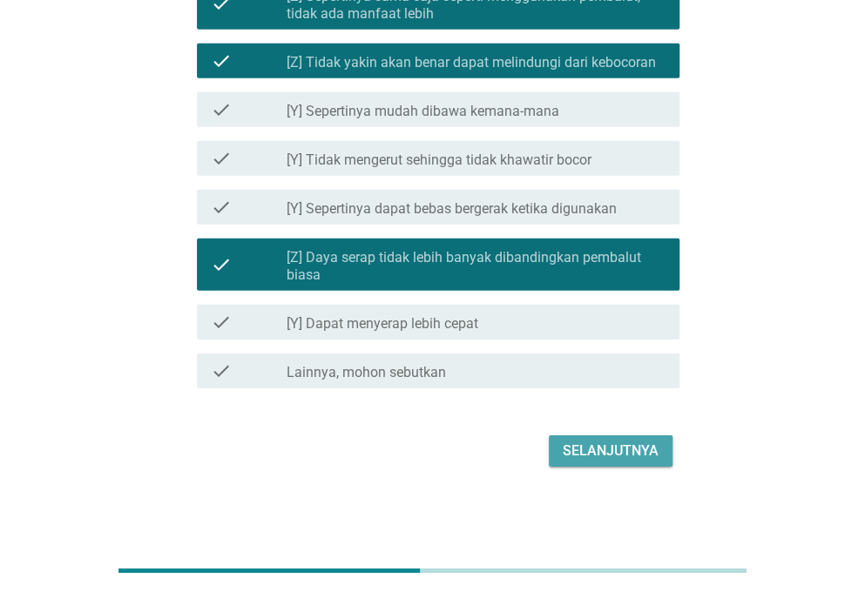
click at [584, 445] on div "Selanjutnya" at bounding box center [611, 451] width 96 height 21
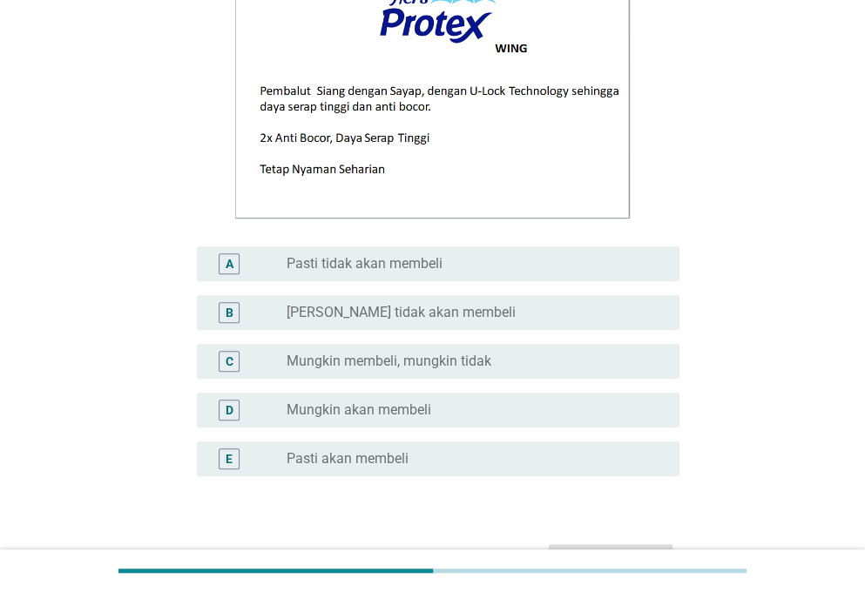
scroll to position [250, 0]
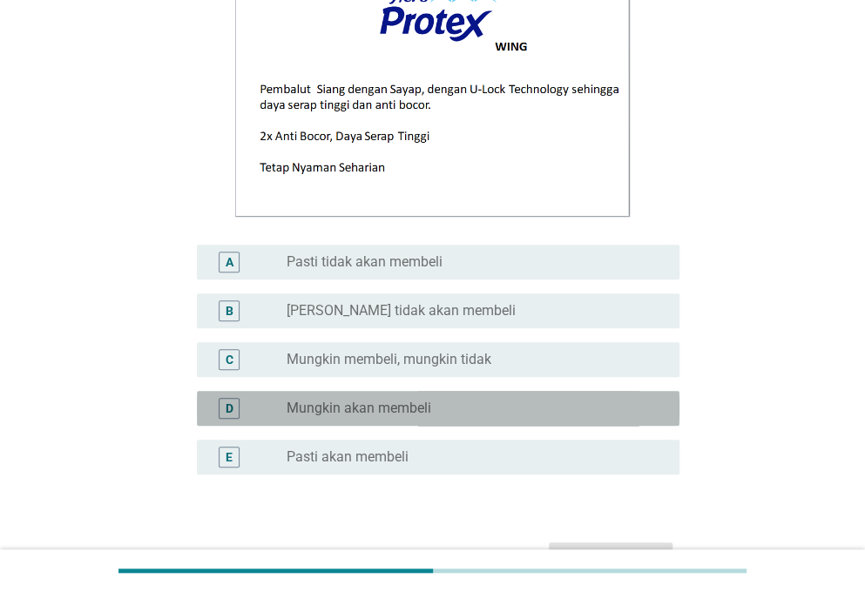
click at [446, 414] on div "radio_button_unchecked Mungkin akan membeli" at bounding box center [469, 408] width 365 height 17
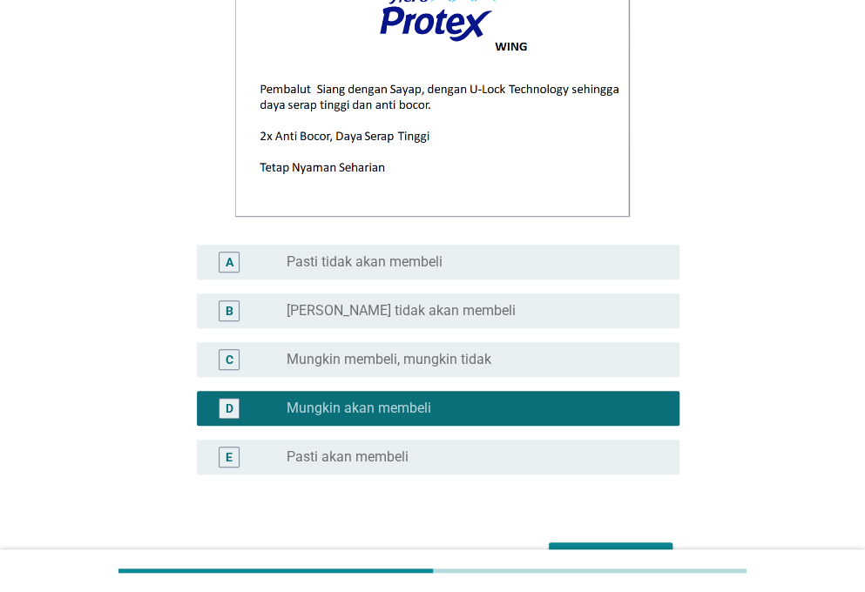
click at [422, 365] on label "Mungkin membeli, mungkin tidak" at bounding box center [389, 359] width 205 height 17
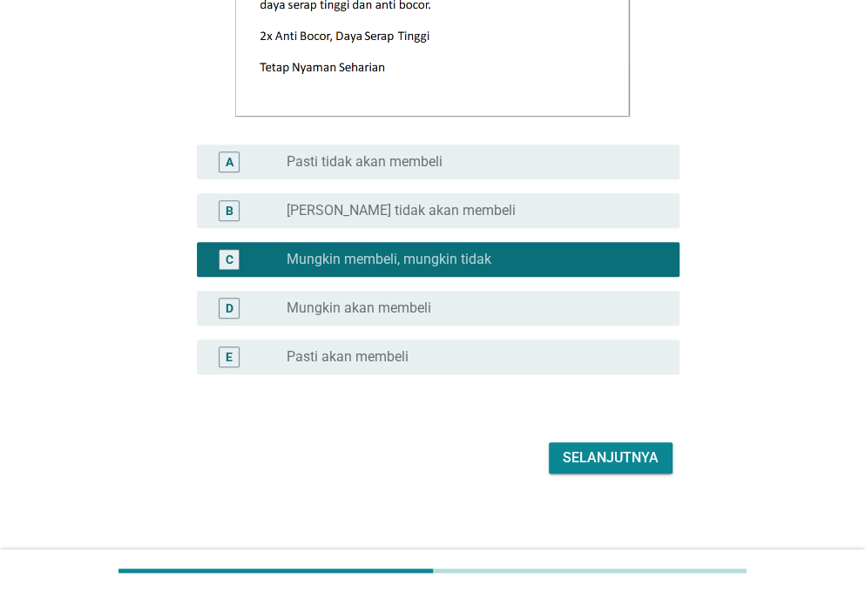
scroll to position [357, 0]
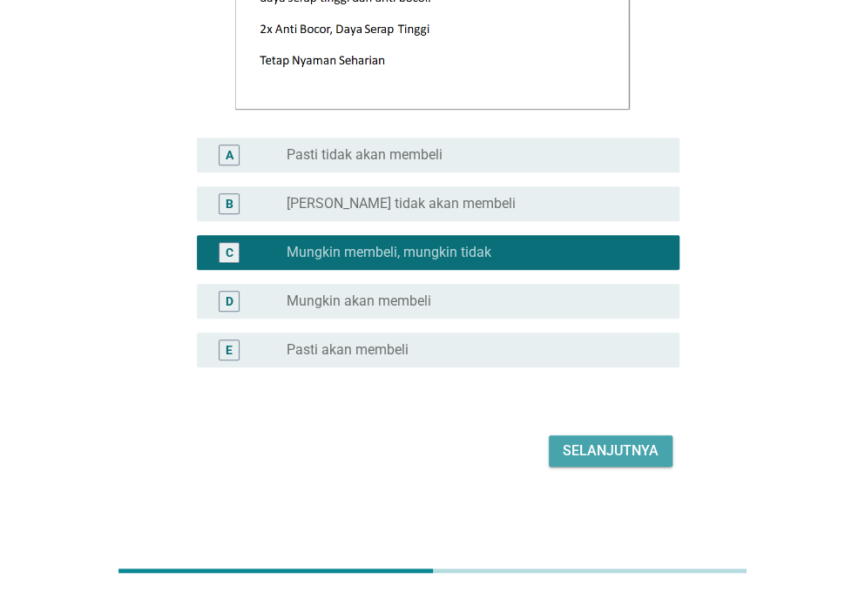
click at [596, 447] on div "Selanjutnya" at bounding box center [611, 451] width 96 height 21
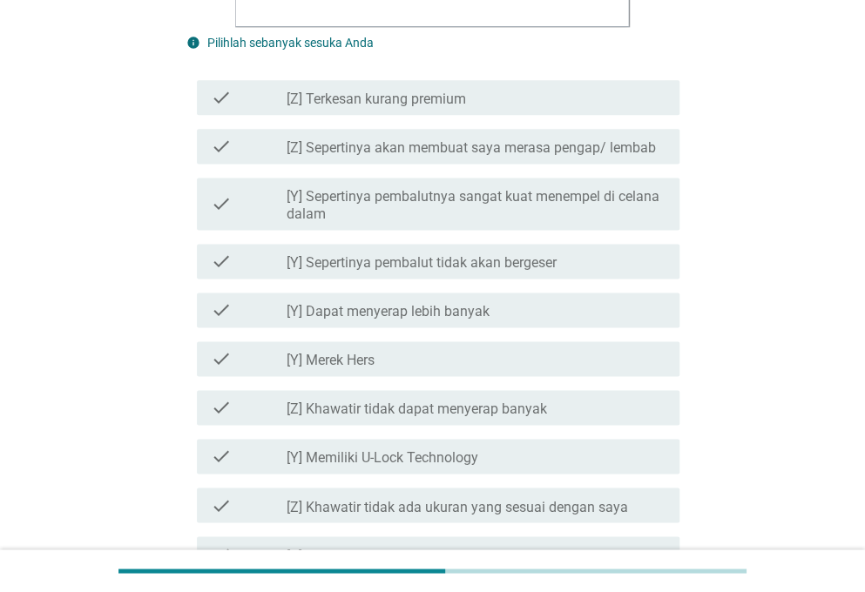
scroll to position [825, 0]
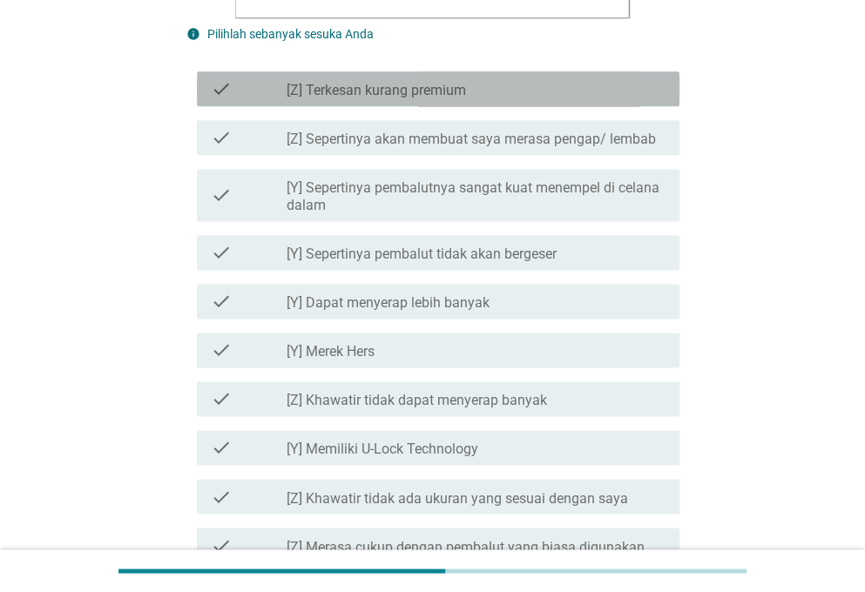
click at [301, 99] on div "check check_box_outline_blank [Z] Terkesan kurang premium" at bounding box center [438, 88] width 482 height 35
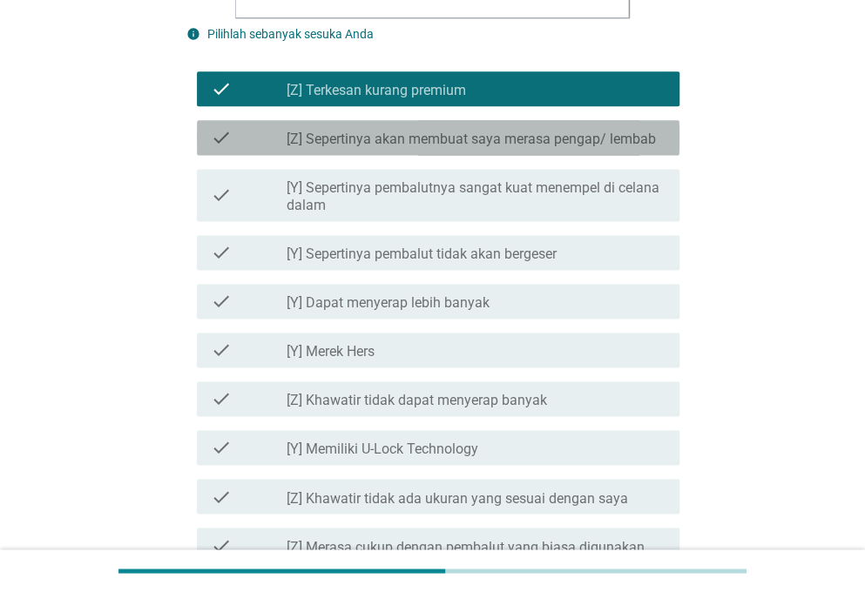
click at [311, 145] on label "[Z] Sepertinya akan membuat saya merasa pengap/ lembab" at bounding box center [471, 139] width 369 height 17
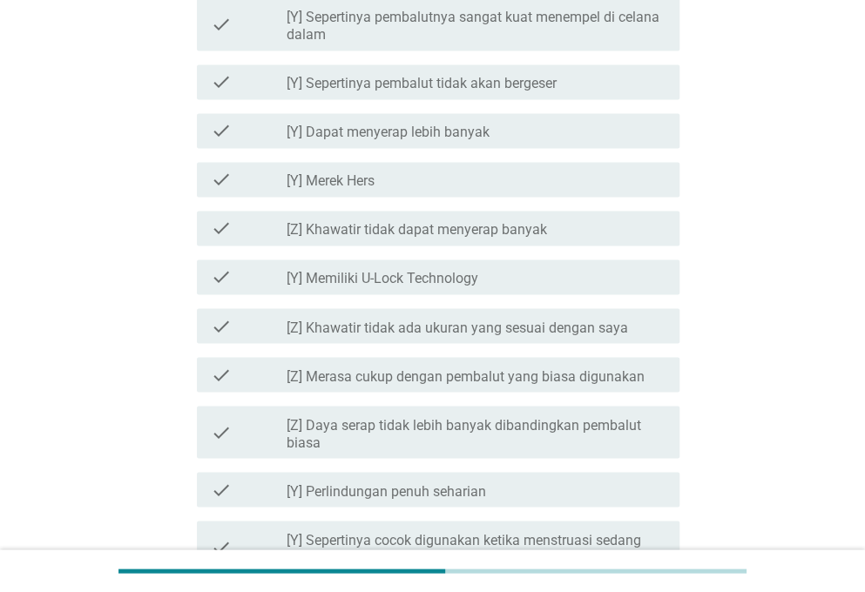
scroll to position [996, 0]
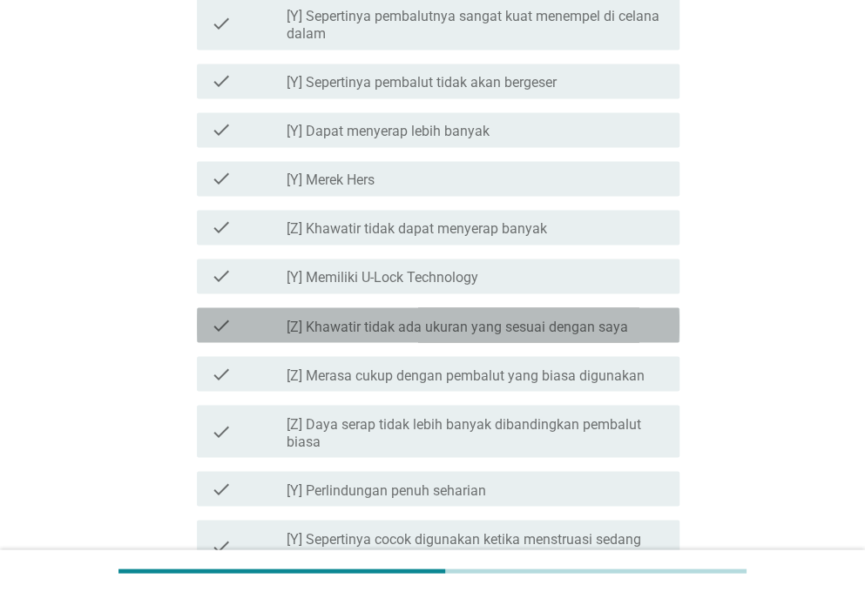
click at [298, 311] on div "check check_box_outline_blank [Z] [GEOGRAPHIC_DATA] tidak ada ukuran yang sesua…" at bounding box center [438, 324] width 482 height 35
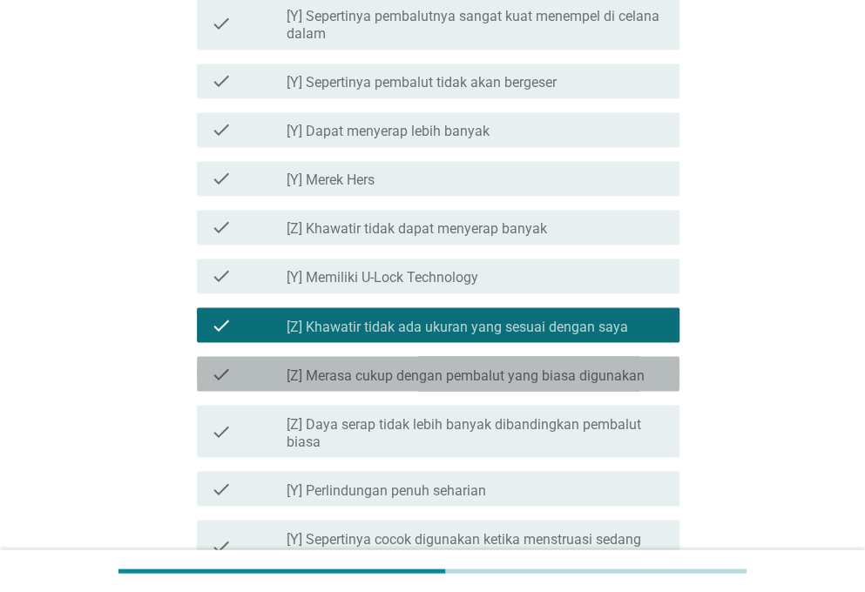
click at [308, 369] on label "[Z] Merasa cukup dengan pembalut yang biasa digunakan" at bounding box center [466, 375] width 358 height 17
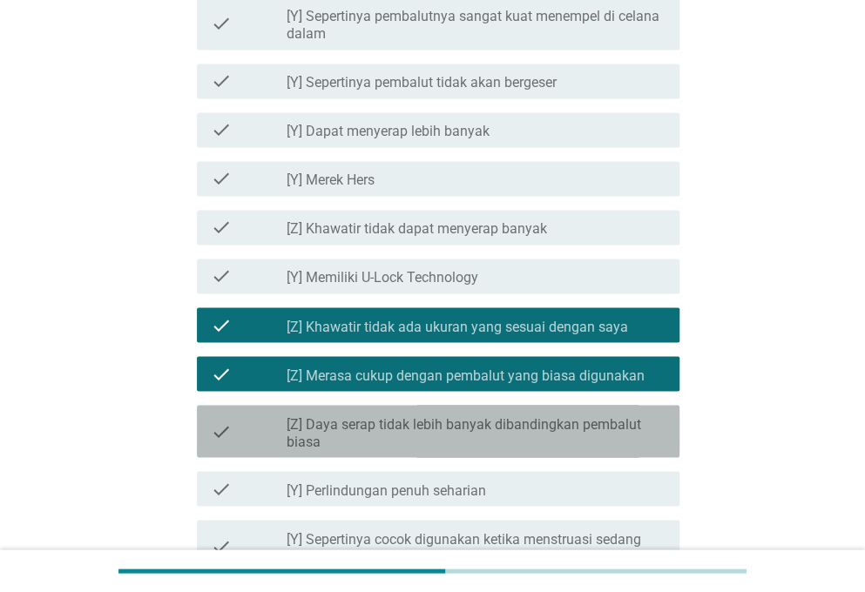
click at [350, 452] on div "check check_box_outline_blank [Z] Daya serap tidak lebih banyak dibandingkan pe…" at bounding box center [438, 431] width 482 height 52
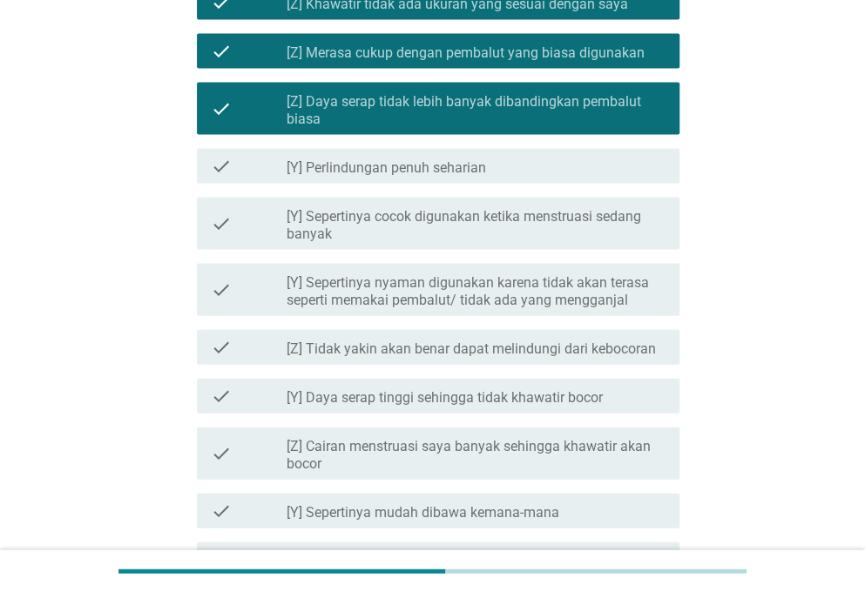
scroll to position [1320, 0]
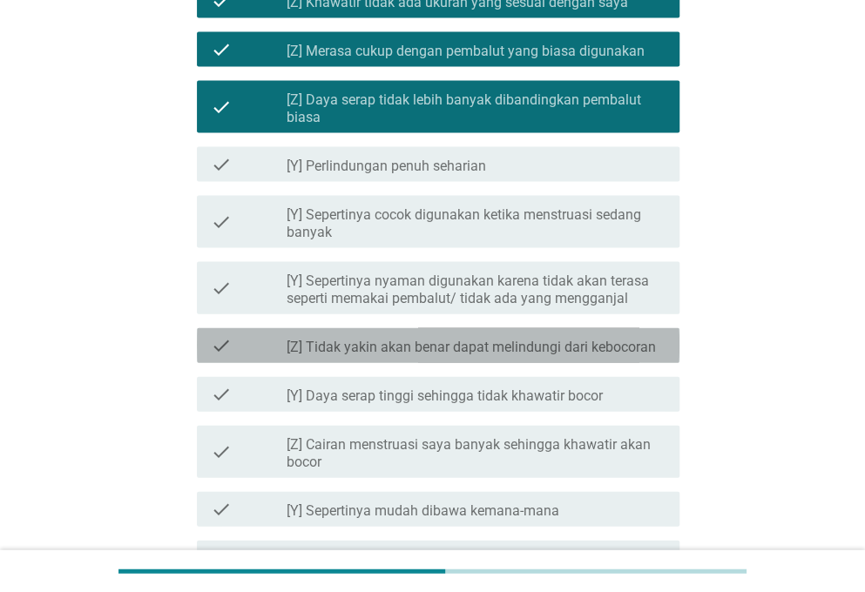
click at [247, 356] on div "check check_box_outline_blank [Z] Tidak yakin akan benar dapat melindungi dari …" at bounding box center [438, 345] width 482 height 35
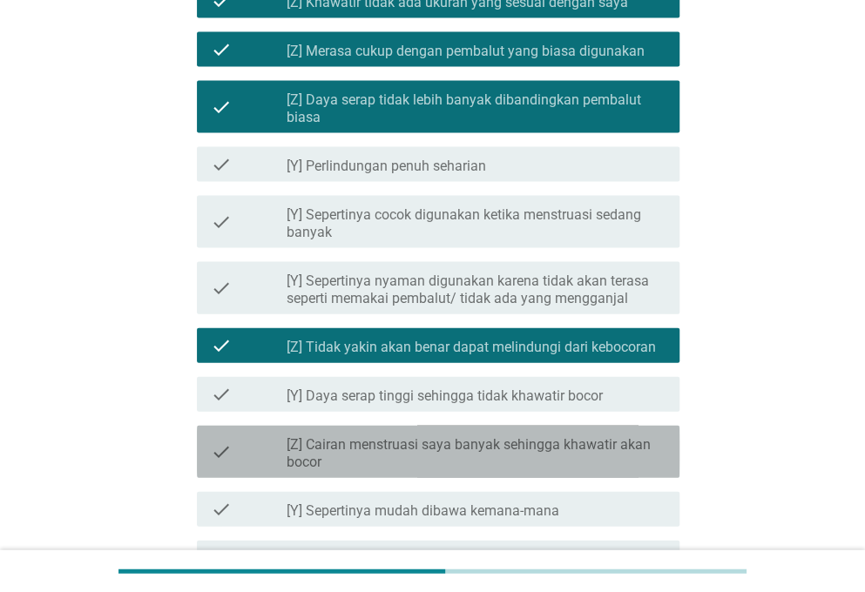
click at [277, 453] on div "check" at bounding box center [249, 452] width 76 height 38
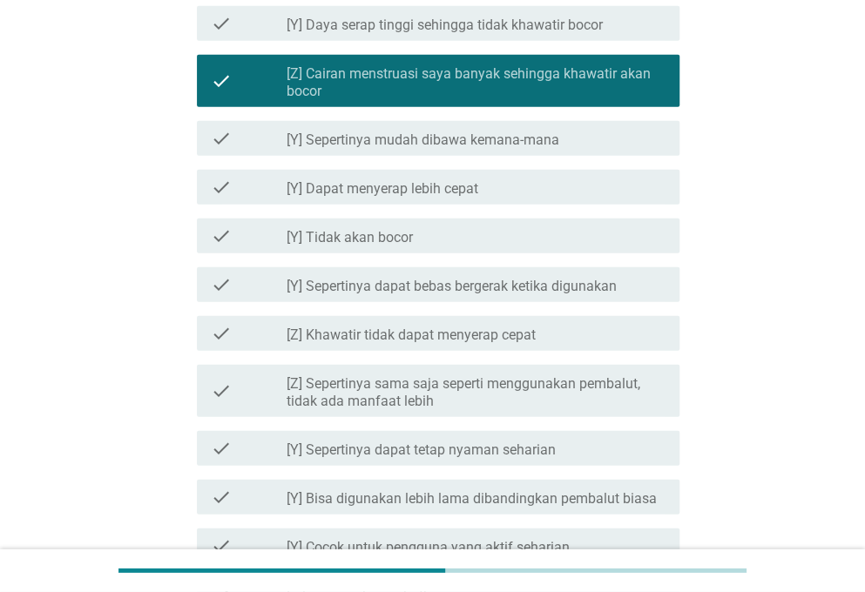
scroll to position [1693, 0]
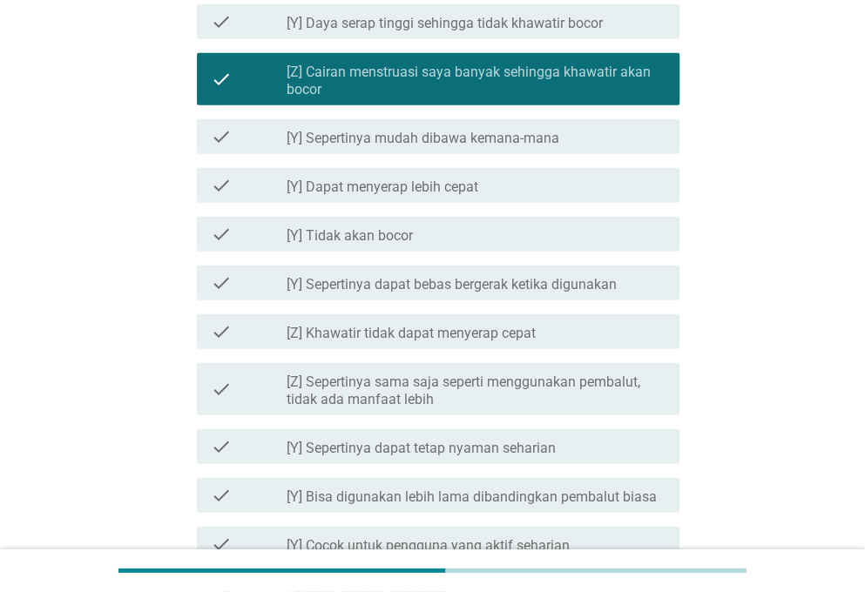
click at [246, 313] on div "check check_box_outline_blank [Z] Khawatir tidak dapat menyerap cepat" at bounding box center [432, 331] width 493 height 49
click at [252, 331] on div "check" at bounding box center [249, 331] width 76 height 21
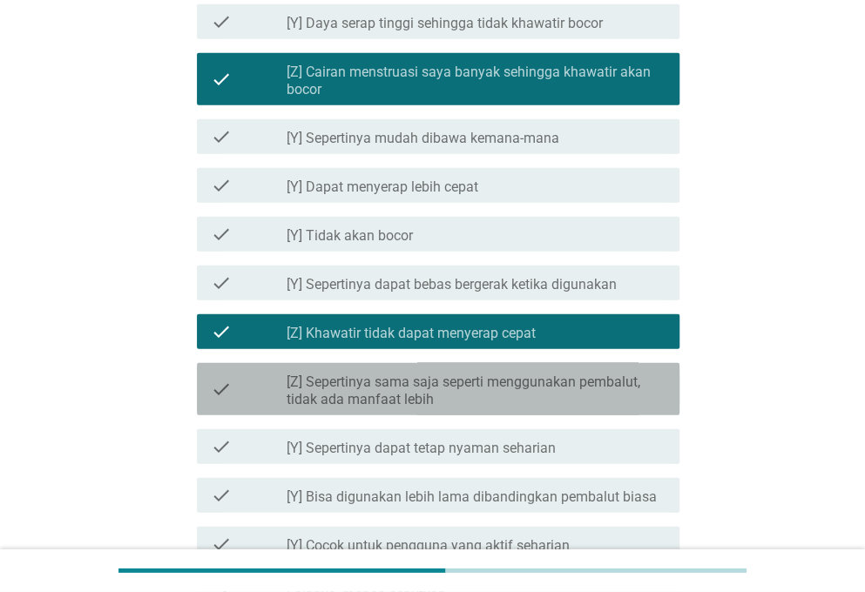
click at [258, 399] on div "check" at bounding box center [249, 389] width 76 height 38
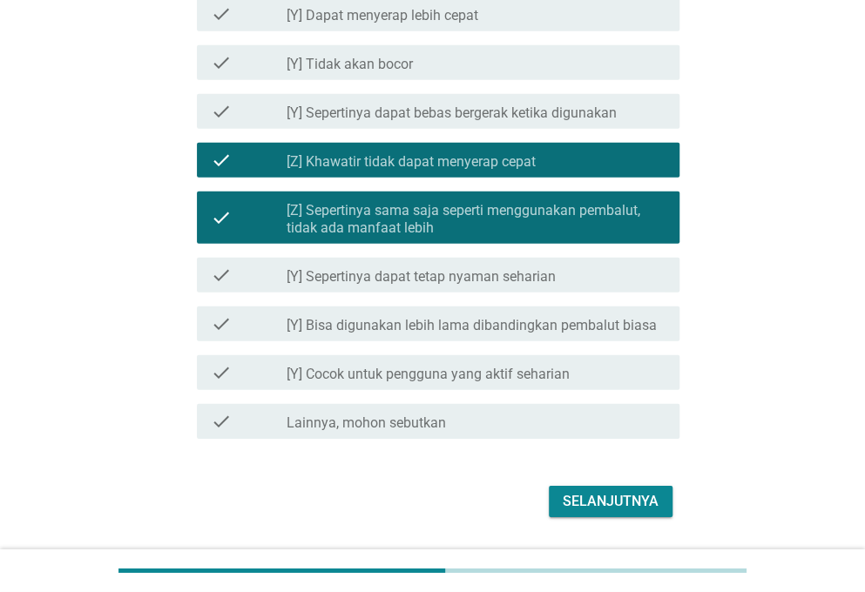
scroll to position [1871, 0]
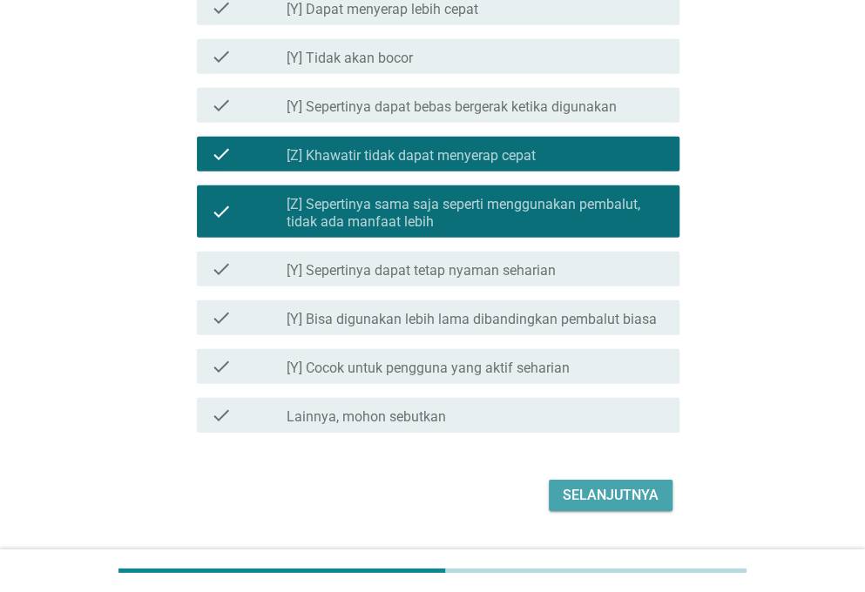
click at [639, 489] on div "Selanjutnya" at bounding box center [611, 495] width 96 height 21
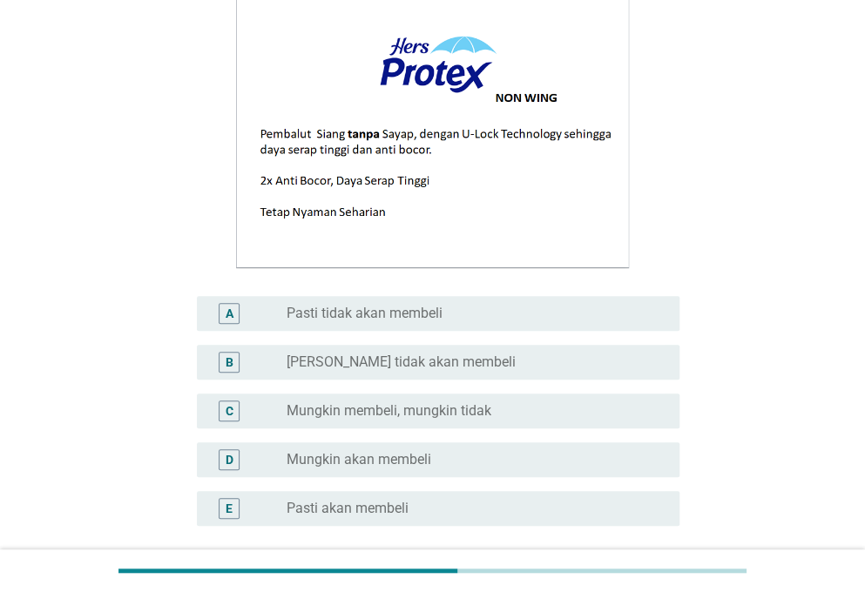
scroll to position [238, 0]
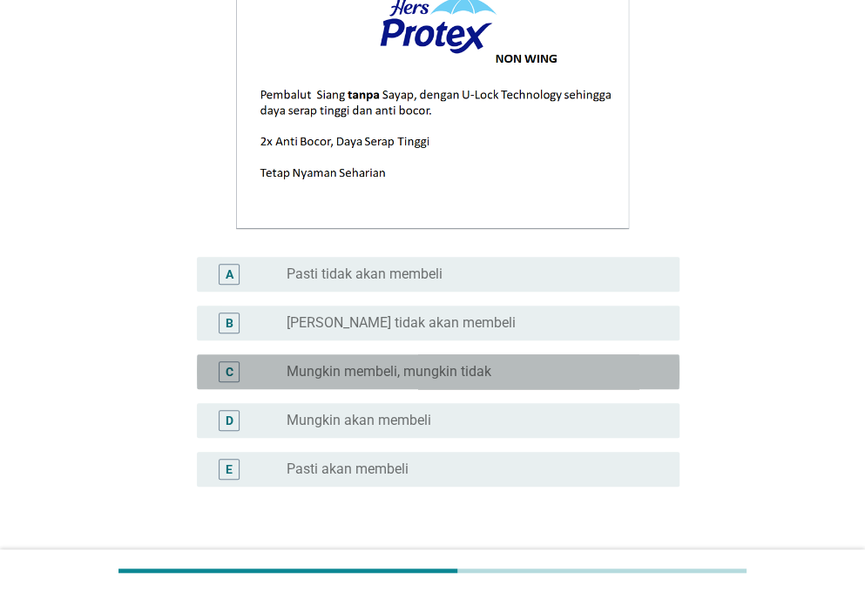
click at [404, 365] on label "Mungkin membeli, mungkin tidak" at bounding box center [389, 371] width 205 height 17
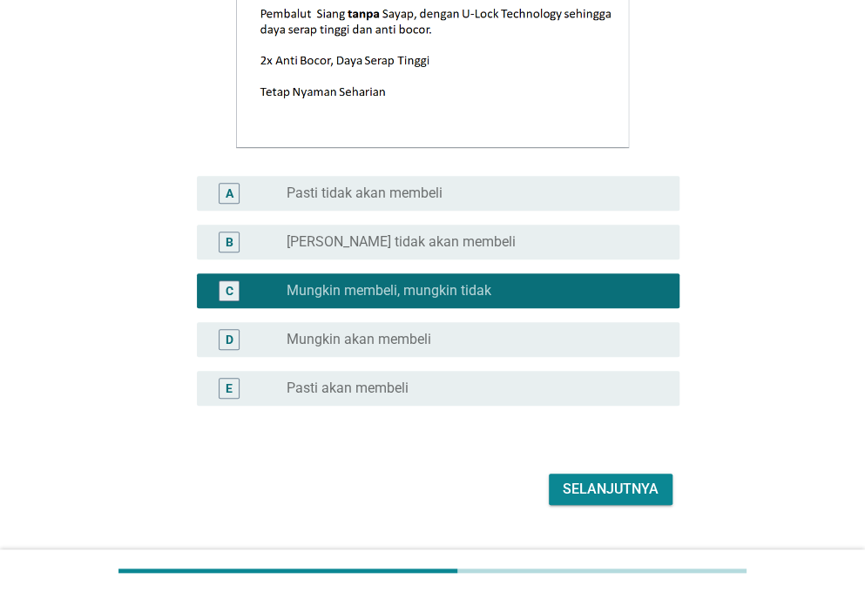
scroll to position [357, 0]
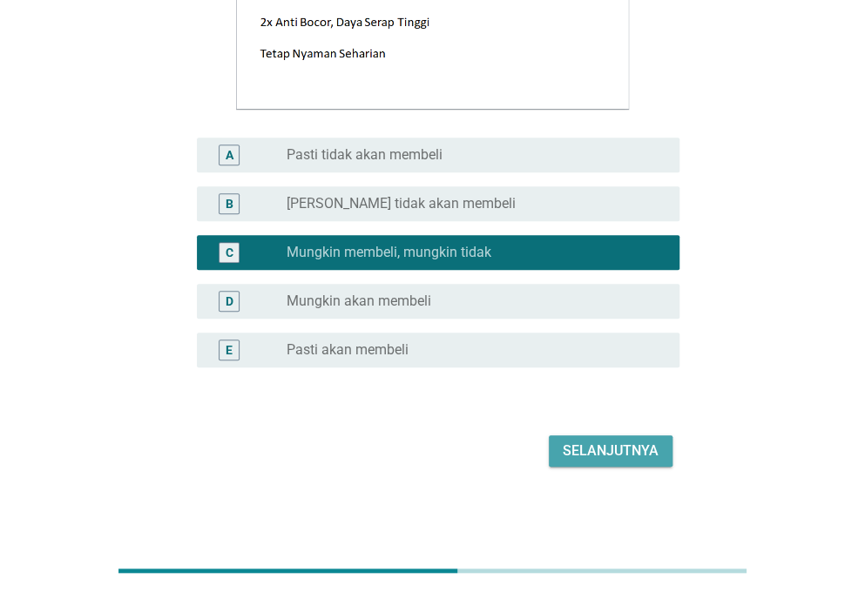
click at [580, 461] on div "Selanjutnya" at bounding box center [611, 451] width 96 height 21
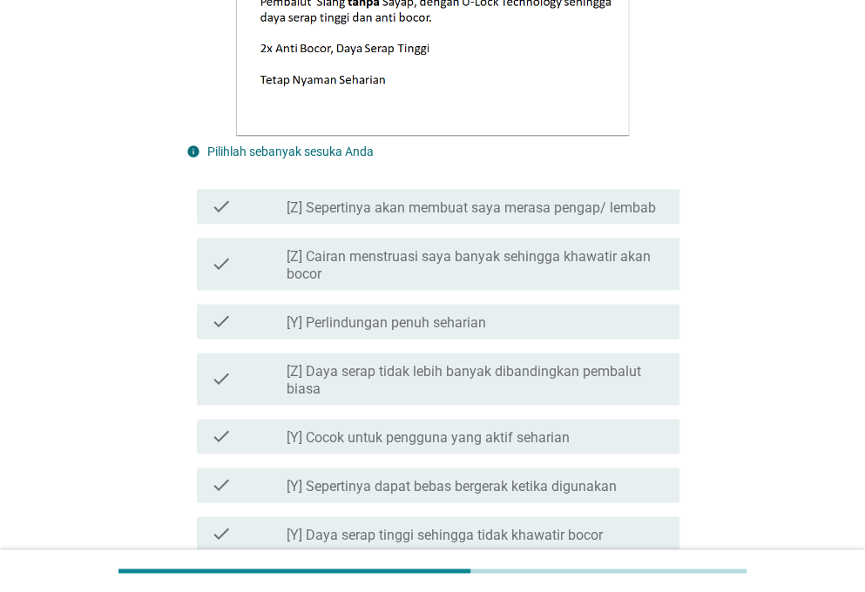
scroll to position [710, 0]
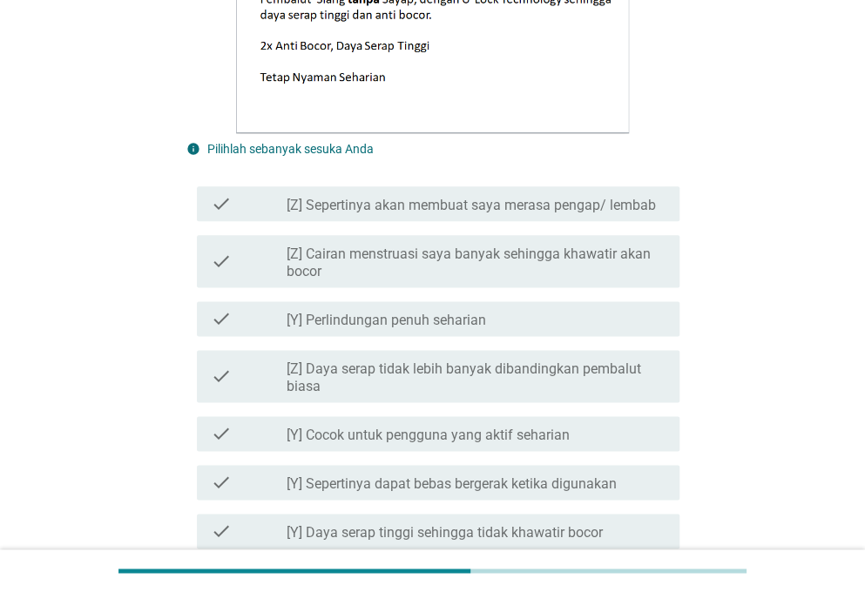
click at [216, 180] on div "check check_box_outline_blank [Z] Sepertinya akan membuat saya merasa pengap/ l…" at bounding box center [432, 203] width 493 height 49
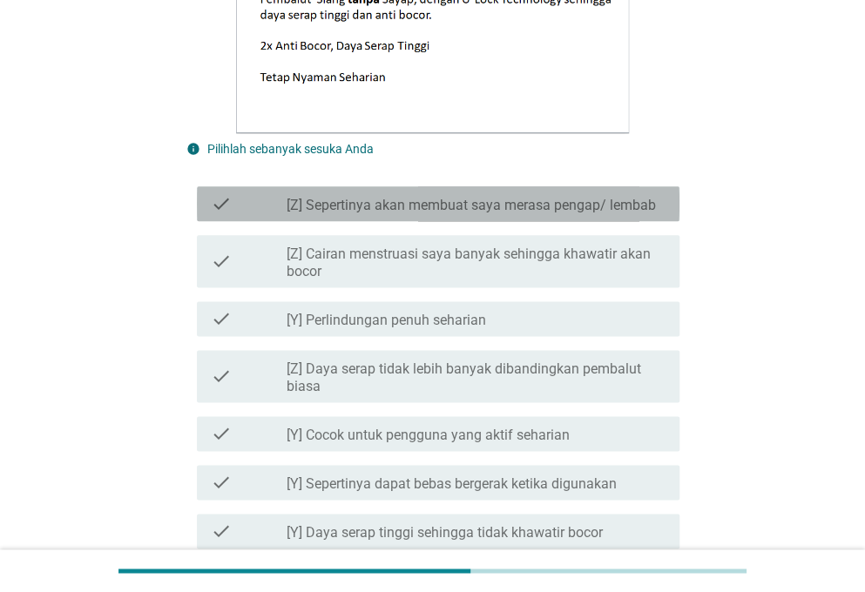
click at [218, 199] on icon "check" at bounding box center [221, 203] width 21 height 21
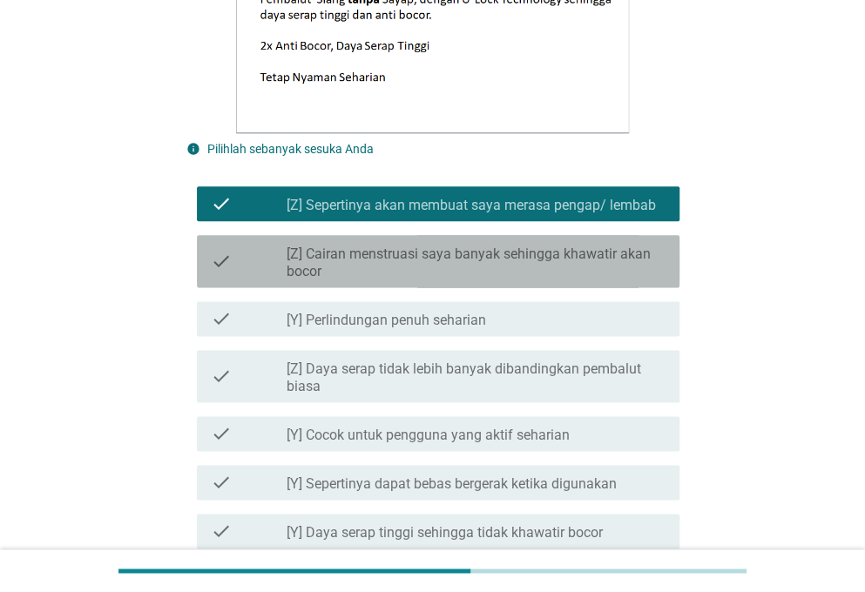
click at [218, 253] on icon "check" at bounding box center [221, 261] width 21 height 38
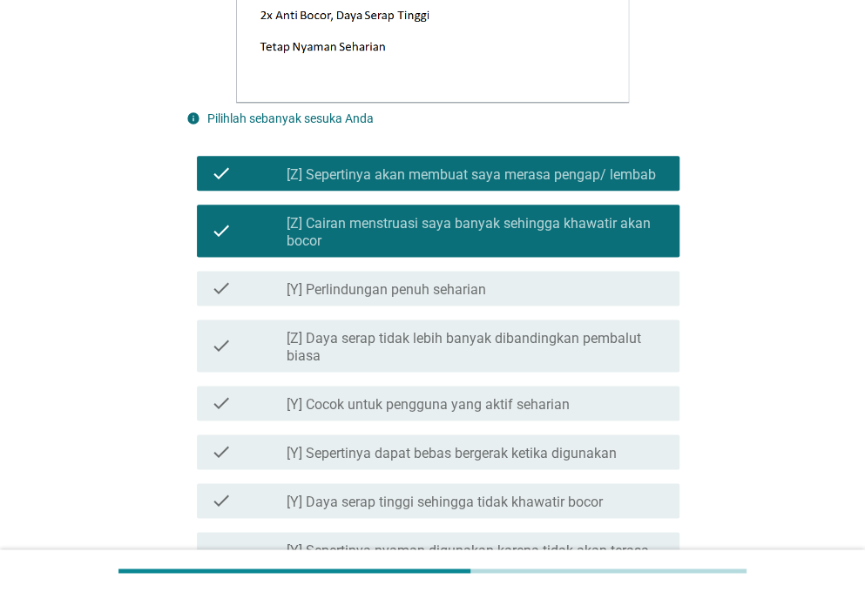
scroll to position [743, 0]
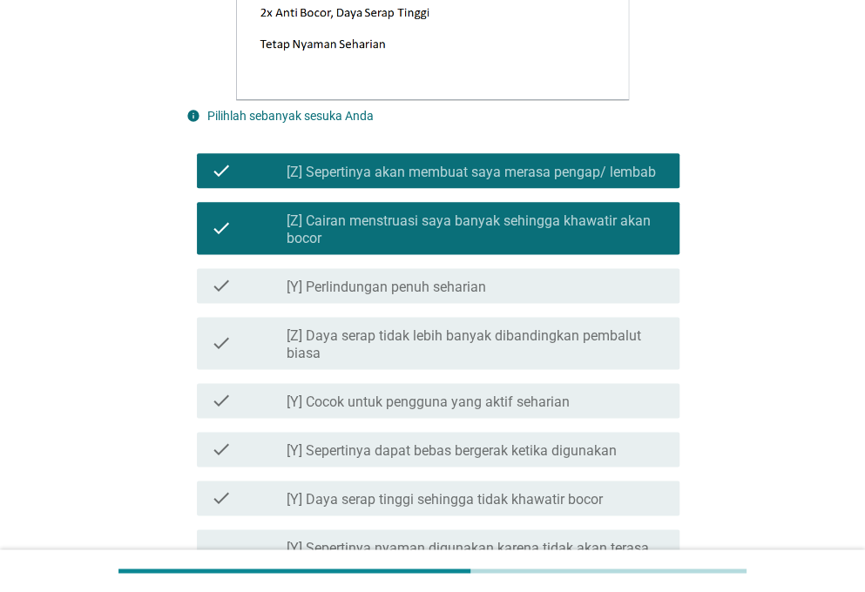
click at [231, 381] on div "check check_box_outline_blank [Y] Cocok untuk pengguna yang aktif seharian" at bounding box center [432, 400] width 493 height 49
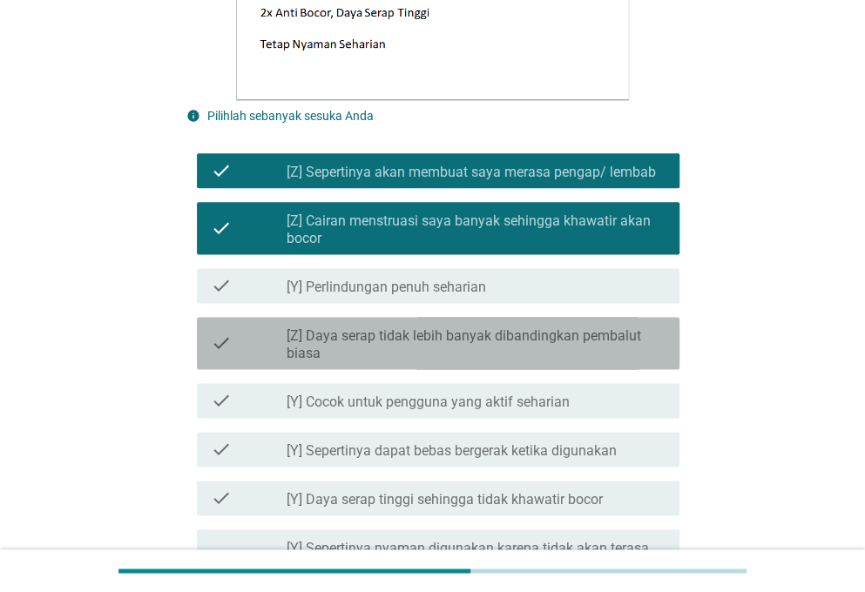
click at [232, 346] on div "check" at bounding box center [249, 343] width 76 height 38
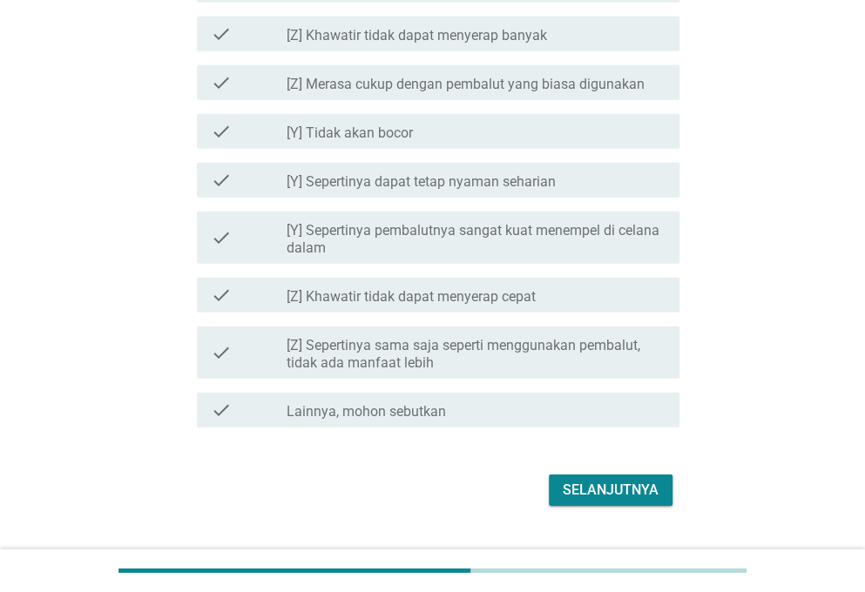
scroll to position [1914, 0]
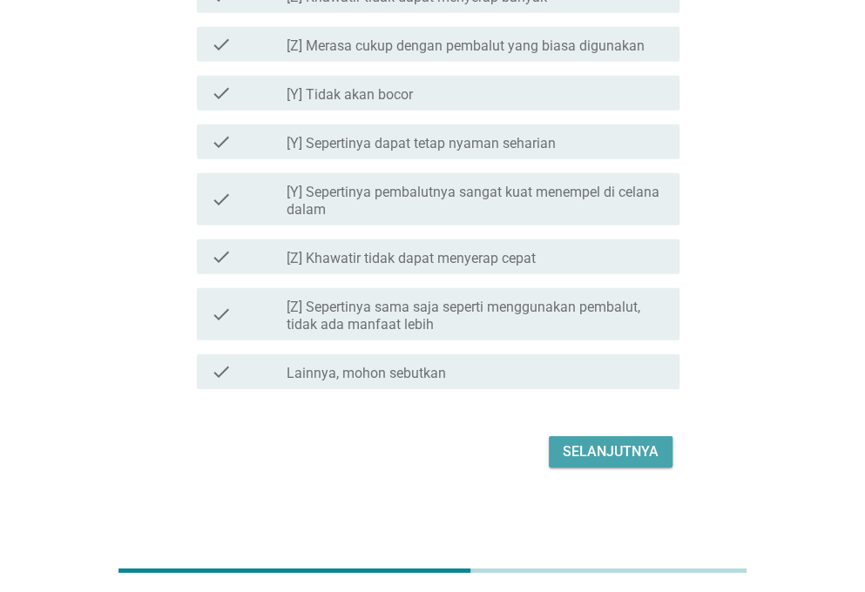
click at [616, 445] on div "Selanjutnya" at bounding box center [611, 452] width 96 height 21
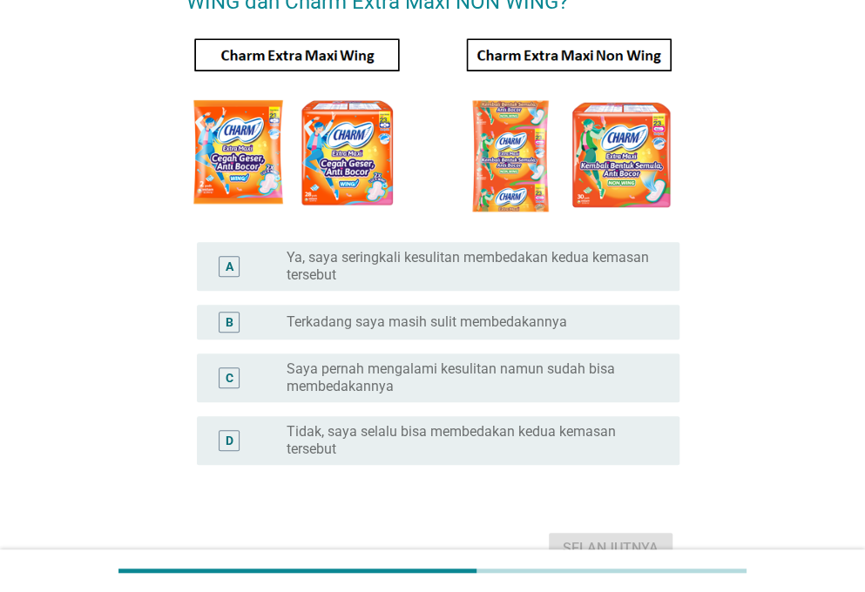
scroll to position [174, 0]
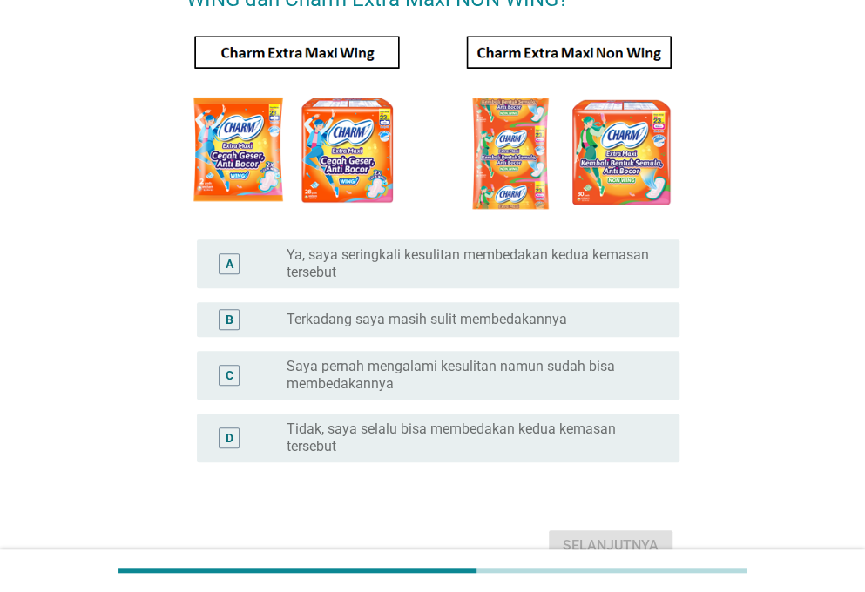
click at [510, 279] on label "Ya, saya seringkali kesulitan membedakan kedua kemasan tersebut" at bounding box center [469, 263] width 365 height 35
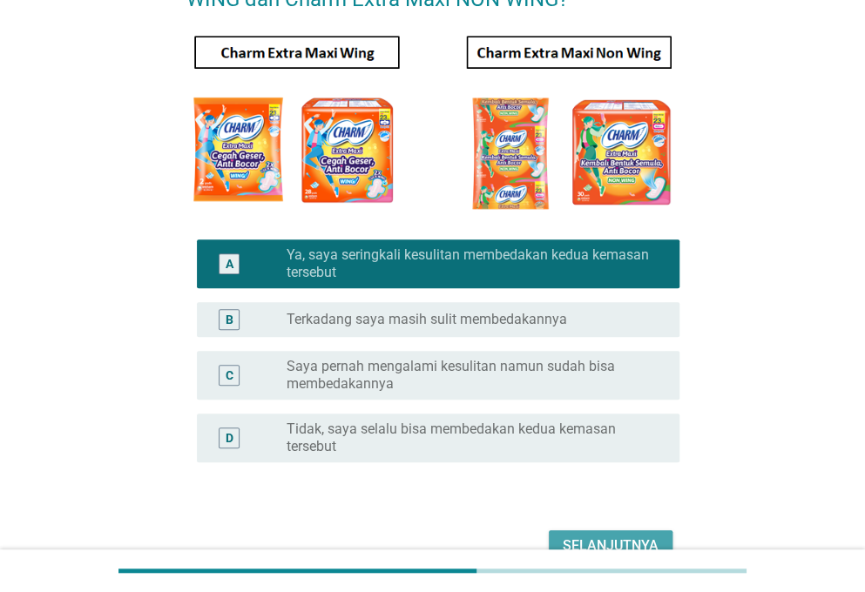
click at [563, 532] on button "Selanjutnya" at bounding box center [611, 545] width 124 height 31
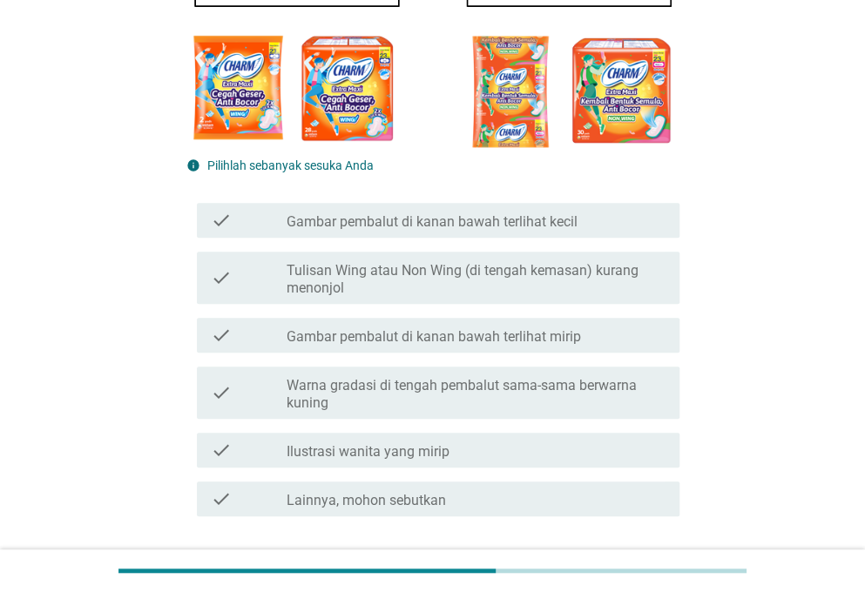
scroll to position [268, 0]
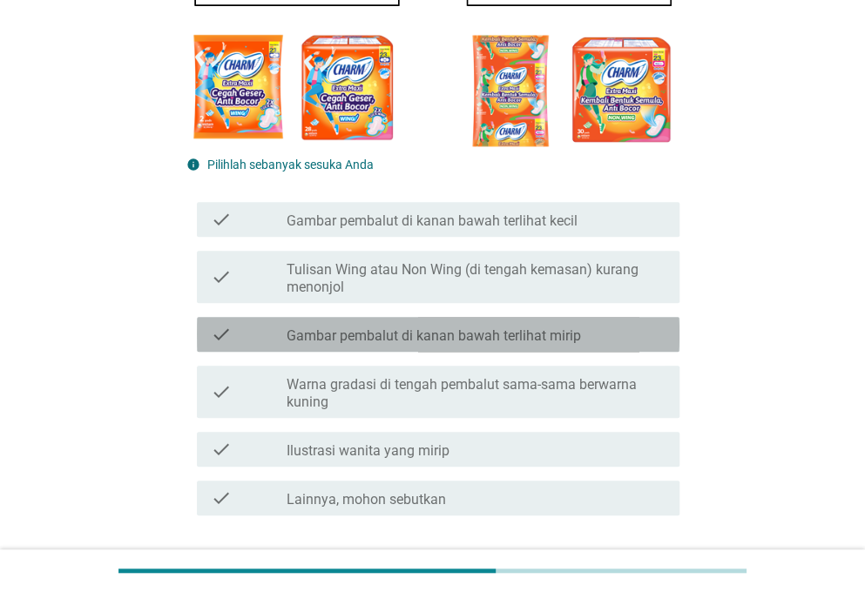
click at [522, 344] on label "Gambar pembalut di kanan bawah terlihat mirip" at bounding box center [434, 335] width 294 height 17
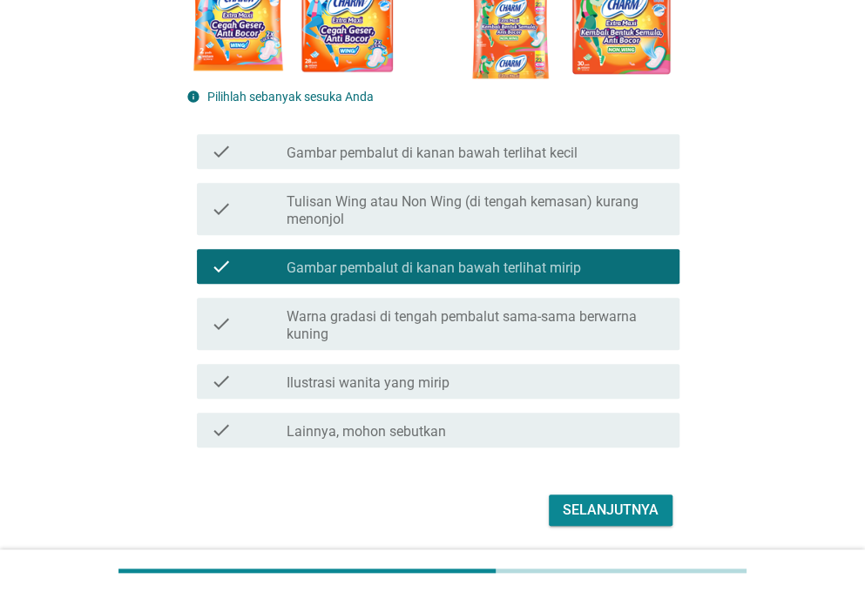
scroll to position [395, 0]
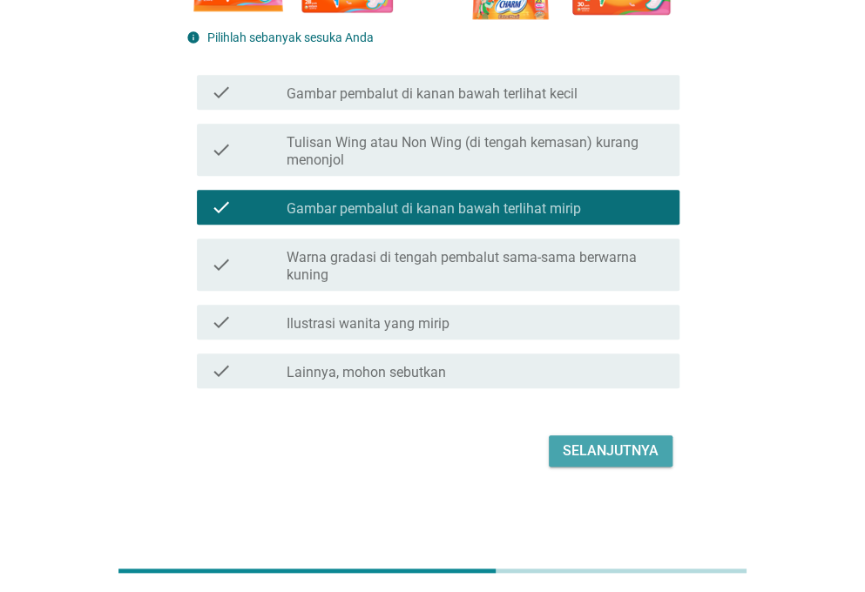
click at [597, 445] on div "Selanjutnya" at bounding box center [611, 451] width 96 height 21
